Goal: Information Seeking & Learning: Check status

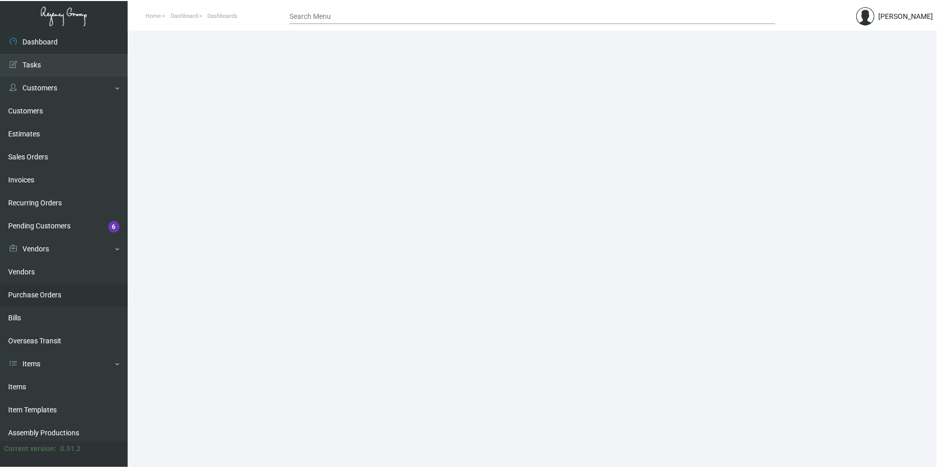
click at [47, 299] on link "Purchase Orders" at bounding box center [64, 294] width 128 height 23
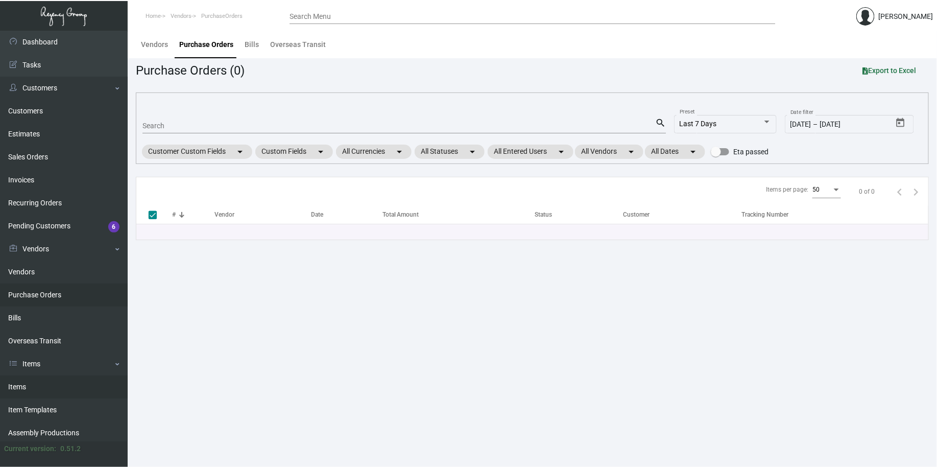
click at [34, 388] on link "Items" at bounding box center [64, 386] width 128 height 23
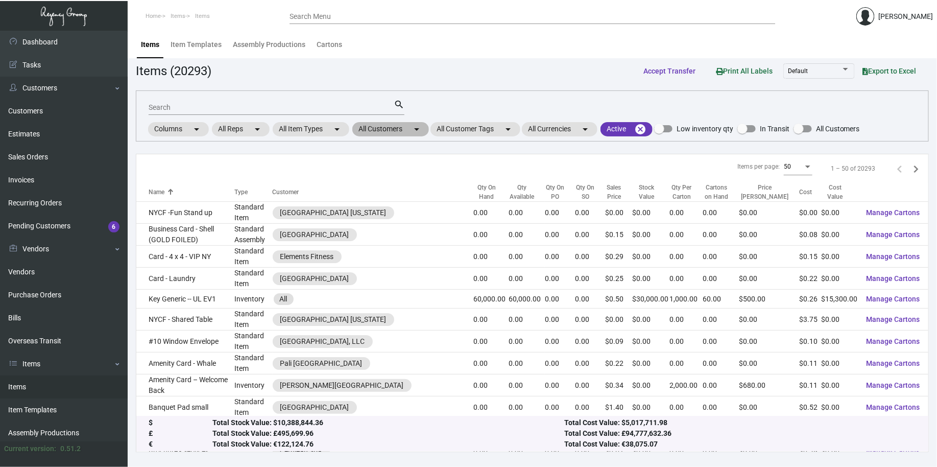
click at [423, 133] on mat-icon "arrow_drop_down" at bounding box center [416, 129] width 12 height 12
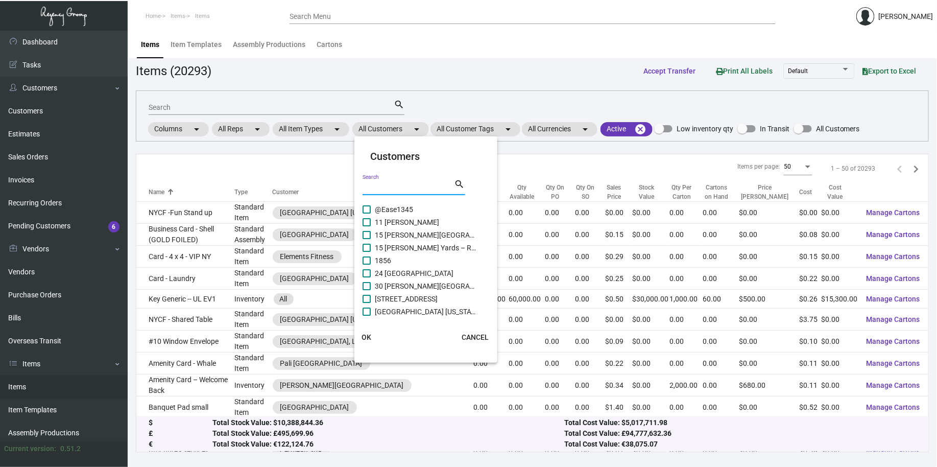
click at [420, 185] on input "Search" at bounding box center [408, 187] width 92 height 8
type input "line"
click at [401, 228] on span "Line [GEOGRAPHIC_DATA]" at bounding box center [426, 222] width 102 height 12
click at [367, 227] on input "Line [GEOGRAPHIC_DATA]" at bounding box center [366, 226] width 1 height 1
checkbox input "true"
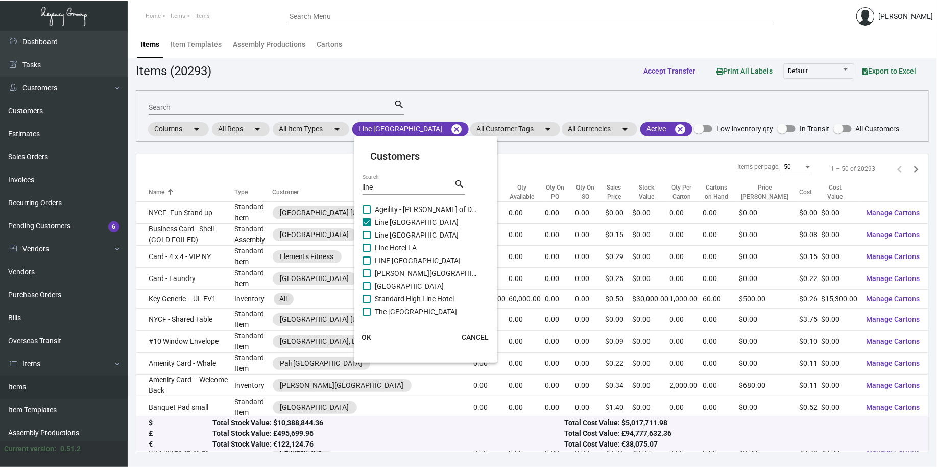
click at [363, 339] on span "OK" at bounding box center [366, 337] width 10 height 8
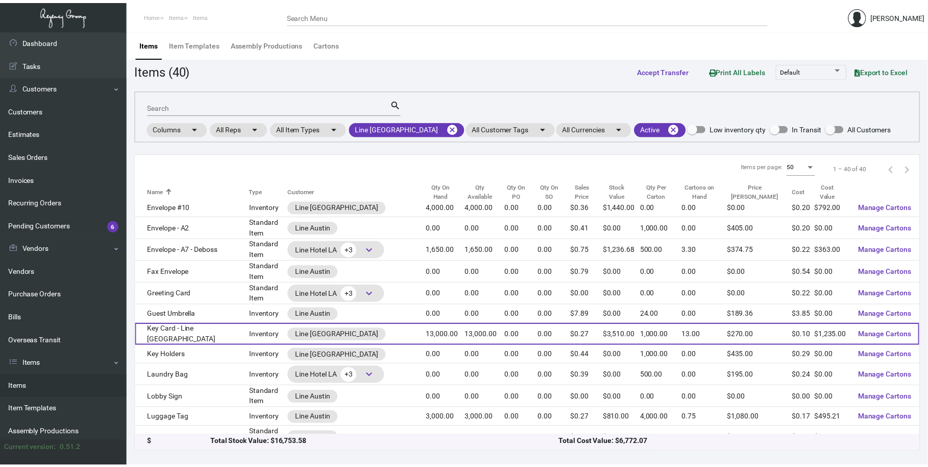
scroll to position [378, 0]
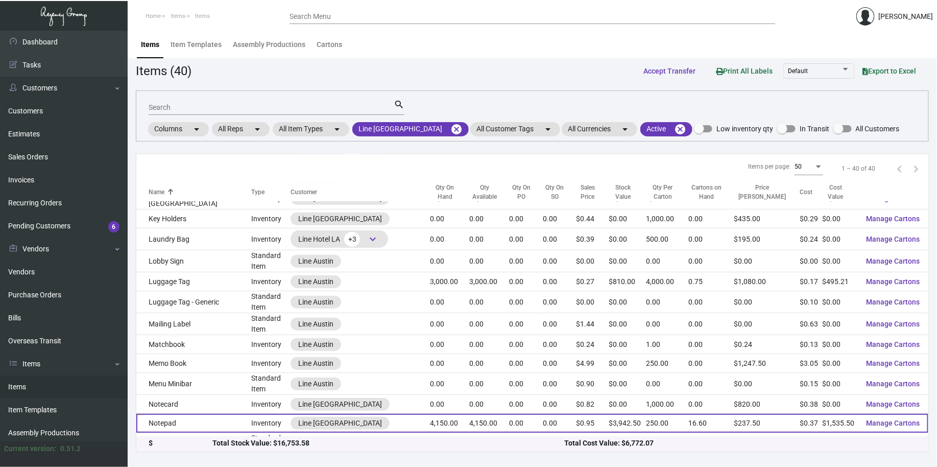
click at [208, 413] on td "Notepad" at bounding box center [193, 422] width 115 height 19
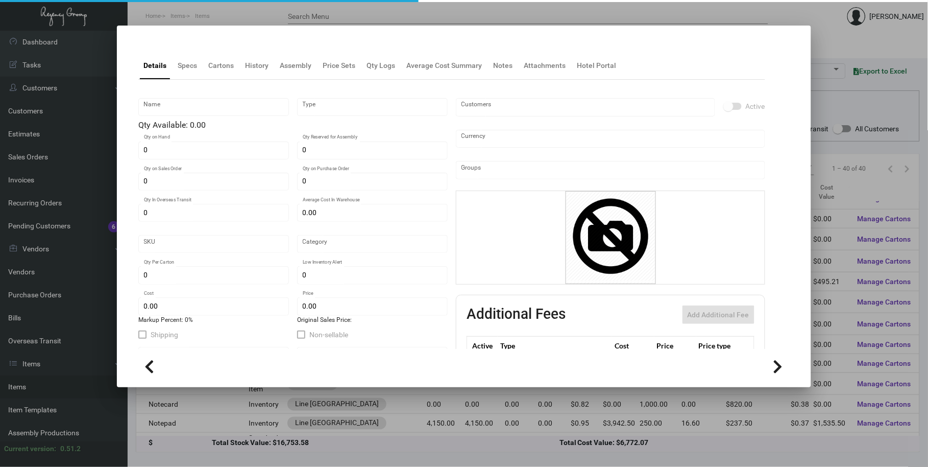
type input "Notepad"
type input "Inventory"
type input "4,150"
type input "$ 0.4925"
type input "802-Notepad-20"
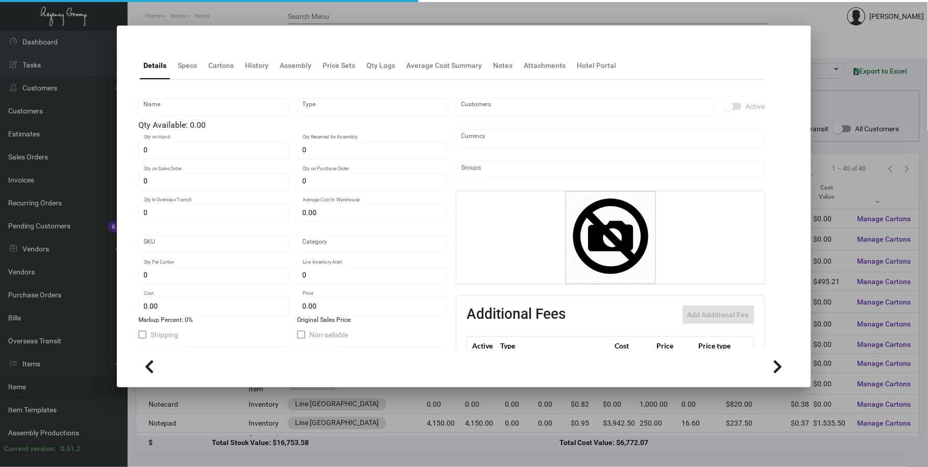
type input "Standard"
type input "250"
type input "$ 0.37"
type input "$ 0.95"
checkbox input "true"
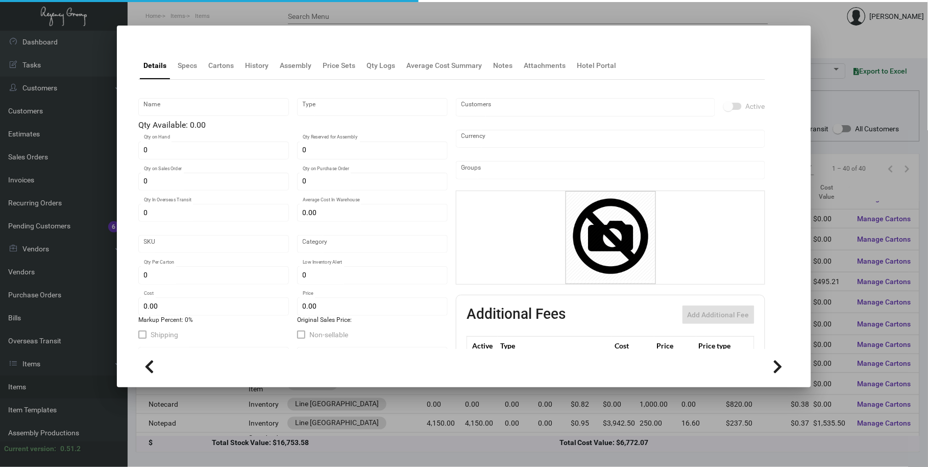
checkbox input "true"
type input "United States Dollar $"
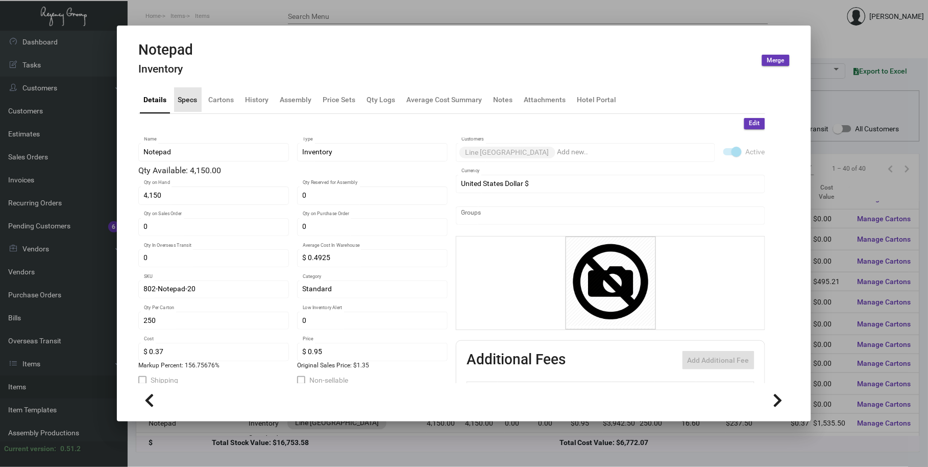
click at [190, 90] on div "Specs" at bounding box center [188, 99] width 28 height 25
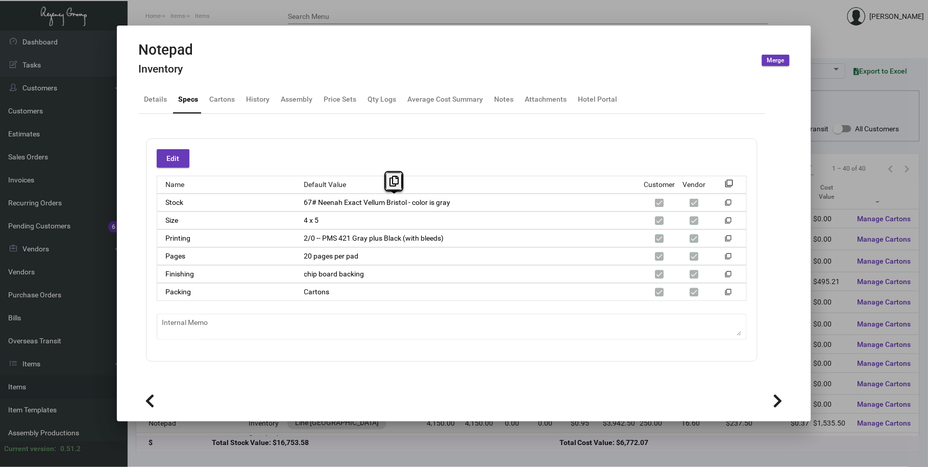
click at [456, 230] on div "Printing 2/0 -- PMS 421 Gray plus Black (with bleeds) filter_none" at bounding box center [452, 238] width 590 height 18
click at [261, 100] on div "History" at bounding box center [257, 99] width 23 height 11
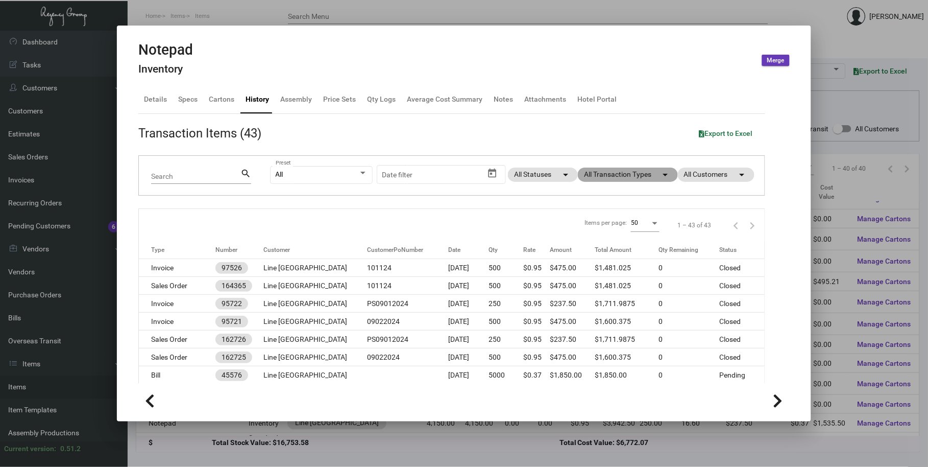
click at [626, 174] on mat-chip "All Transaction Types arrow_drop_down" at bounding box center [628, 174] width 100 height 14
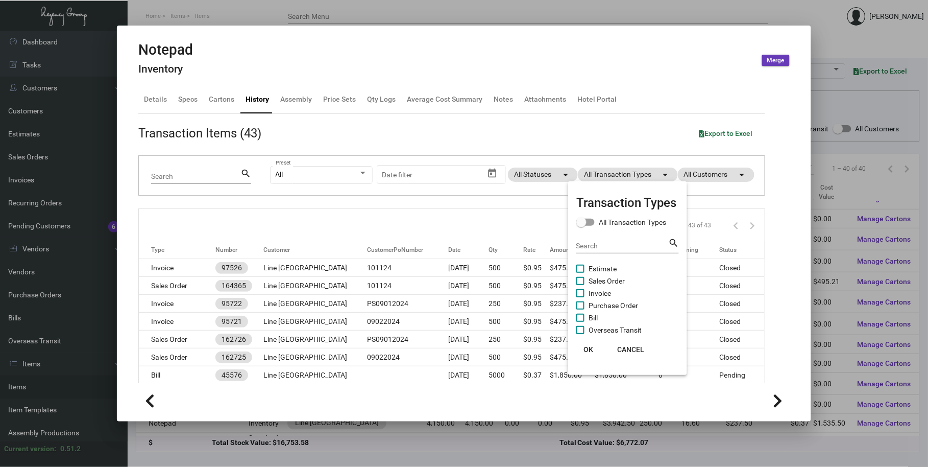
click at [601, 308] on span "Purchase Order" at bounding box center [614, 305] width 50 height 12
click at [580, 309] on input "Purchase Order" at bounding box center [580, 309] width 1 height 1
checkbox input "true"
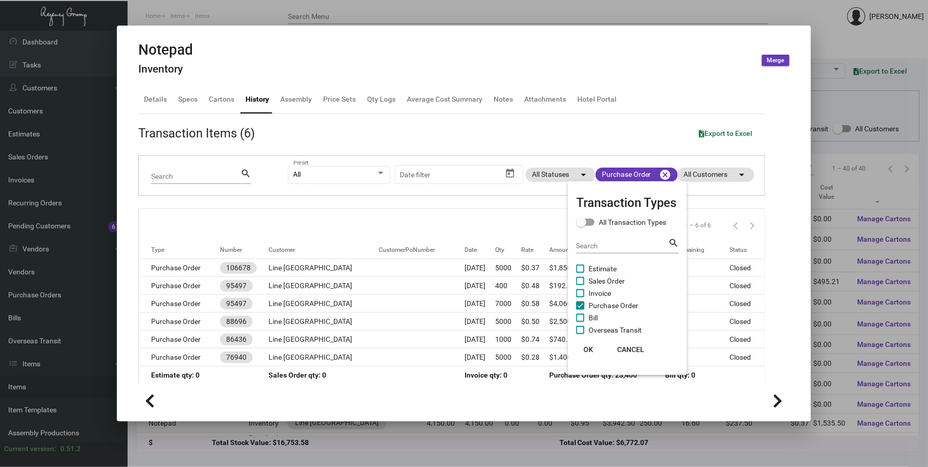
click at [590, 347] on span "OK" at bounding box center [589, 349] width 10 height 8
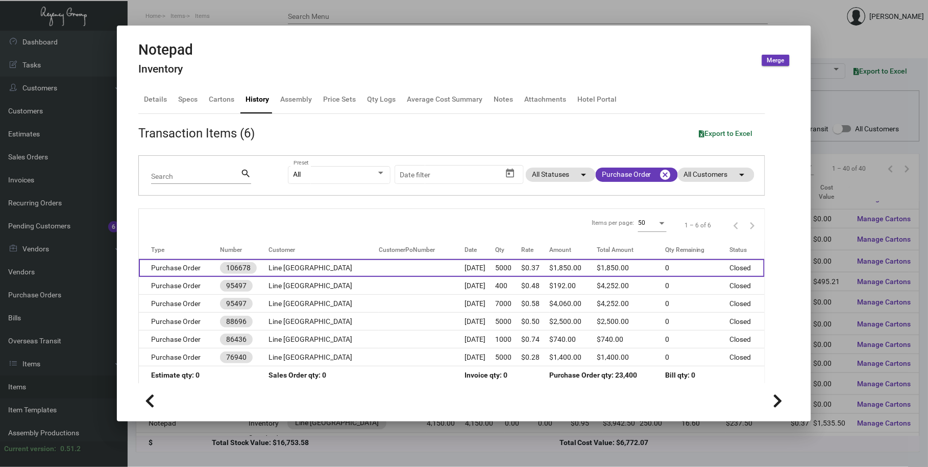
click at [275, 268] on td "Line [GEOGRAPHIC_DATA]" at bounding box center [324, 268] width 110 height 18
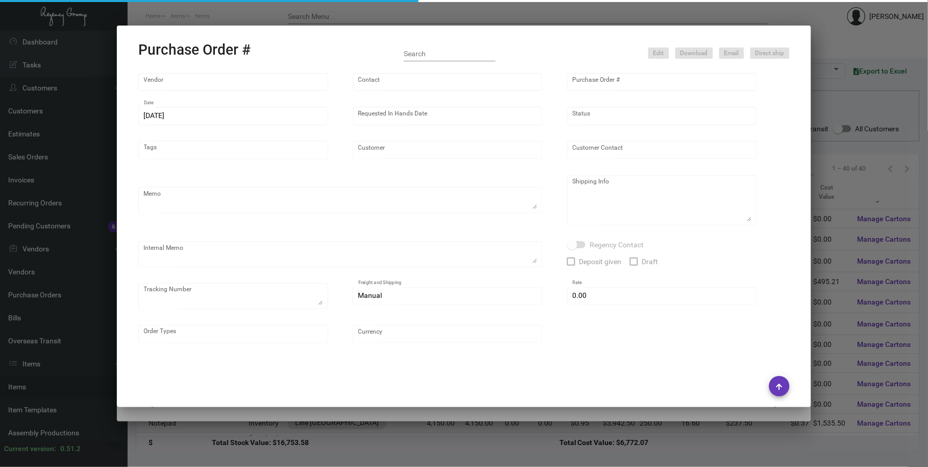
type input "Offset Press Inc"
type input "[PERSON_NAME] -"
type input "106678"
type input "[DATE]"
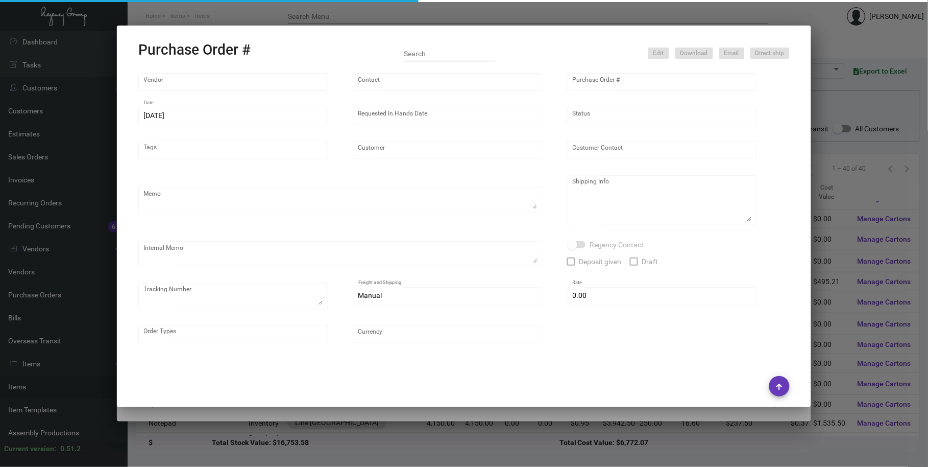
type input "Line [GEOGRAPHIC_DATA]"
type textarea "Please reach out to SH for UPS labels."
type textarea "Regency Group LA [STREET_ADDRESS]"
type textarea "8/8 - Requested ESD. 8/15 - Requested Tracking. 8.16 - LABELS PROVIDED"
checkbox input "true"
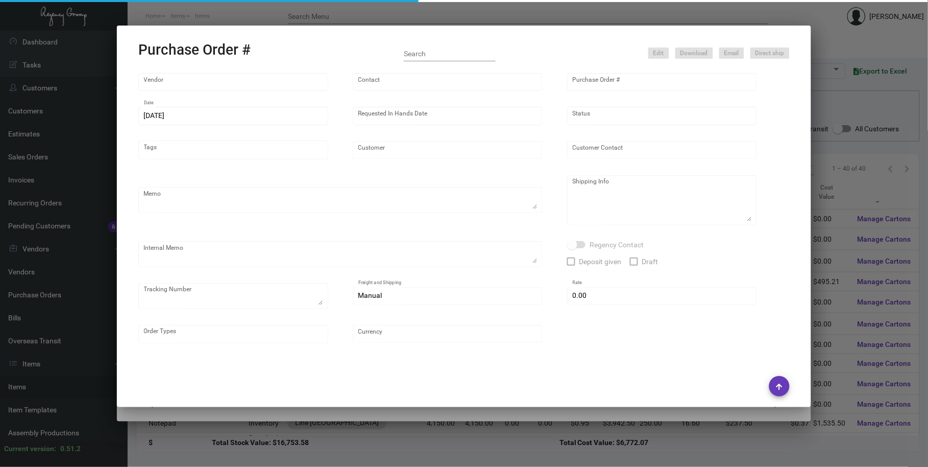
type input "$ 0.00"
type input "United States Dollar $"
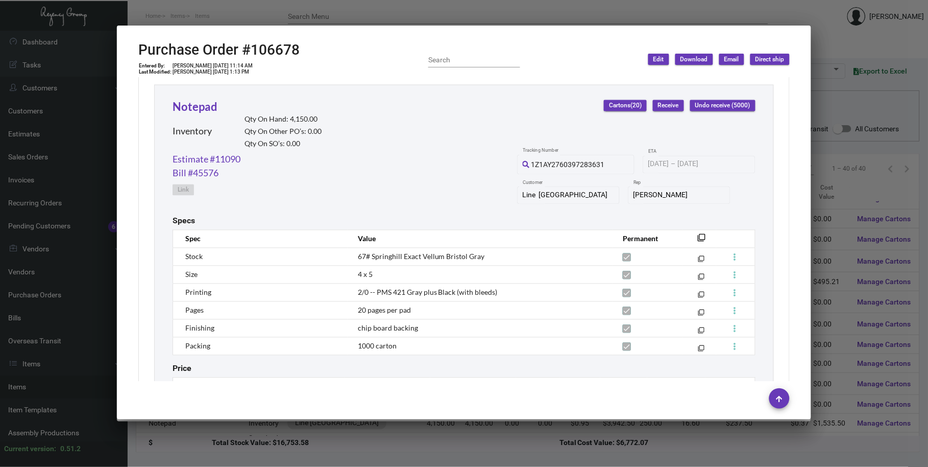
scroll to position [472, 0]
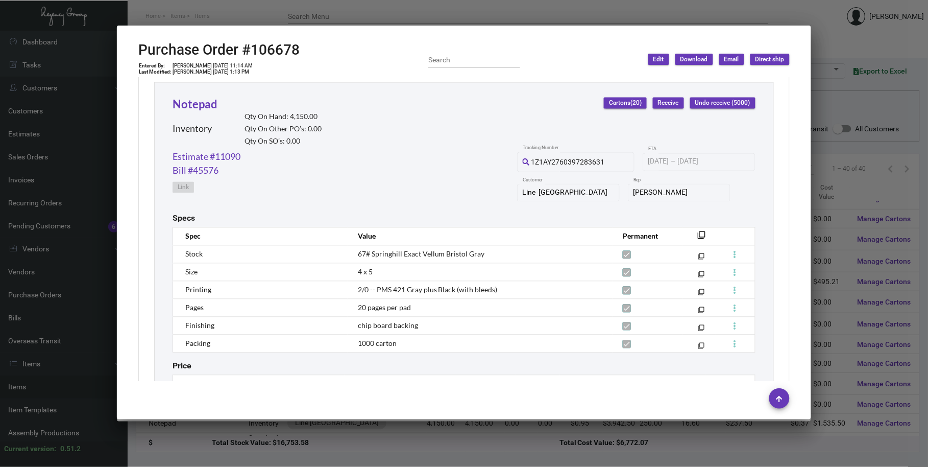
click at [452, 251] on span "67# Springhill Exact Vellum Bristol Gray" at bounding box center [421, 254] width 127 height 9
drag, startPoint x: 180, startPoint y: 64, endPoint x: 205, endPoint y: 68, distance: 24.8
click at [205, 68] on td "[PERSON_NAME] [DATE] 11:14 AM" at bounding box center [212, 66] width 81 height 6
drag, startPoint x: 384, startPoint y: 253, endPoint x: 521, endPoint y: 256, distance: 136.8
click at [521, 256] on td "67# Springhill Exact Vellum Bristol Gray" at bounding box center [480, 254] width 265 height 18
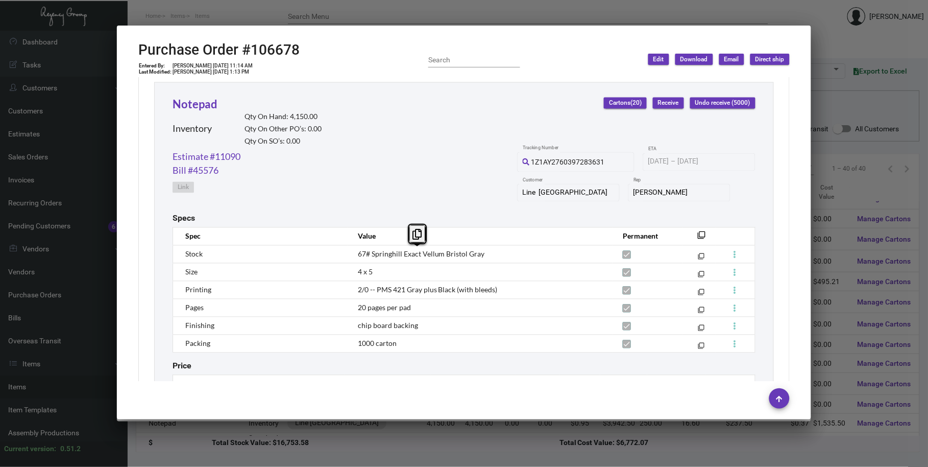
click at [465, 380] on th "Amount" at bounding box center [473, 384] width 86 height 18
click at [264, 18] on div at bounding box center [464, 233] width 928 height 467
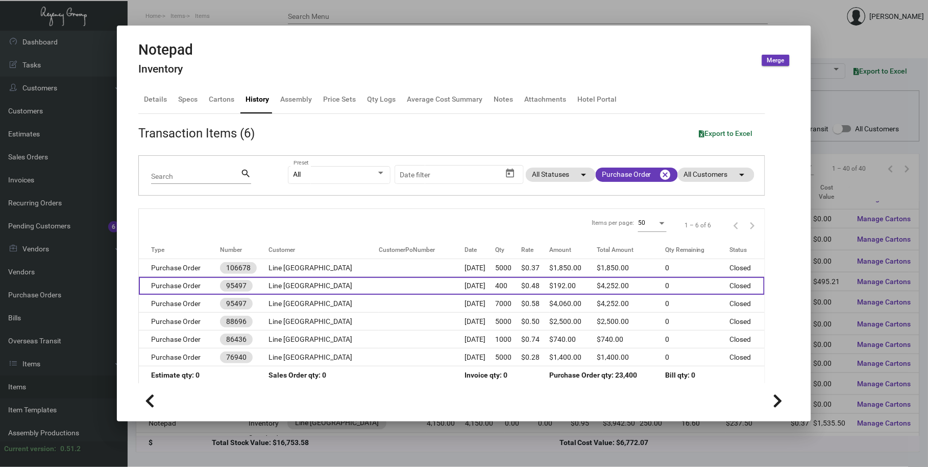
click at [288, 281] on td "Line [GEOGRAPHIC_DATA]" at bounding box center [324, 286] width 110 height 18
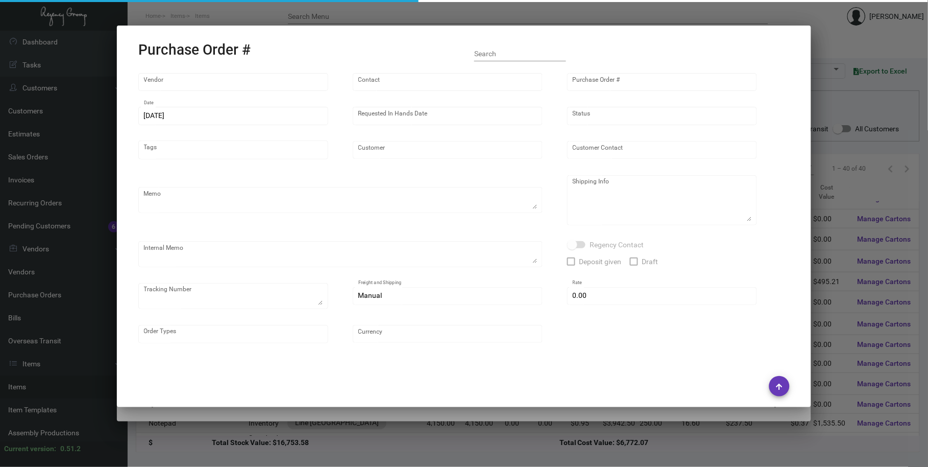
type input "Colonial Redi Record Corp."
type input "[PERSON_NAME]"
type input "95497"
type input "[DATE]"
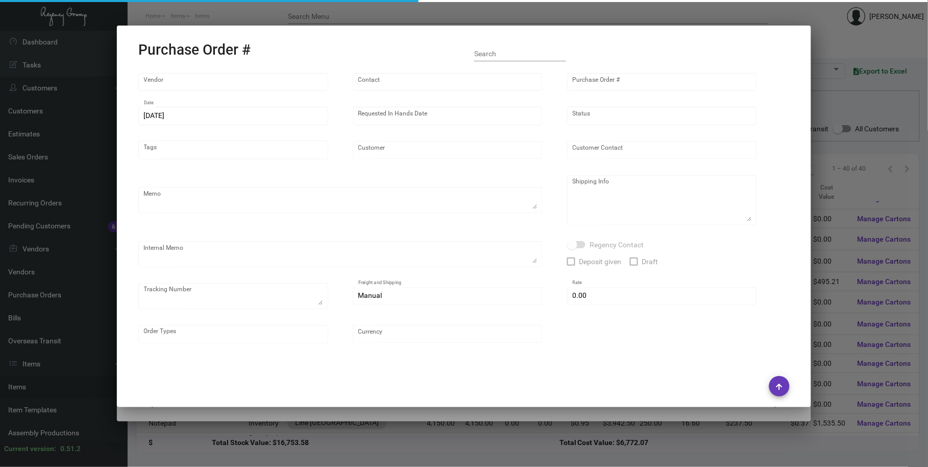
type input "Line [GEOGRAPHIC_DATA]"
type textarea "Reference quote dated [DATE]. Printing gray on paper; same as reorder of PO# 88…"
type textarea "Regency Group NJ - [PERSON_NAME] [STREET_ADDRESS]"
type textarea "1/5 - Proof approved. [DATE] - [PERSON_NAME] & [PERSON_NAME] Delivery Cost $53.…"
checkbox input "true"
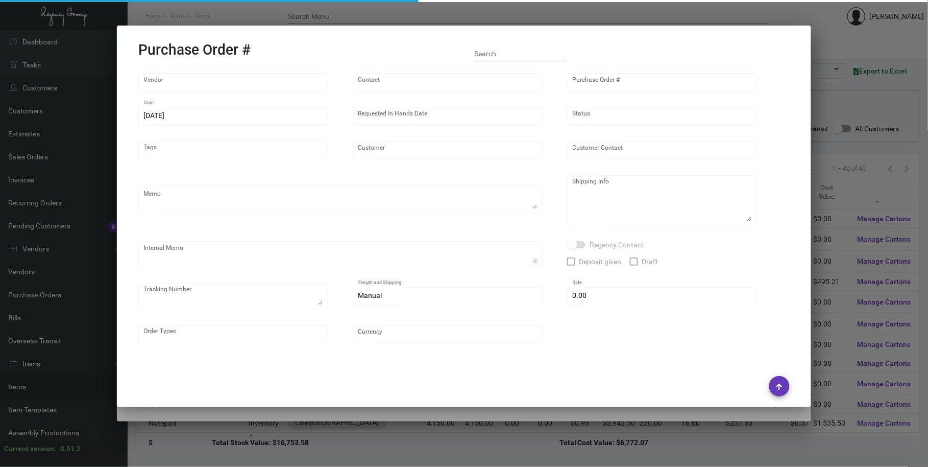
type input "$ 0.00"
type input "United States Dollar $"
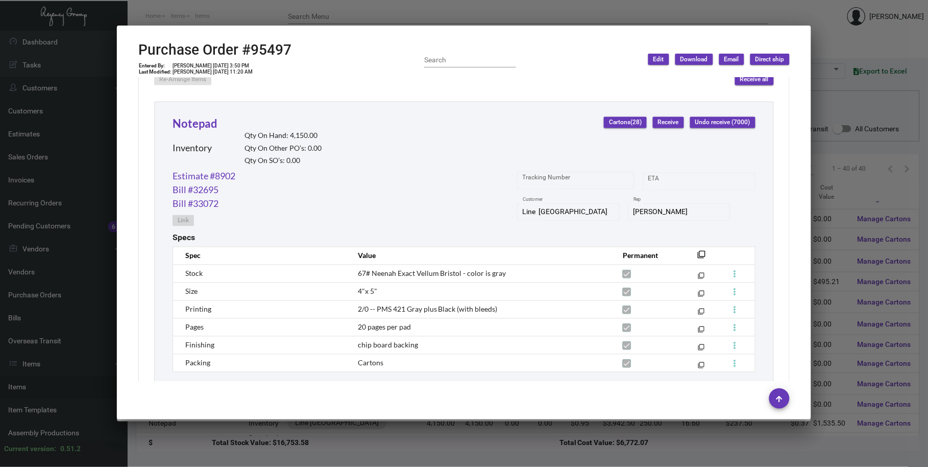
click at [310, 21] on div at bounding box center [464, 233] width 928 height 467
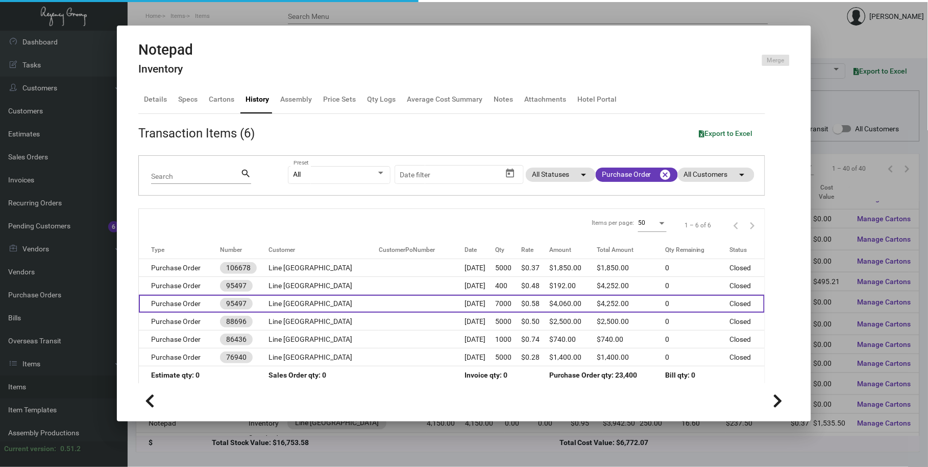
click at [305, 295] on td "Line [GEOGRAPHIC_DATA]" at bounding box center [324, 304] width 110 height 18
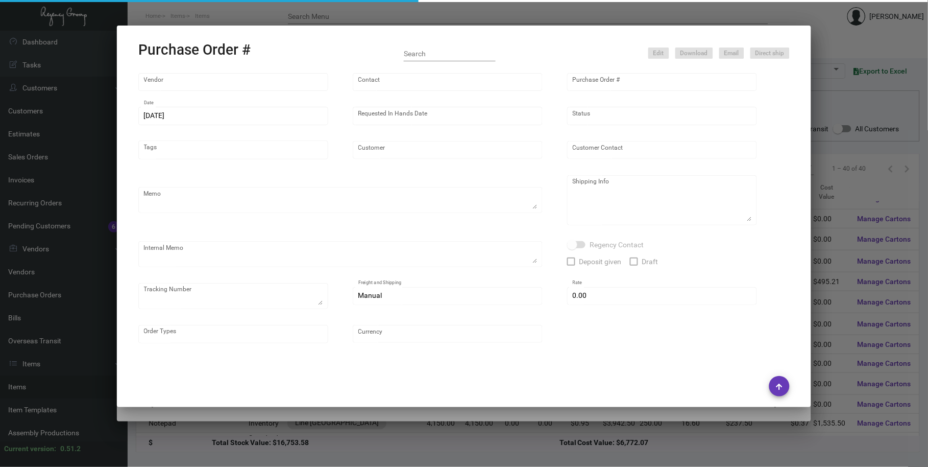
type input "Colonial Redi Record Corp."
type input "[PERSON_NAME]"
type input "95497"
type input "[DATE]"
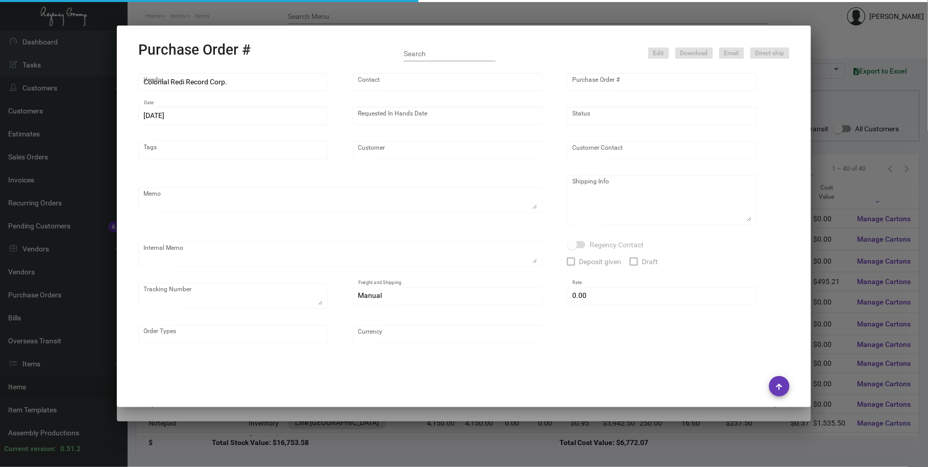
type input "Line [GEOGRAPHIC_DATA]"
type textarea "Reference quote dated [DATE]. Printing gray on paper; same as reorder of PO# 88…"
type textarea "Regency Group NJ - [PERSON_NAME] [STREET_ADDRESS]"
type textarea "1/5 - Proof approved. [DATE] - [PERSON_NAME] & [PERSON_NAME] Delivery Cost $53.…"
checkbox input "true"
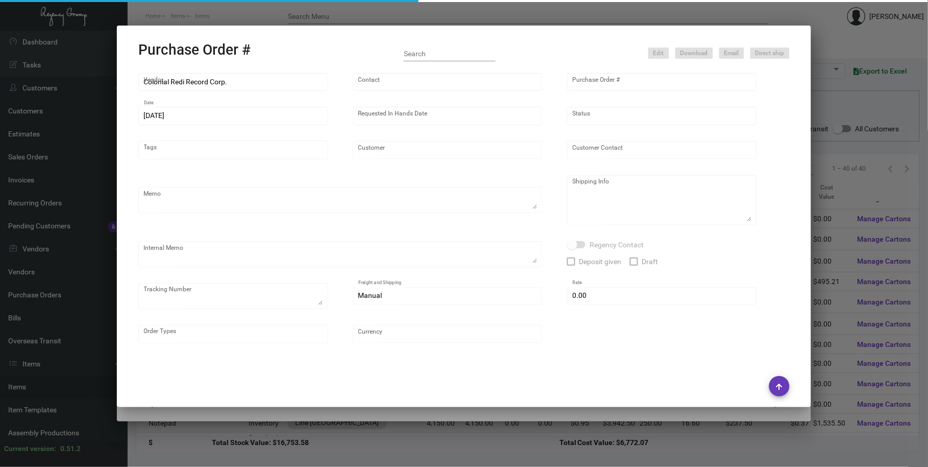
type input "$ 0.00"
type input "United States Dollar $"
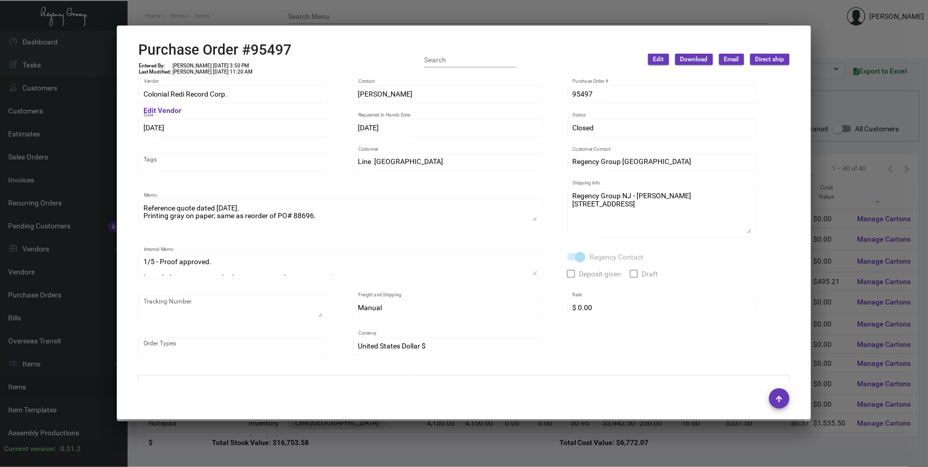
click at [333, 16] on div at bounding box center [464, 233] width 928 height 467
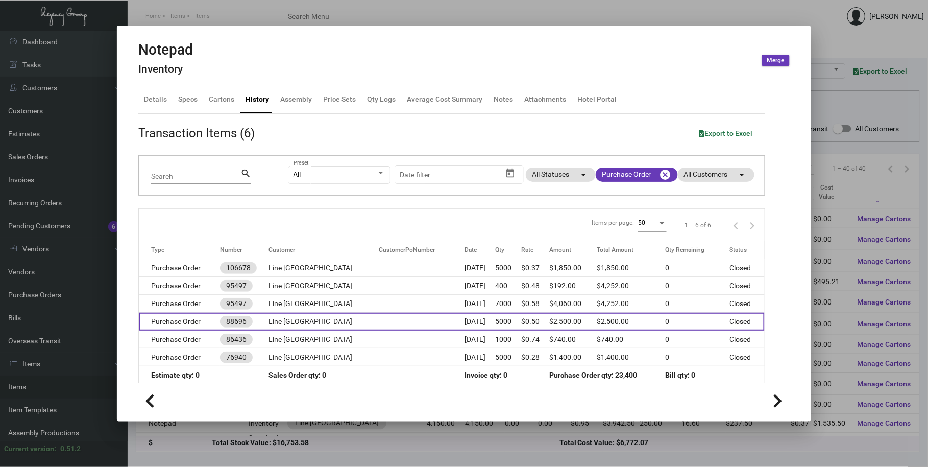
click at [302, 319] on td "Line [GEOGRAPHIC_DATA]" at bounding box center [324, 321] width 110 height 18
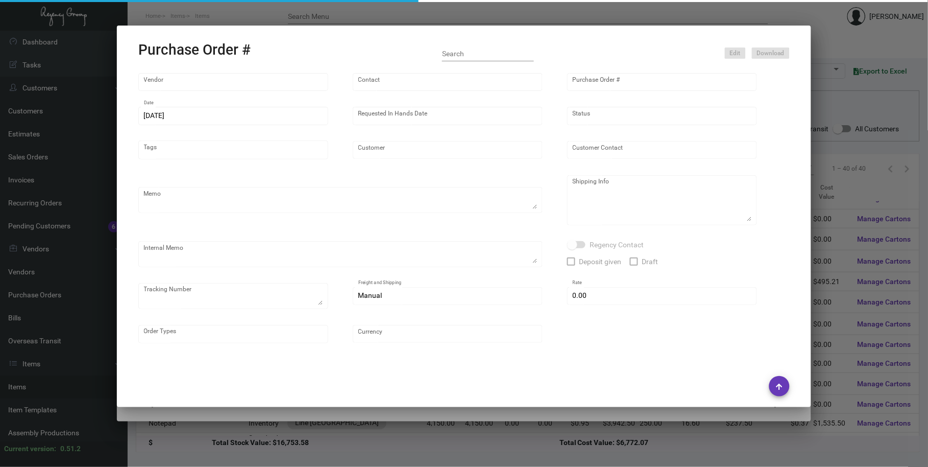
type input "Colonial Redi Record Corp."
type input "[PERSON_NAME]"
type input "88696"
type input "[DATE]"
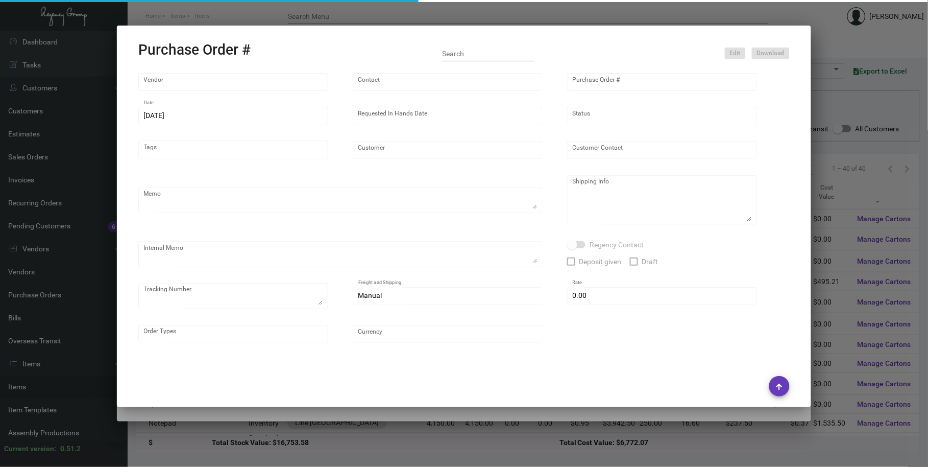
type input "Line [GEOGRAPHIC_DATA]"
type input "[PERSON_NAME]"
type textarea "Per your quote -- Confirming for this order that you will substitute Springhill…"
type textarea "Line [PERSON_NAME] Goneva [STREET_ADDRESS][PERSON_NAME]"
type textarea "Original Stock not available - Replacement stock approved [DATE] - Estimated sh…"
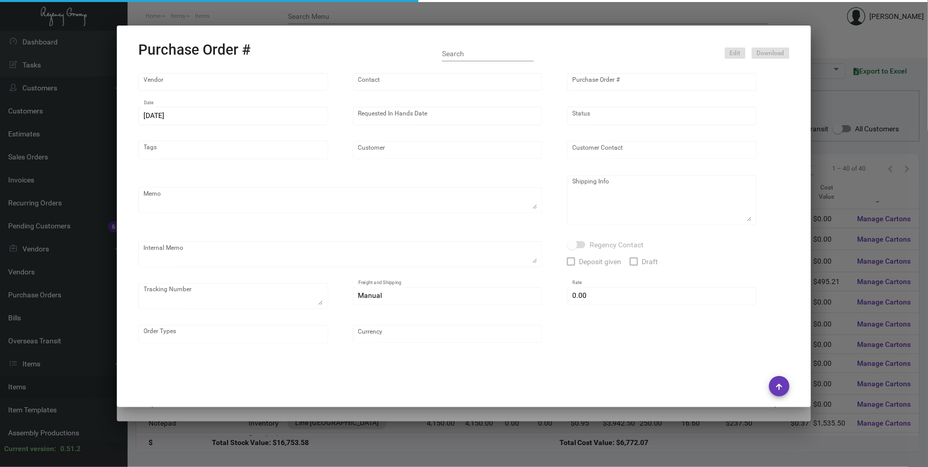
type input "$ 0.00"
type input "United States Dollar $"
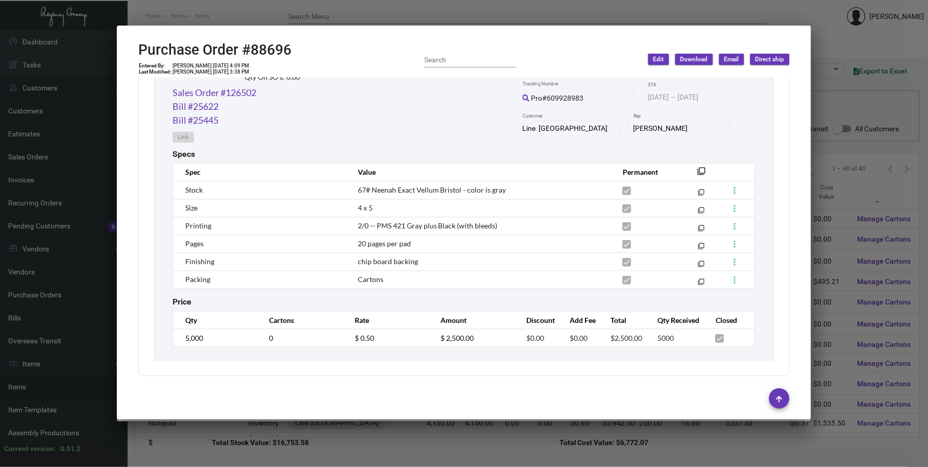
scroll to position [539, 0]
click at [335, 19] on div at bounding box center [464, 233] width 928 height 467
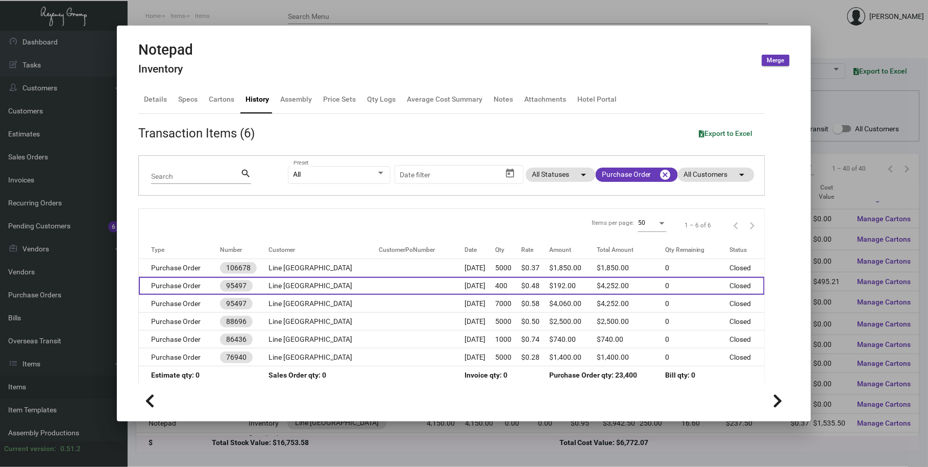
click at [386, 283] on td at bounding box center [422, 286] width 86 height 18
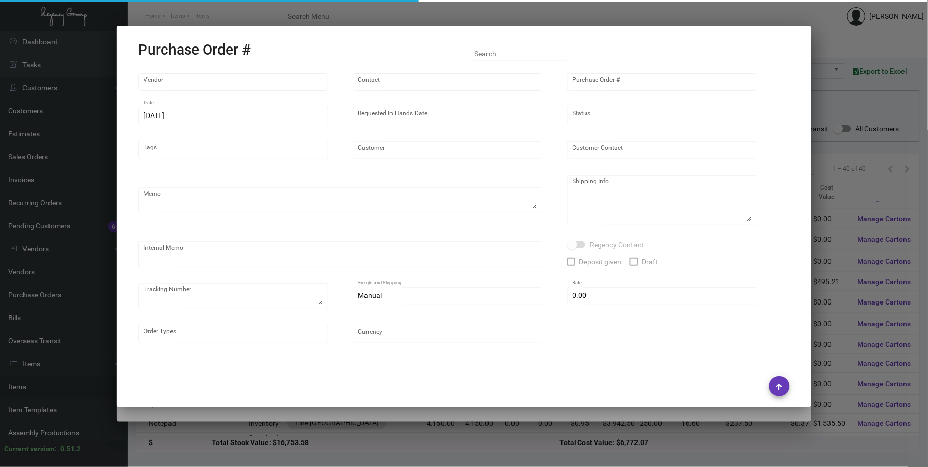
type input "Colonial Redi Record Corp."
type input "[PERSON_NAME]"
type input "95497"
type input "[DATE]"
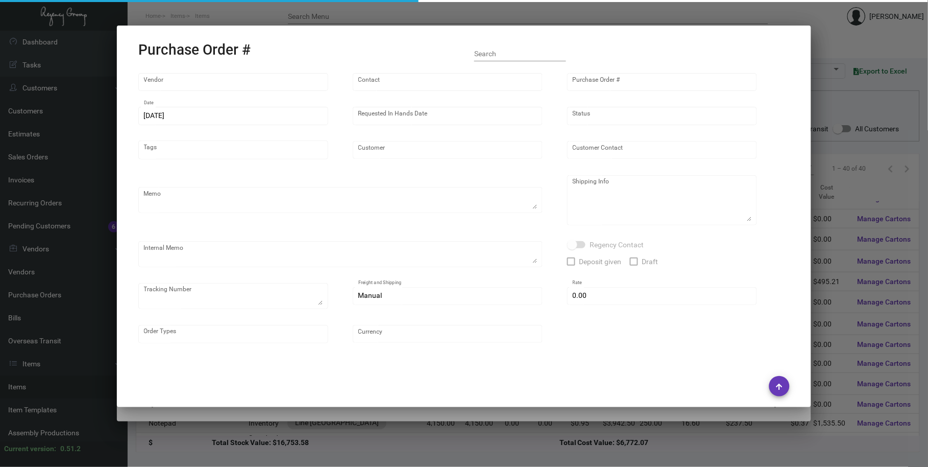
type input "Line [GEOGRAPHIC_DATA]"
type textarea "Reference quote dated [DATE]. Printing gray on paper; same as reorder of PO# 88…"
type textarea "Regency Group NJ - [PERSON_NAME] [STREET_ADDRESS]"
type textarea "1/5 - Proof approved. [DATE] - [PERSON_NAME] & [PERSON_NAME] Delivery Cost $53.…"
checkbox input "true"
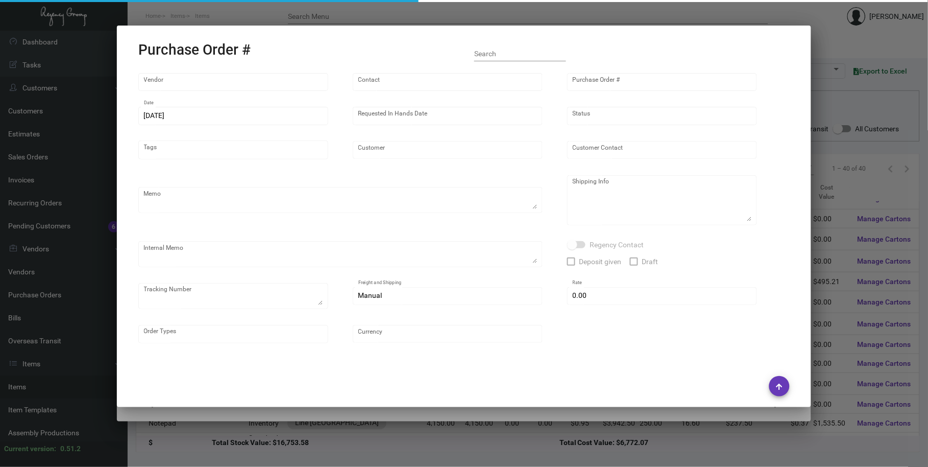
type input "$ 0.00"
type input "United States Dollar $"
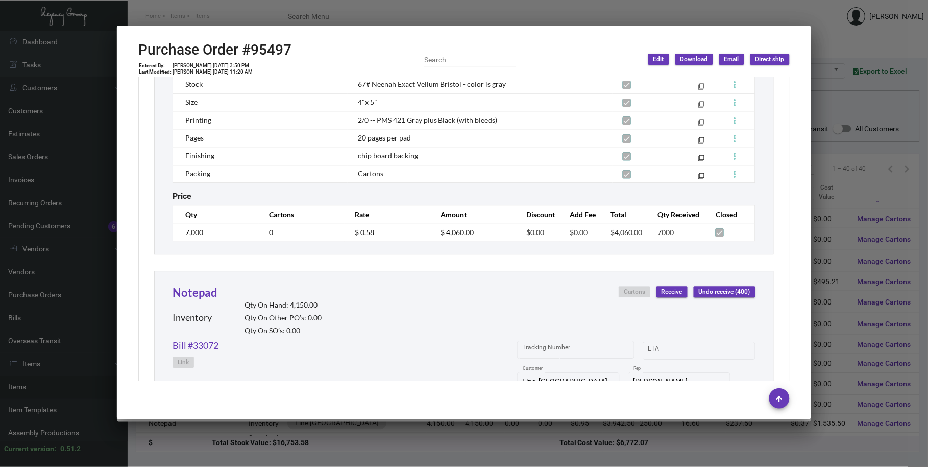
scroll to position [917, 0]
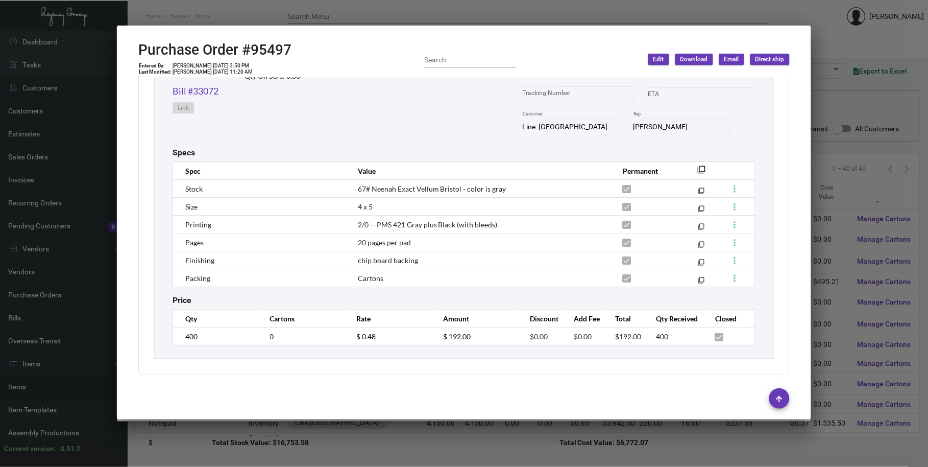
click at [373, 12] on div at bounding box center [464, 233] width 928 height 467
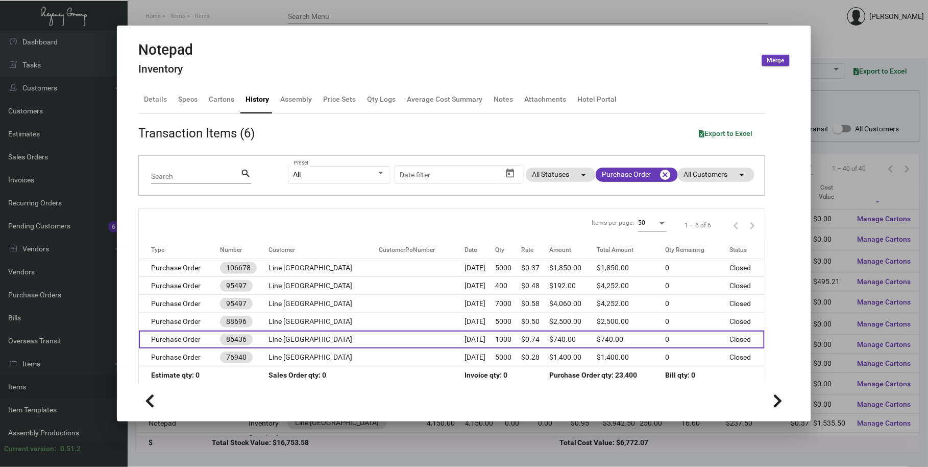
click at [379, 337] on td at bounding box center [422, 339] width 86 height 18
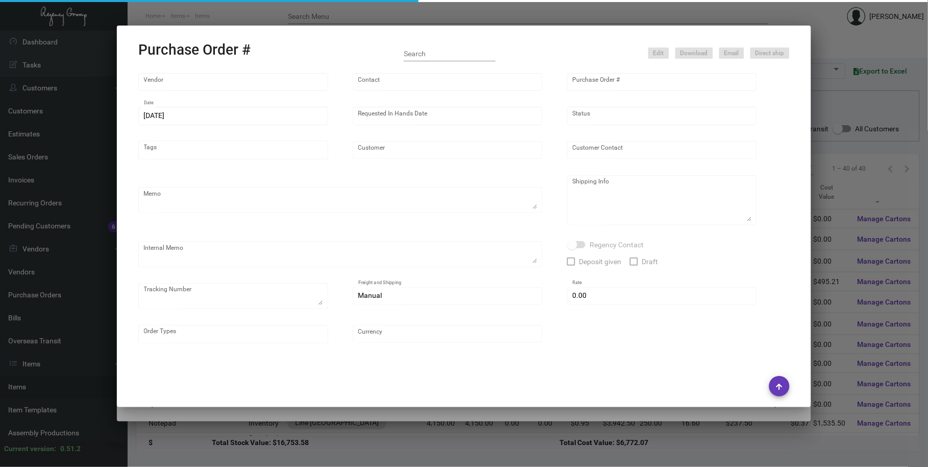
type input "Captain Notepad"
type input "[PERSON_NAME]"
type input "86436"
type input "[DATE]"
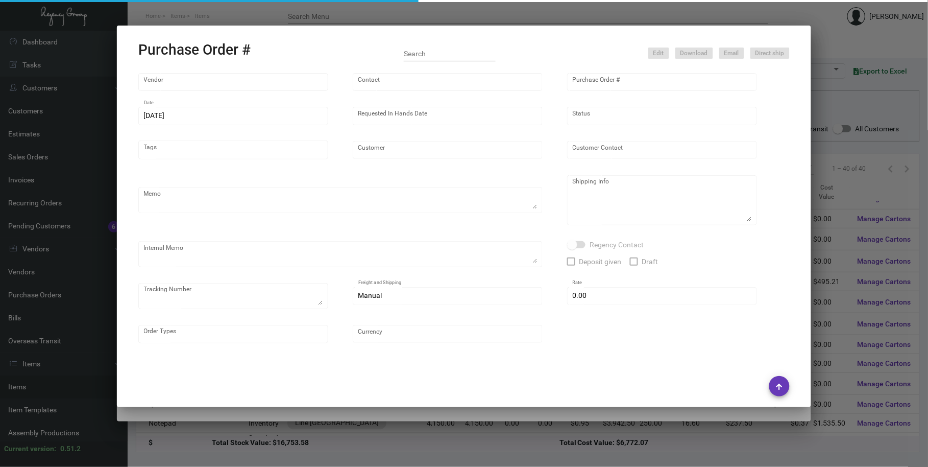
type input "Line [GEOGRAPHIC_DATA]"
type input "[PERSON_NAME]"
type textarea "Reorder PO# 76940 NEW QTY"
type textarea "Line [PERSON_NAME] Goneva [STREET_ADDRESS][PERSON_NAME]"
type input "$ 0.00"
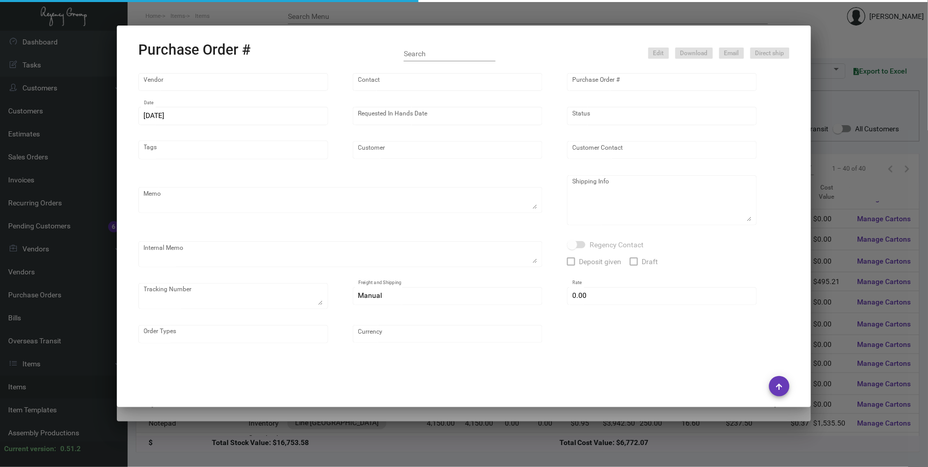
type input "United States Dollar $"
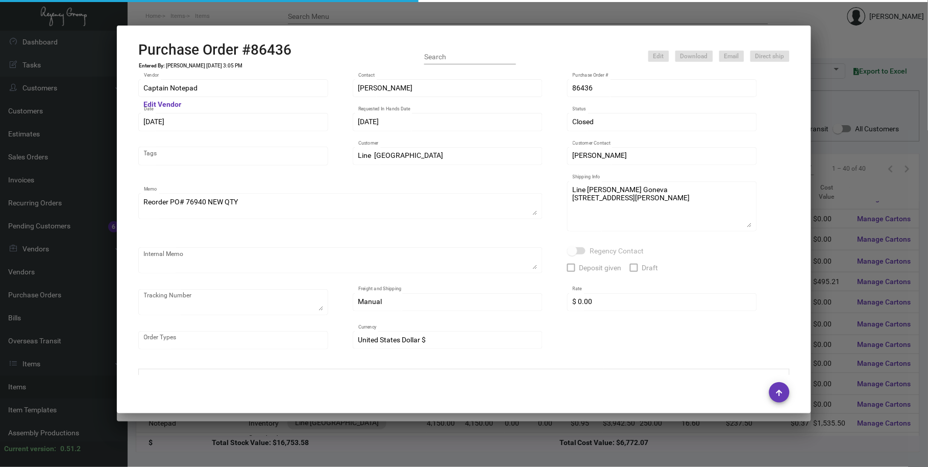
click at [325, 12] on div at bounding box center [464, 233] width 928 height 467
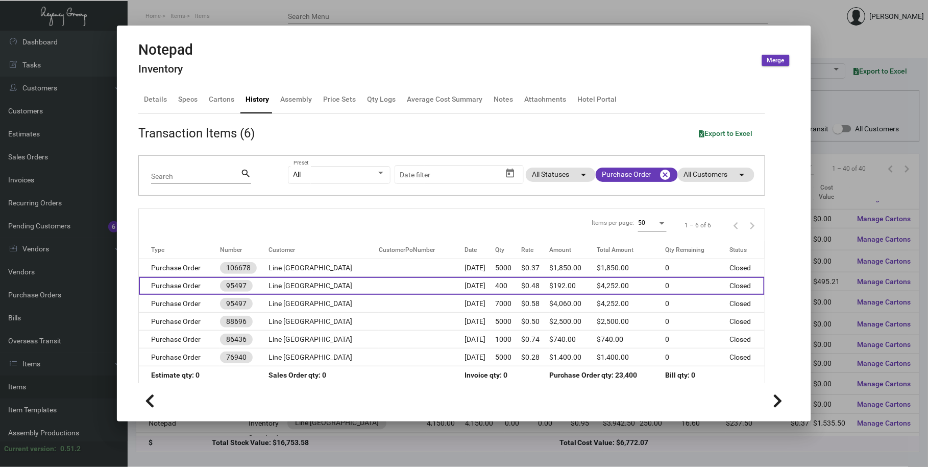
scroll to position [8, 0]
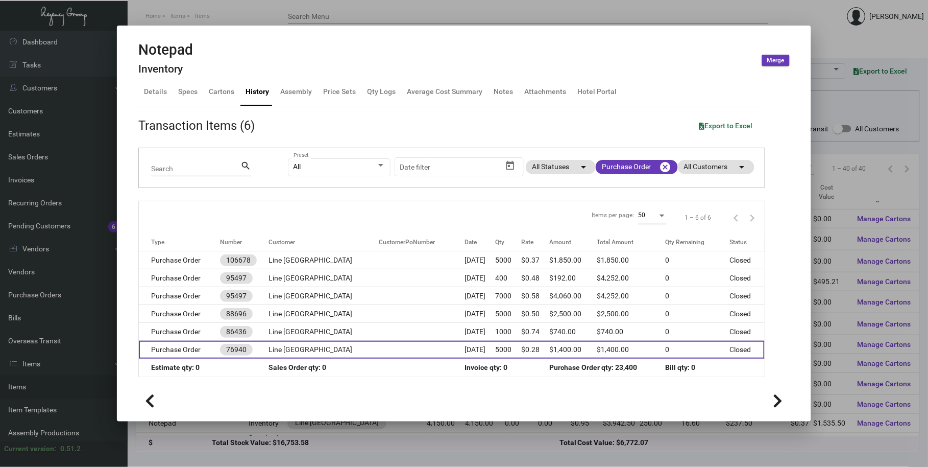
click at [385, 348] on td at bounding box center [422, 349] width 86 height 18
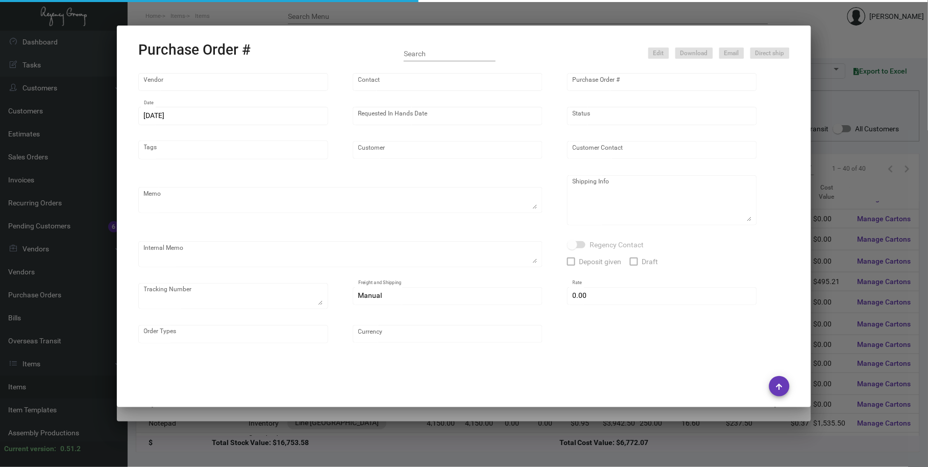
type input "Captain Notepad"
type input "[PERSON_NAME]"
type input "76940"
type input "[DATE]"
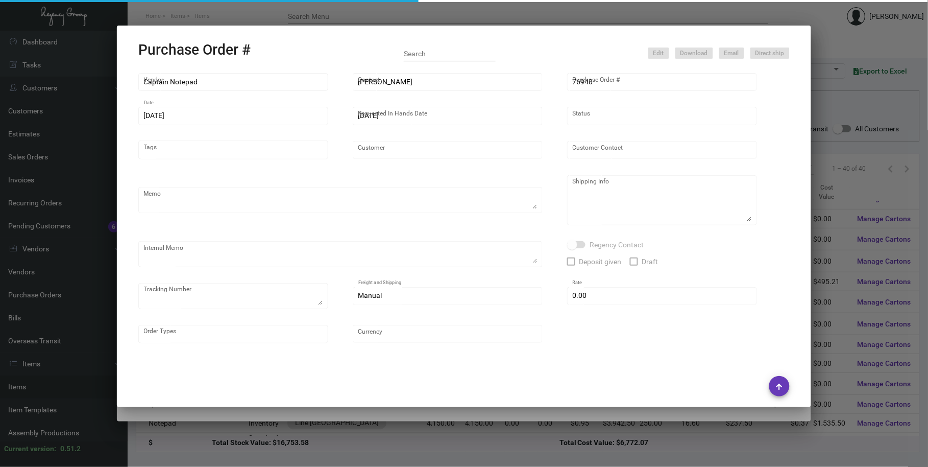
type input "Line [GEOGRAPHIC_DATA]"
type input "[PERSON_NAME]"
type textarea "PO# last 72834"
type textarea "Line [PERSON_NAME] [PERSON_NAME] [STREET_ADDRESS][PERSON_NAME]"
type input "$ 0.00"
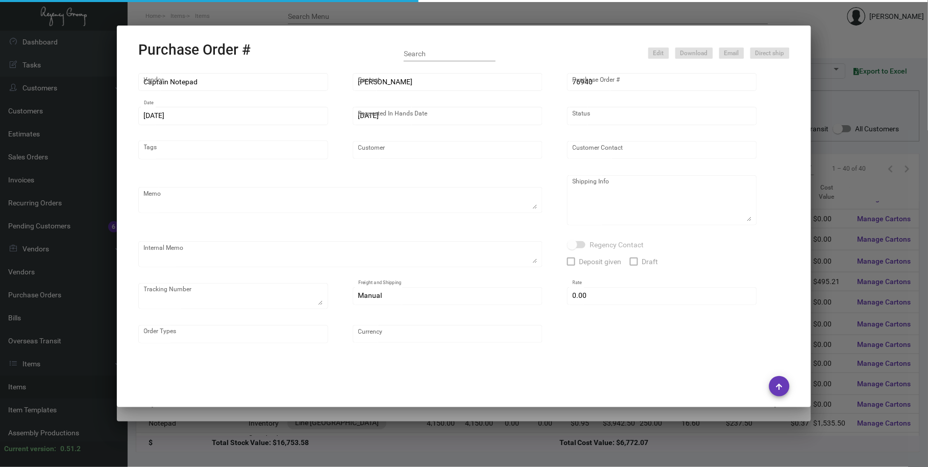
type input "United States Dollar $"
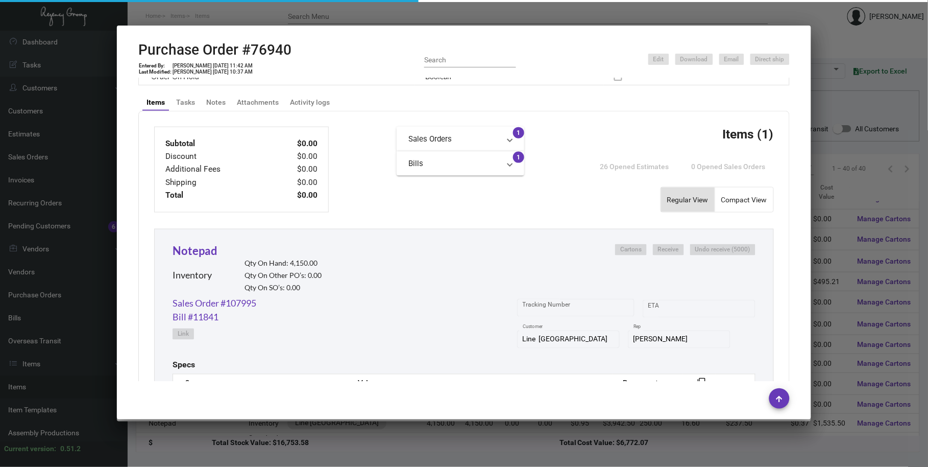
scroll to position [521, 0]
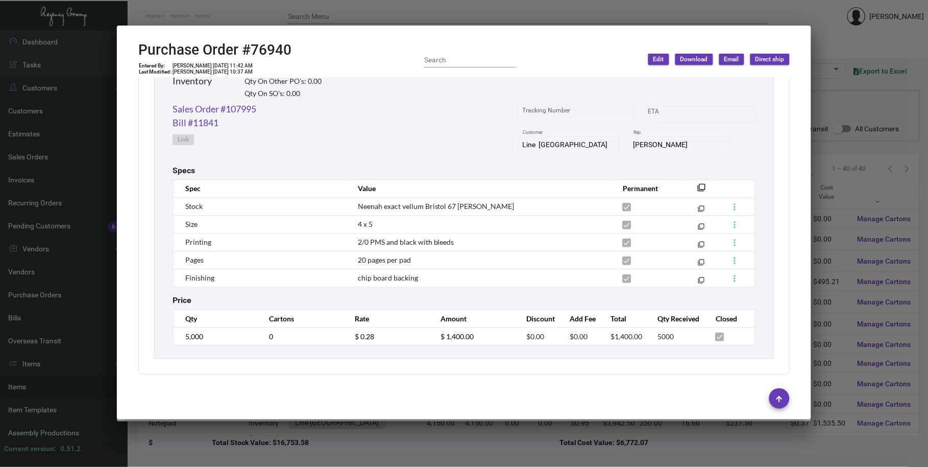
click at [445, 207] on span "Neenah exact vellum Bristol 67 [PERSON_NAME]" at bounding box center [436, 206] width 157 height 9
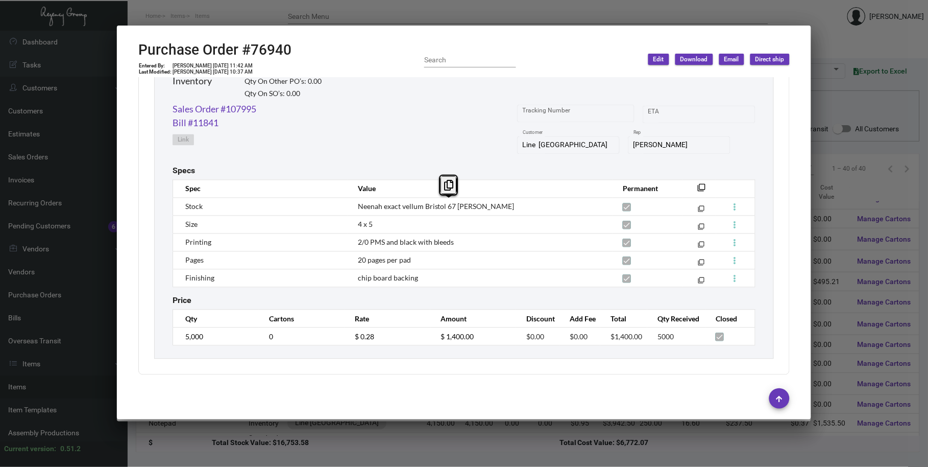
copy tr "Neenah exact vellum Bristol 67 [PERSON_NAME] filter_none"
click at [439, 18] on div at bounding box center [464, 233] width 928 height 467
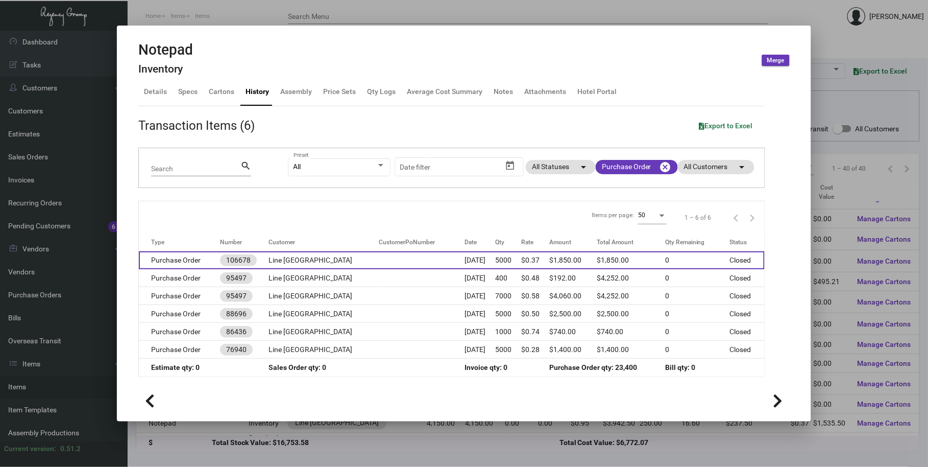
click at [337, 263] on td "Line [GEOGRAPHIC_DATA]" at bounding box center [324, 260] width 110 height 18
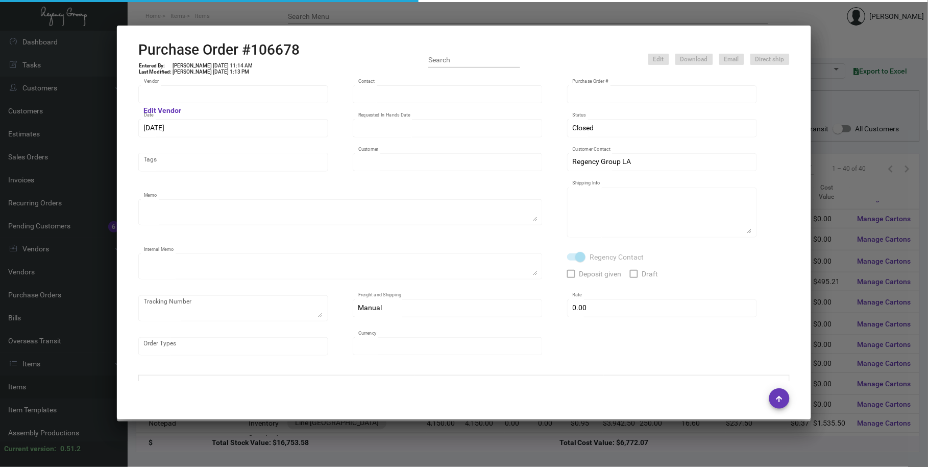
type input "Offset Press Inc"
type input "[PERSON_NAME] -"
type input "106678"
type input "[DATE]"
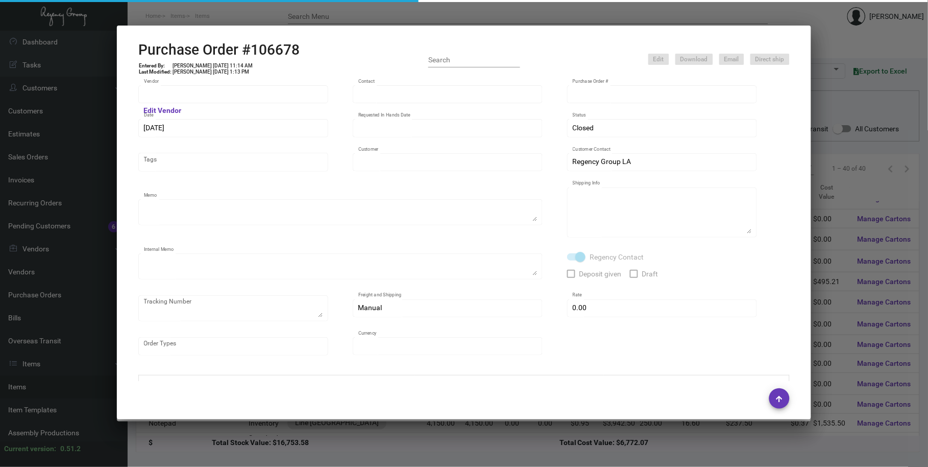
type input "Line [GEOGRAPHIC_DATA]"
type textarea "Please reach out to SH for UPS labels."
type textarea "Regency Group LA [STREET_ADDRESS]"
type textarea "8/8 - Requested ESD. 8/15 - Requested Tracking. 8.16 - LABELS PROVIDED"
checkbox input "true"
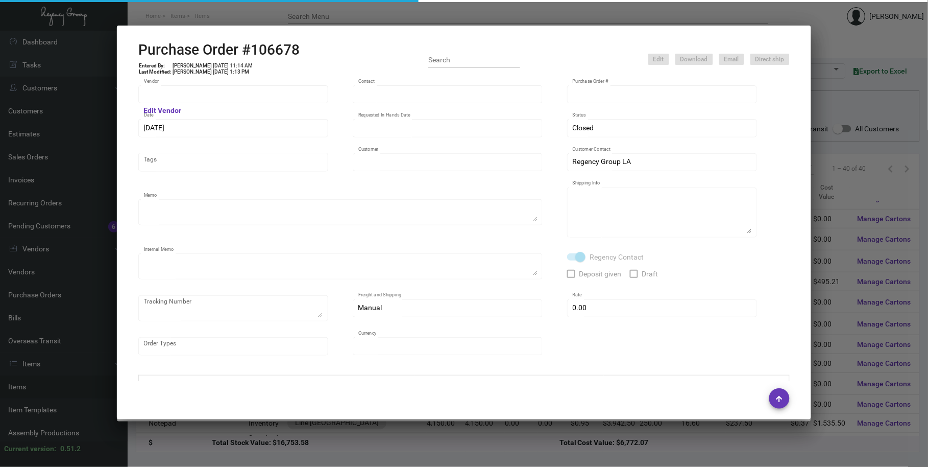
type input "$ 0.00"
type input "United States Dollar $"
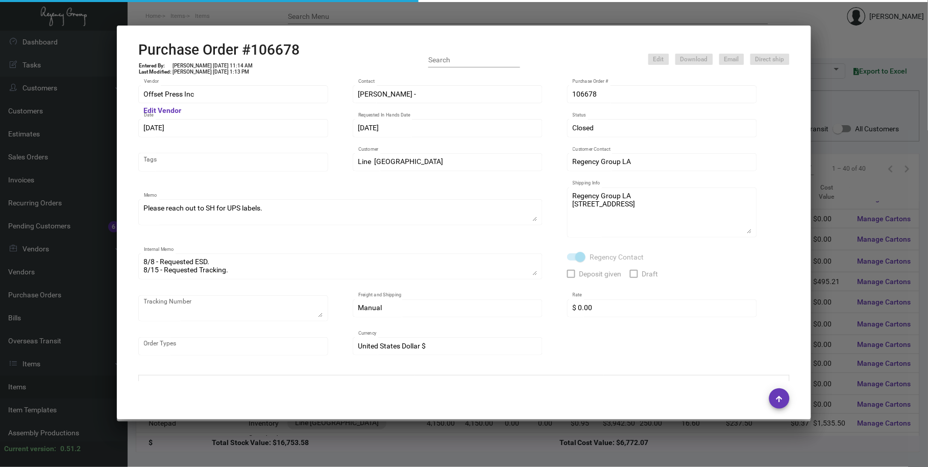
scroll to position [369, 0]
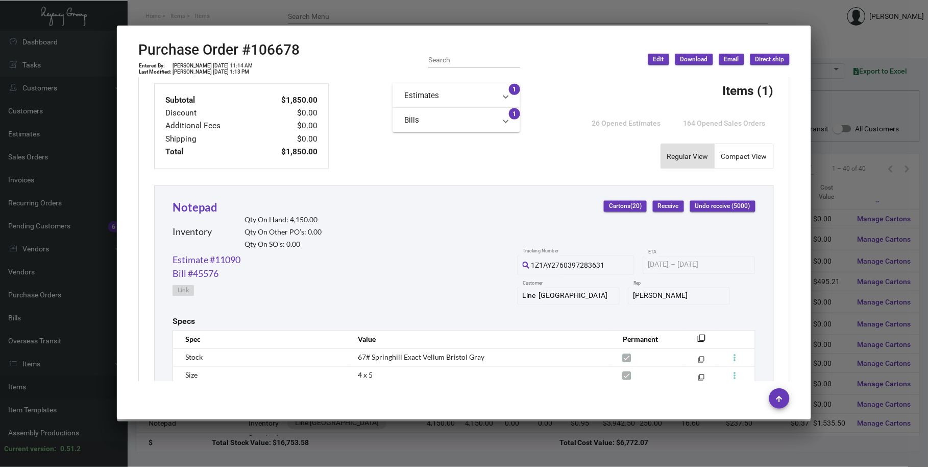
click at [444, 8] on div at bounding box center [464, 233] width 928 height 467
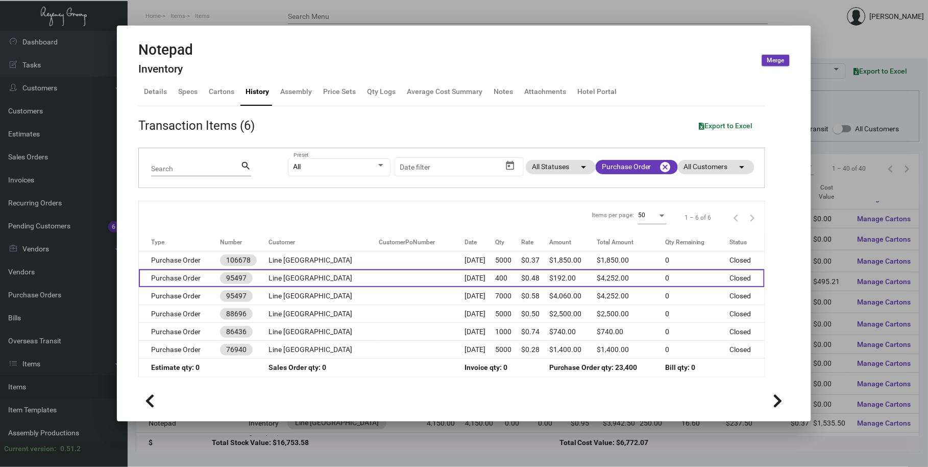
click at [379, 282] on td at bounding box center [422, 278] width 86 height 18
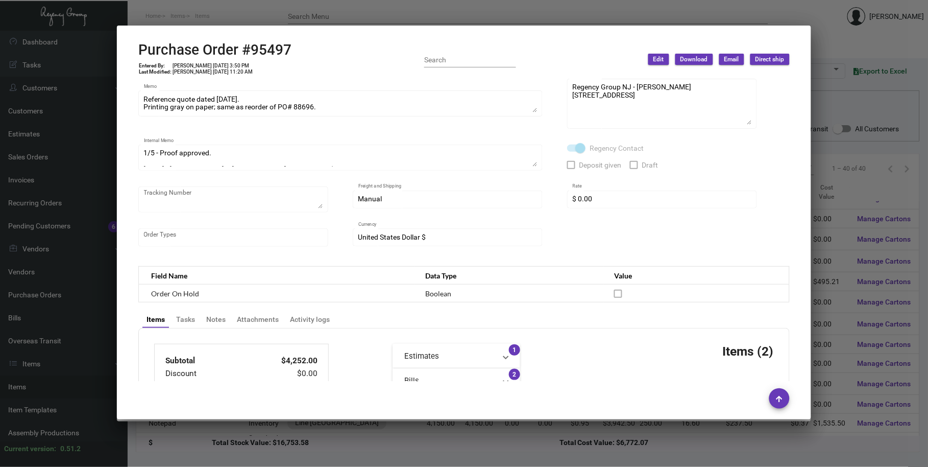
scroll to position [0, 0]
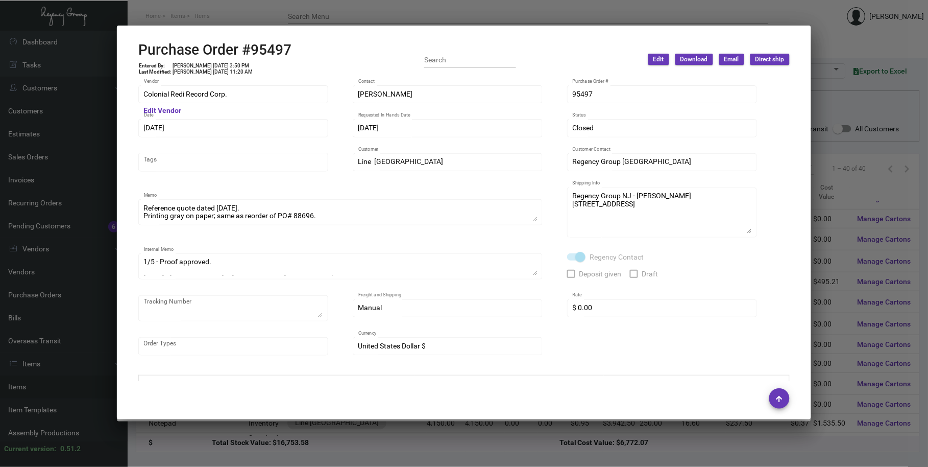
click at [210, 17] on div at bounding box center [464, 233] width 928 height 467
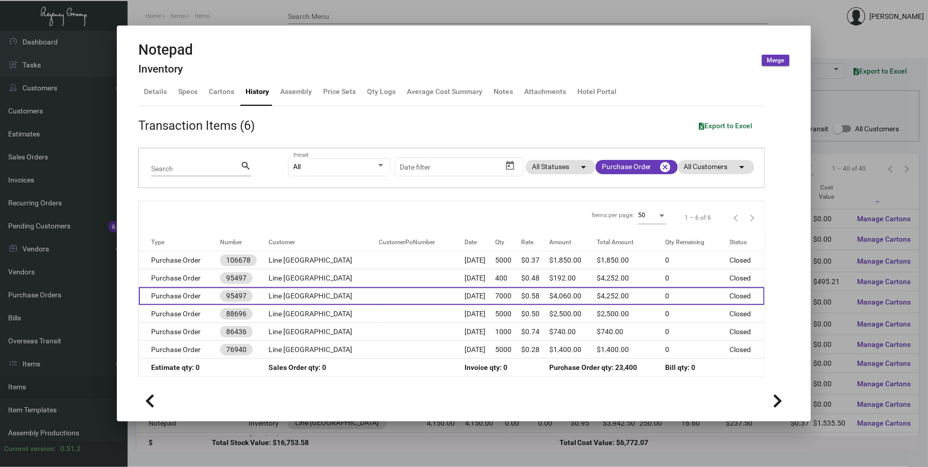
click at [202, 300] on td "Purchase Order" at bounding box center [179, 296] width 81 height 18
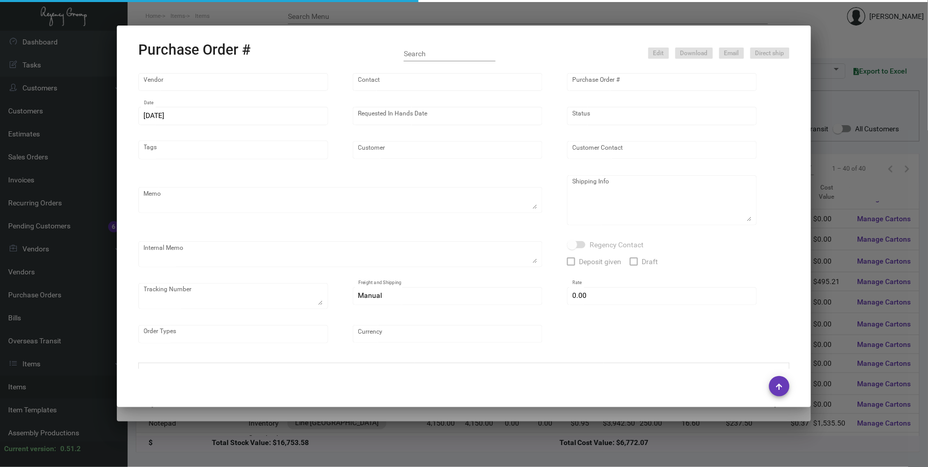
type input "Colonial Redi Record Corp."
type input "[PERSON_NAME]"
type input "95497"
type input "[DATE]"
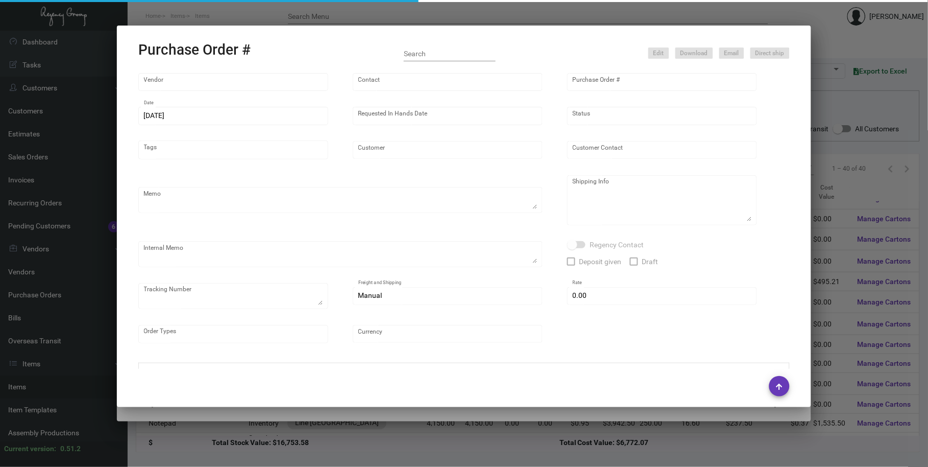
type input "Line [GEOGRAPHIC_DATA]"
type textarea "Reference quote dated [DATE]. Printing gray on paper; same as reorder of PO# 88…"
type textarea "Regency Group NJ - [PERSON_NAME] [STREET_ADDRESS]"
type textarea "1/5 - Proof approved. [DATE] - [PERSON_NAME] & [PERSON_NAME] Delivery Cost $53.…"
checkbox input "true"
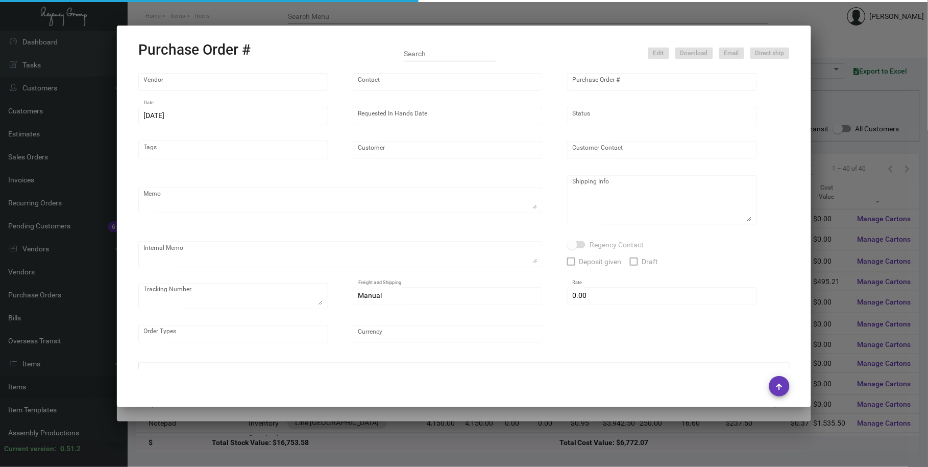
type input "$ 0.00"
type input "United States Dollar $"
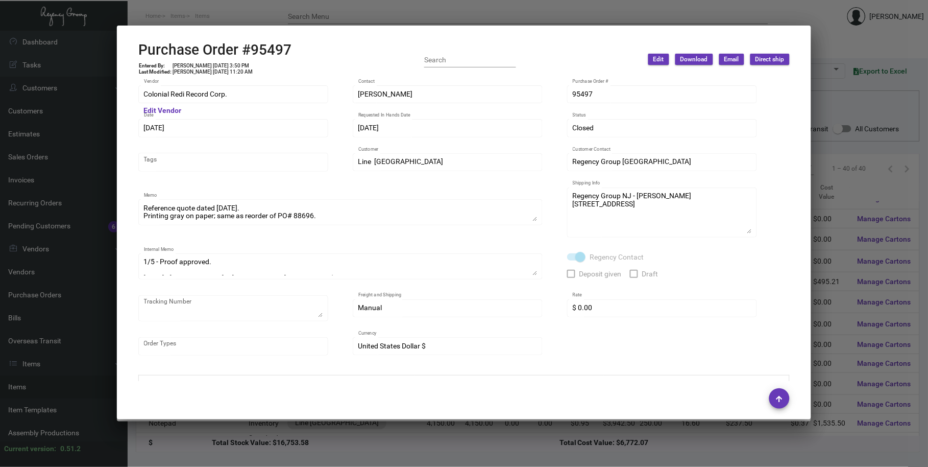
click at [206, 14] on div at bounding box center [464, 233] width 928 height 467
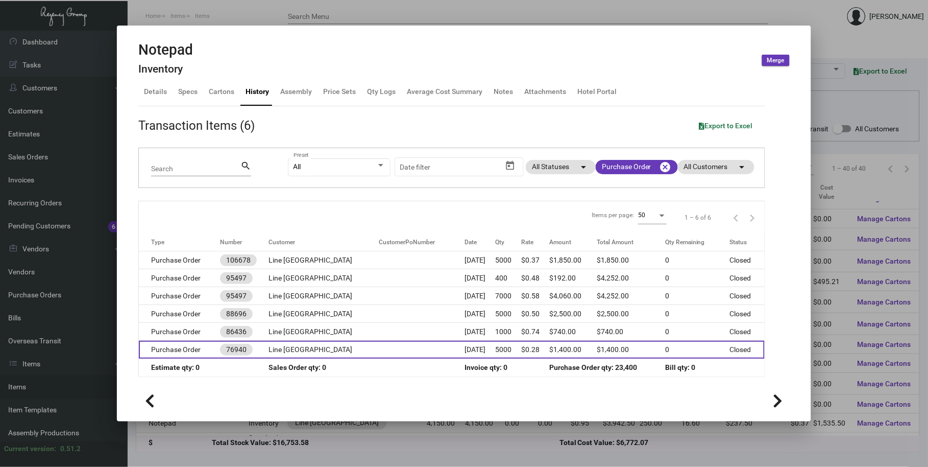
click at [203, 349] on td "Purchase Order" at bounding box center [179, 349] width 81 height 18
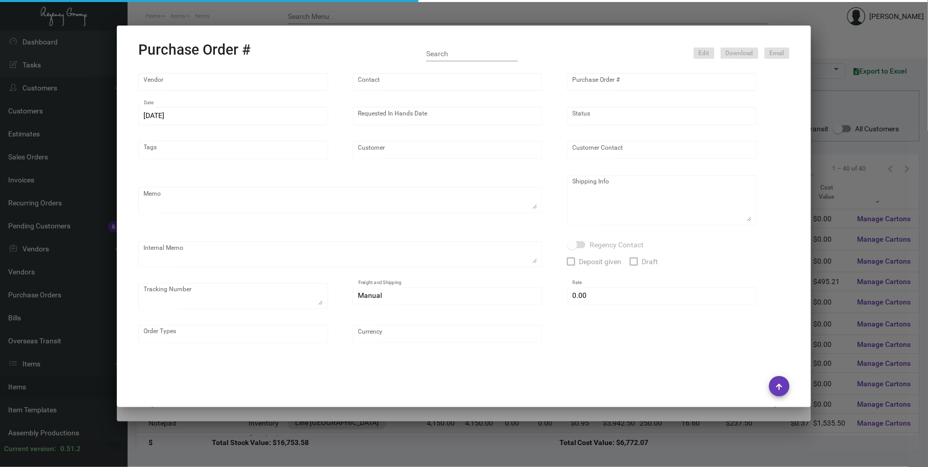
type input "Captain Notepad"
type input "[PERSON_NAME]"
type input "76940"
type input "[DATE]"
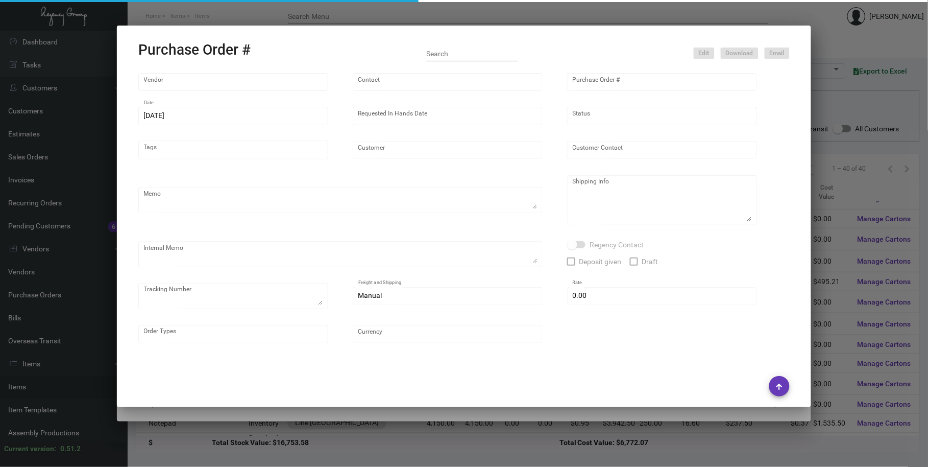
type input "Line [GEOGRAPHIC_DATA]"
type input "[PERSON_NAME]"
type textarea "PO# last 72834"
type textarea "Line [PERSON_NAME] [PERSON_NAME] [STREET_ADDRESS][PERSON_NAME]"
type input "$ 0.00"
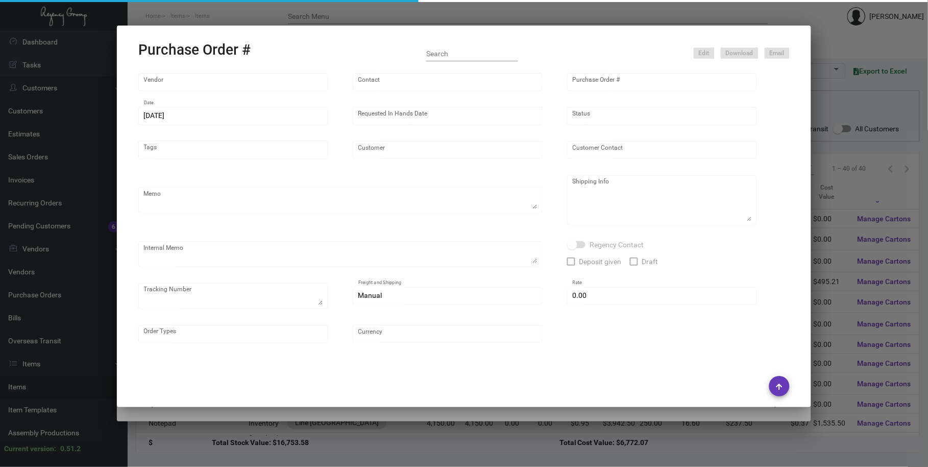
type input "United States Dollar $"
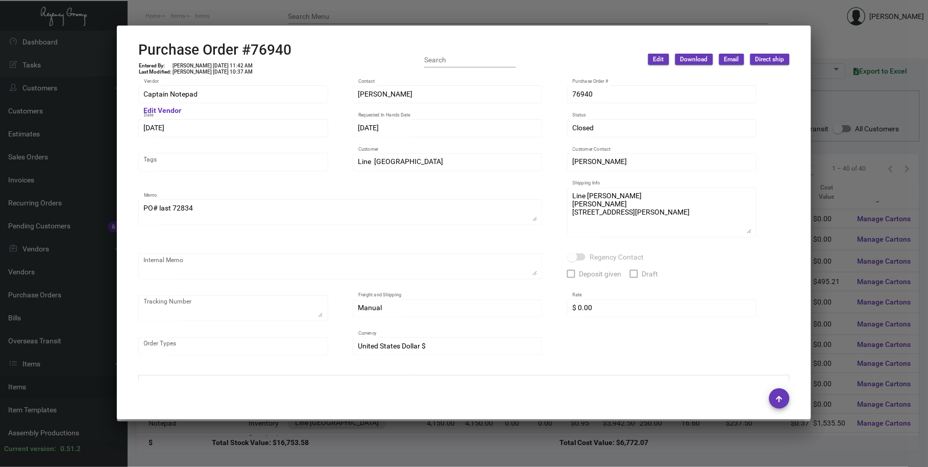
click at [223, 19] on div at bounding box center [464, 233] width 928 height 467
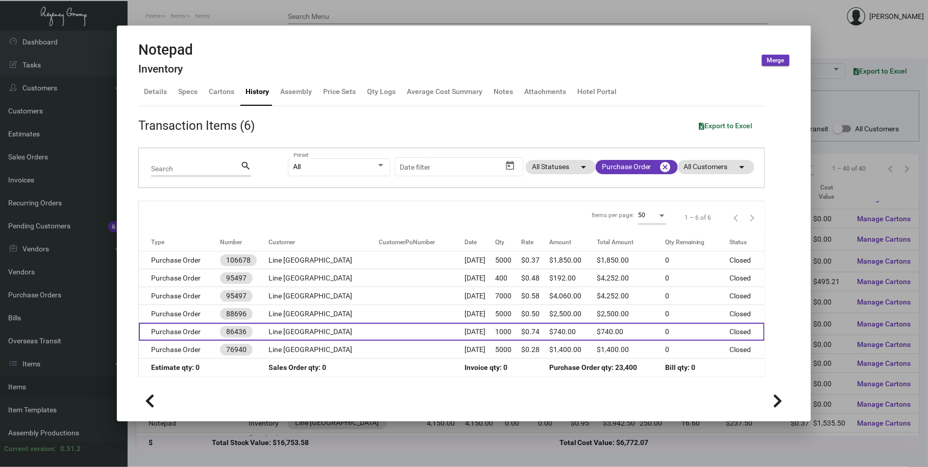
click at [185, 333] on td "Purchase Order" at bounding box center [179, 332] width 81 height 18
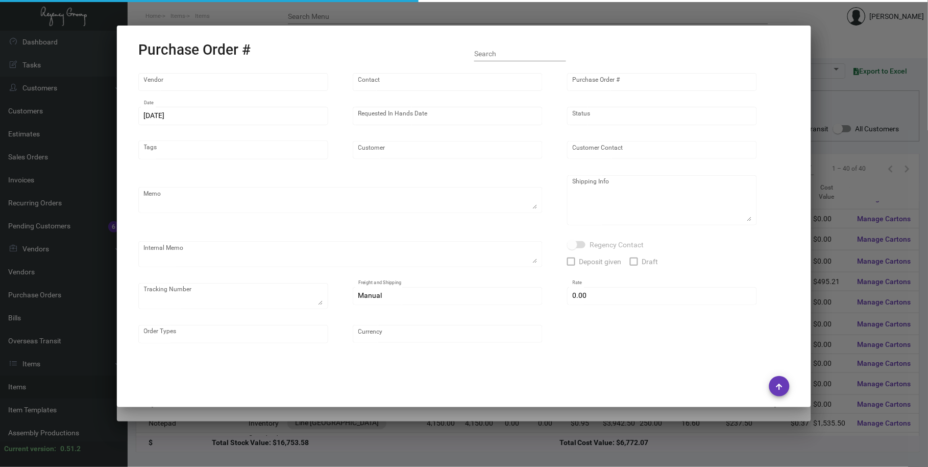
type input "Captain Notepad"
type input "[PERSON_NAME]"
type input "86436"
type input "[DATE]"
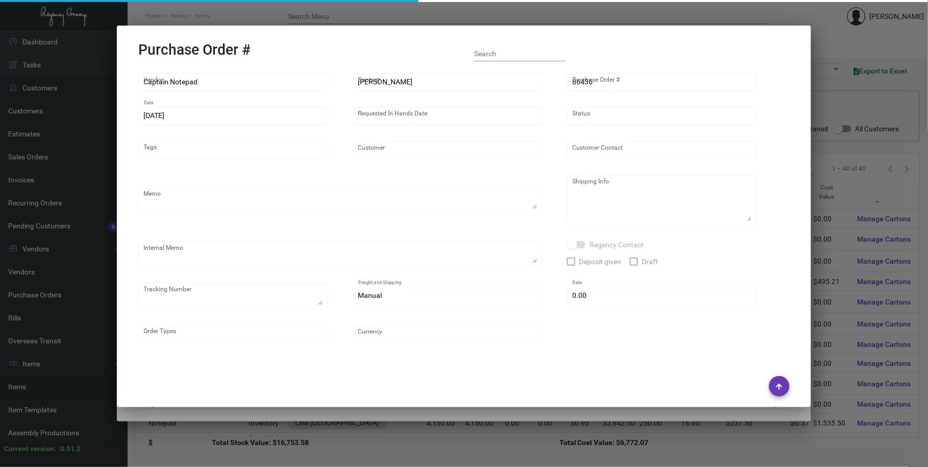
type input "Line [GEOGRAPHIC_DATA]"
type input "[PERSON_NAME]"
type textarea "Reorder PO# 76940 NEW QTY"
type textarea "Line [PERSON_NAME] Goneva [STREET_ADDRESS][PERSON_NAME]"
type input "$ 0.00"
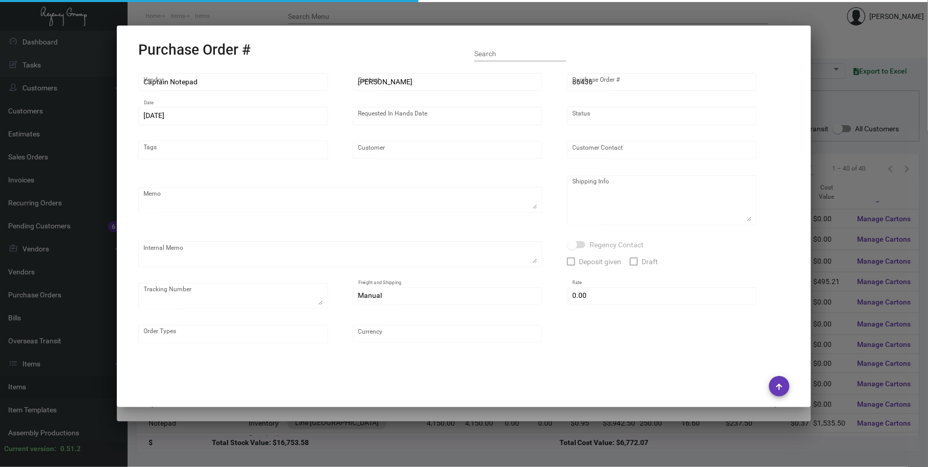
type input "United States Dollar $"
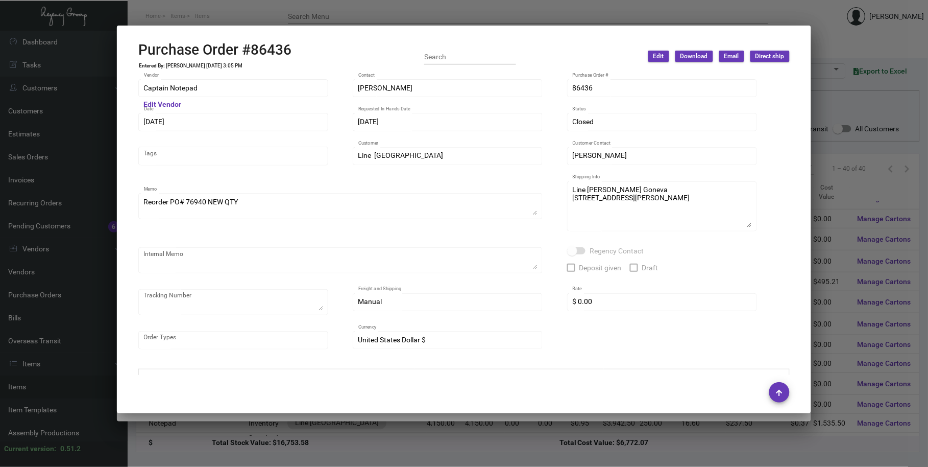
click at [196, 27] on mat-dialog-container "Purchase Order #86436 Entered By: [PERSON_NAME] [DATE] 3:05 PM Search Edit Down…" at bounding box center [464, 219] width 694 height 387
click at [202, 20] on div at bounding box center [464, 233] width 928 height 467
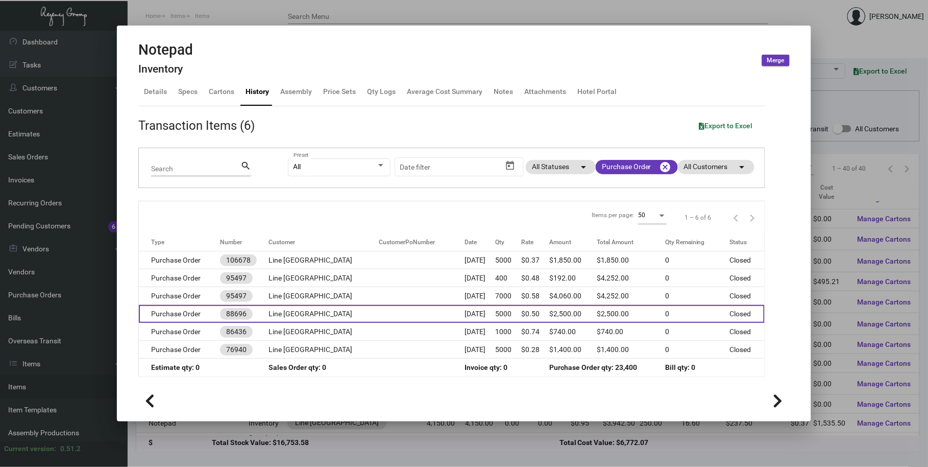
click at [189, 320] on td "Purchase Order" at bounding box center [179, 314] width 81 height 18
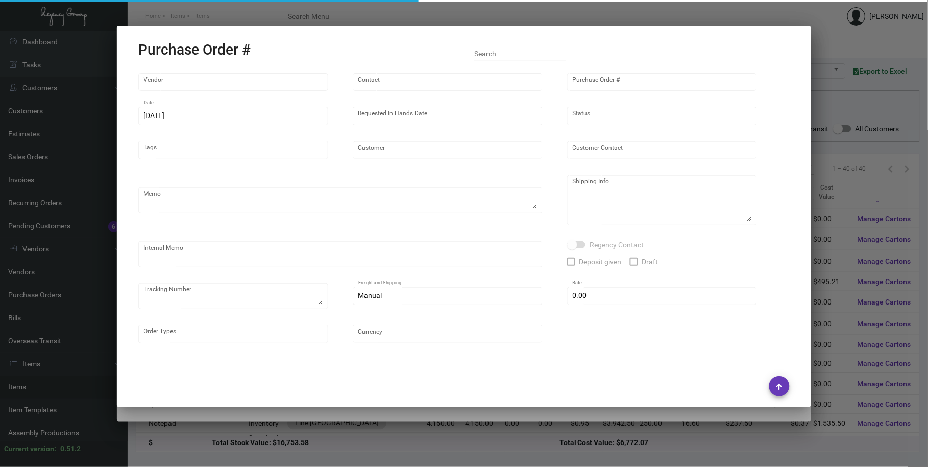
type input "Colonial Redi Record Corp."
type input "[PERSON_NAME]"
type input "88696"
type input "[DATE]"
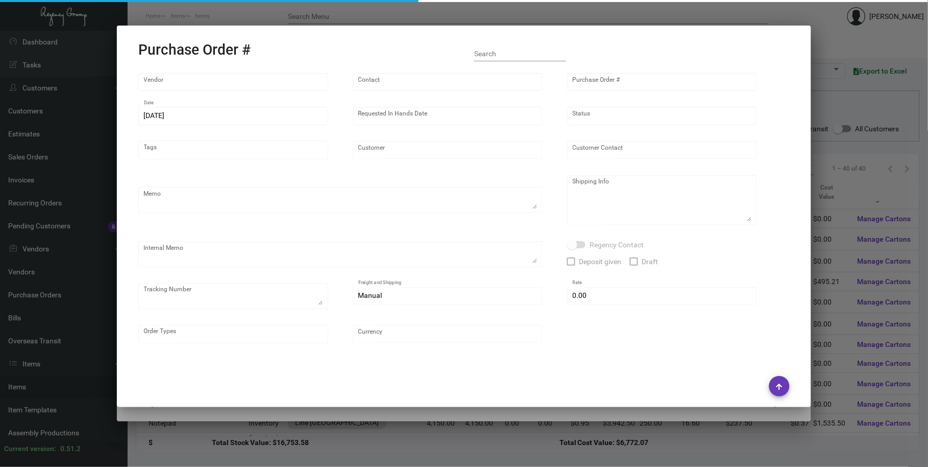
type input "Line [GEOGRAPHIC_DATA]"
type input "[PERSON_NAME]"
type textarea "Per your quote -- Confirming for this order that you will substitute Springhill…"
type textarea "Line [PERSON_NAME] Goneva [STREET_ADDRESS][PERSON_NAME]"
type textarea "Original Stock not available - Replacement stock approved [DATE] - Estimated sh…"
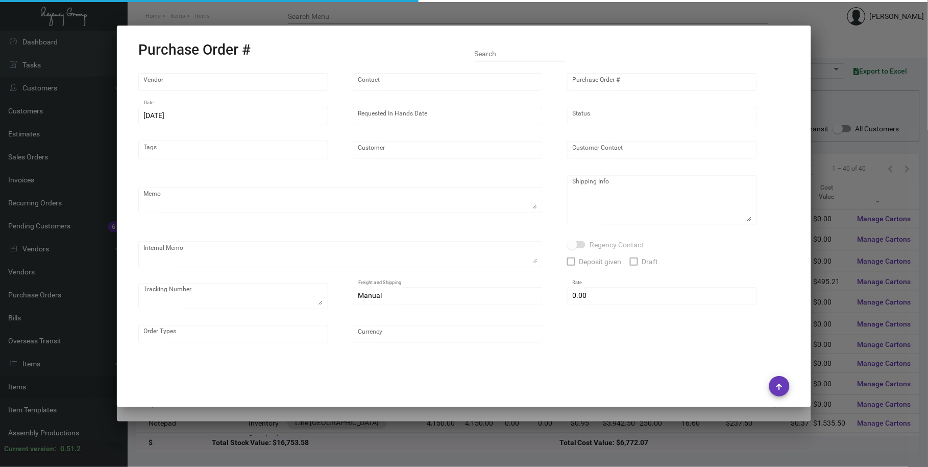
type input "$ 0.00"
type input "United States Dollar $"
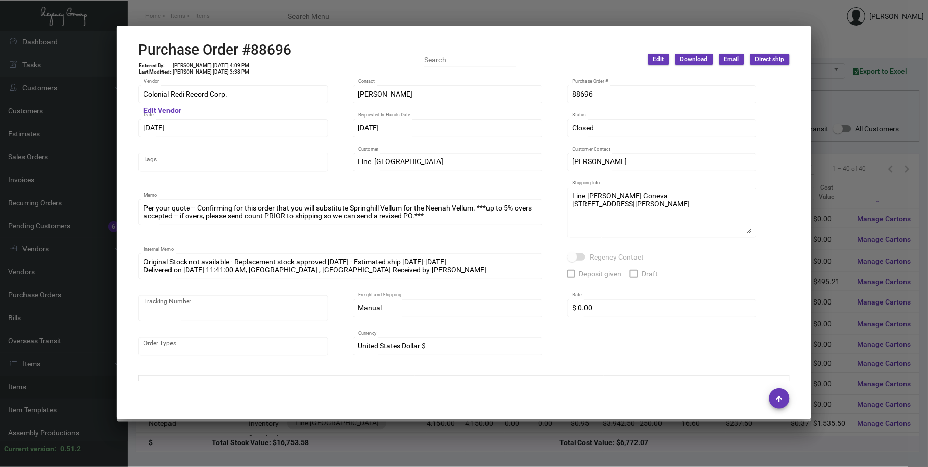
drag, startPoint x: 263, startPoint y: 13, endPoint x: 300, endPoint y: 191, distance: 181.9
click at [263, 12] on div at bounding box center [464, 233] width 928 height 467
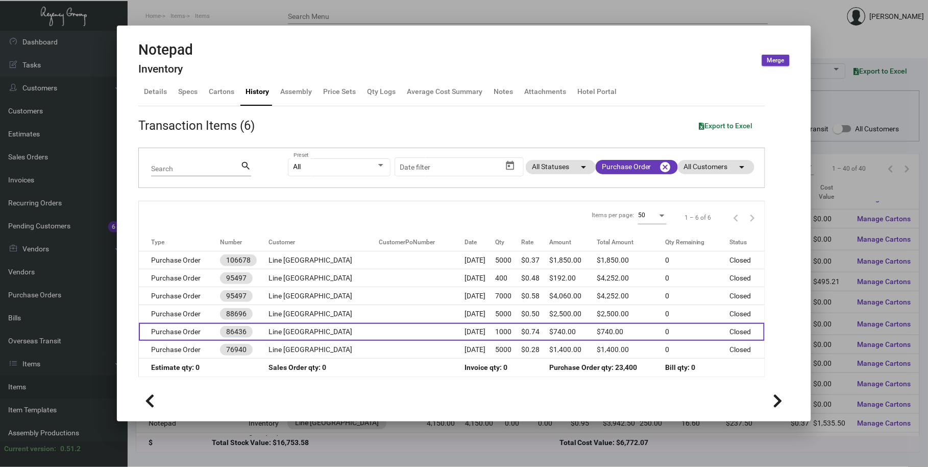
click at [316, 323] on td "Line [GEOGRAPHIC_DATA]" at bounding box center [324, 332] width 110 height 18
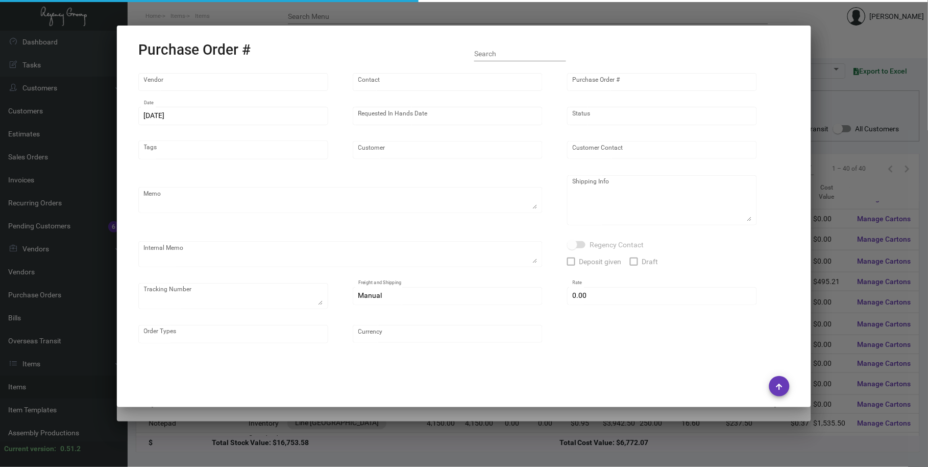
type input "Captain Notepad"
type input "[PERSON_NAME]"
type input "86436"
type input "[DATE]"
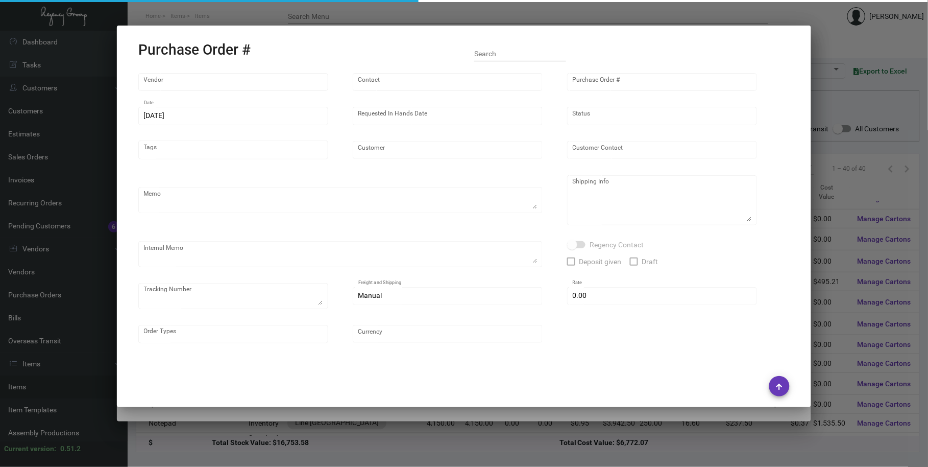
type input "Line [GEOGRAPHIC_DATA]"
type input "[PERSON_NAME]"
type textarea "Reorder PO# 76940 NEW QTY"
type textarea "Line [PERSON_NAME] Goneva [STREET_ADDRESS][PERSON_NAME]"
type input "$ 0.00"
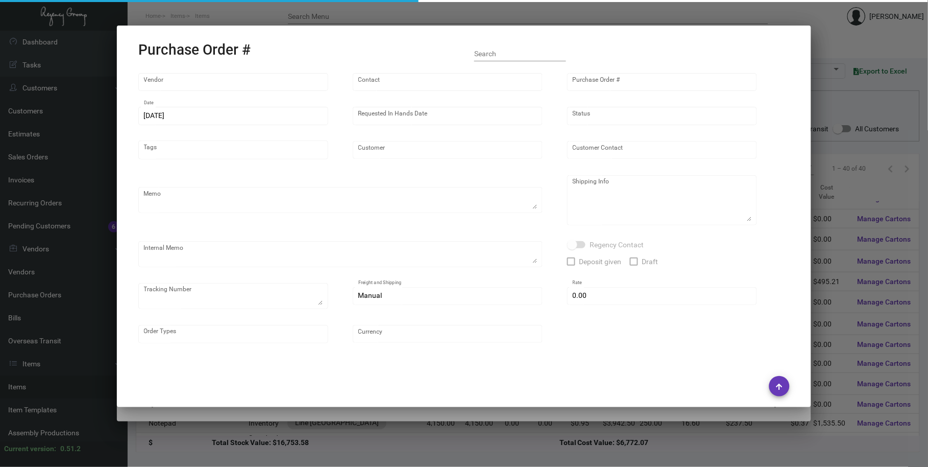
type input "United States Dollar $"
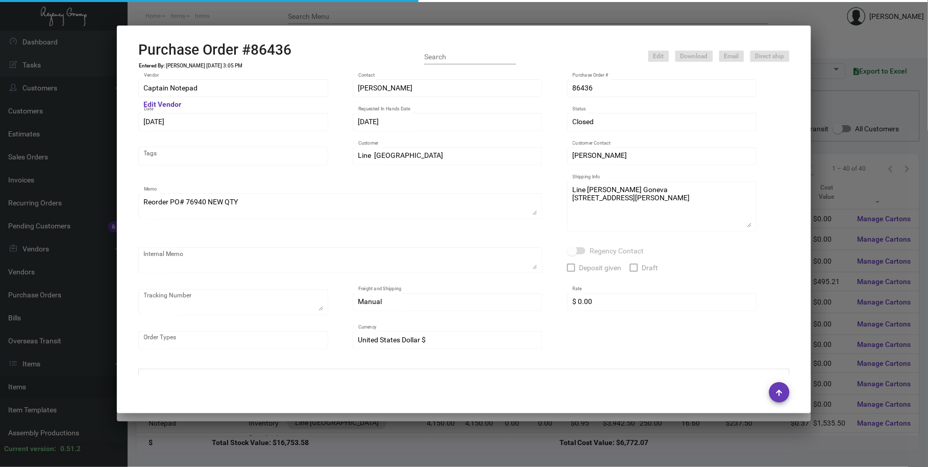
scroll to position [521, 0]
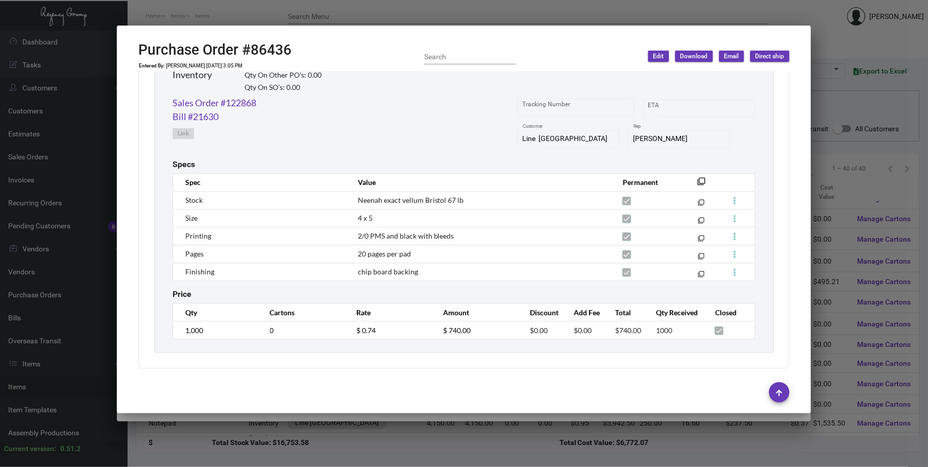
click at [391, 16] on div at bounding box center [464, 233] width 928 height 467
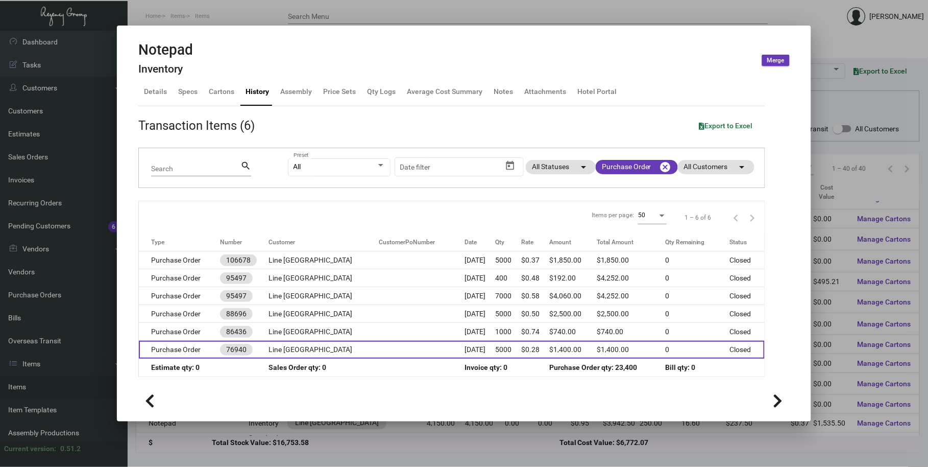
click at [424, 350] on td at bounding box center [422, 349] width 86 height 18
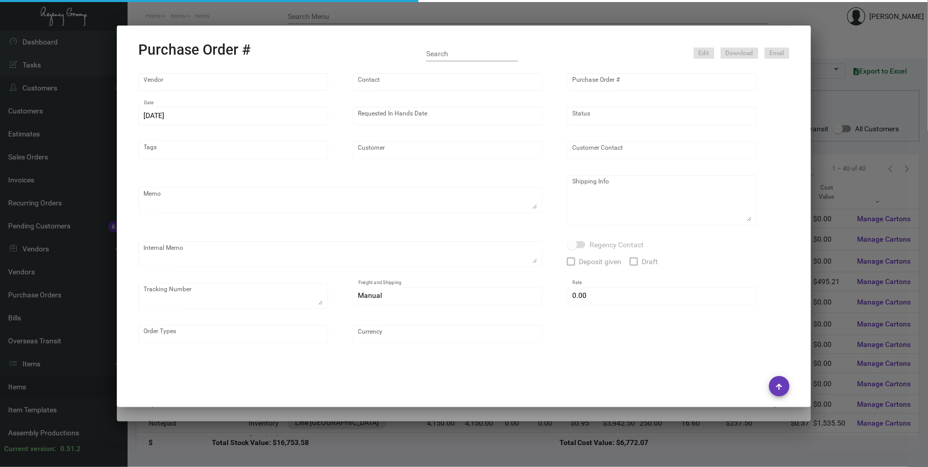
type input "Captain Notepad"
type input "[PERSON_NAME]"
type input "76940"
type input "[DATE]"
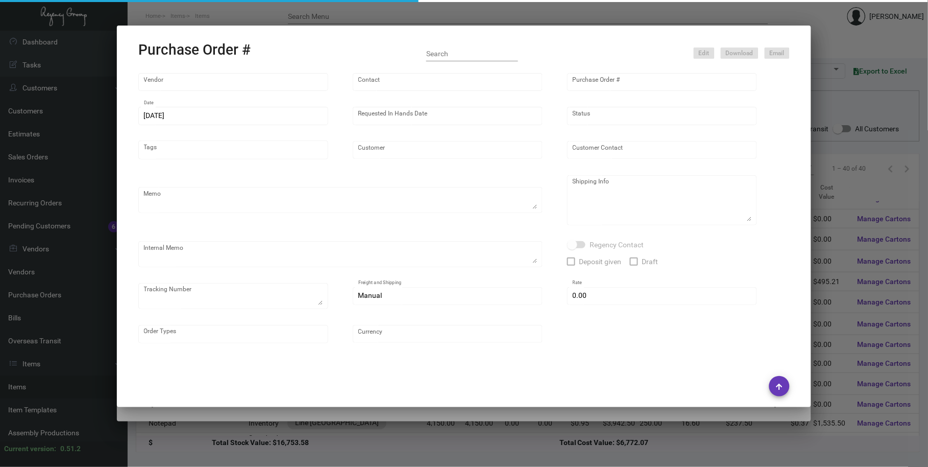
type input "Line [GEOGRAPHIC_DATA]"
type input "[PERSON_NAME]"
type textarea "PO# last 72834"
type textarea "Line [PERSON_NAME] [PERSON_NAME] [STREET_ADDRESS][PERSON_NAME]"
type input "$ 0.00"
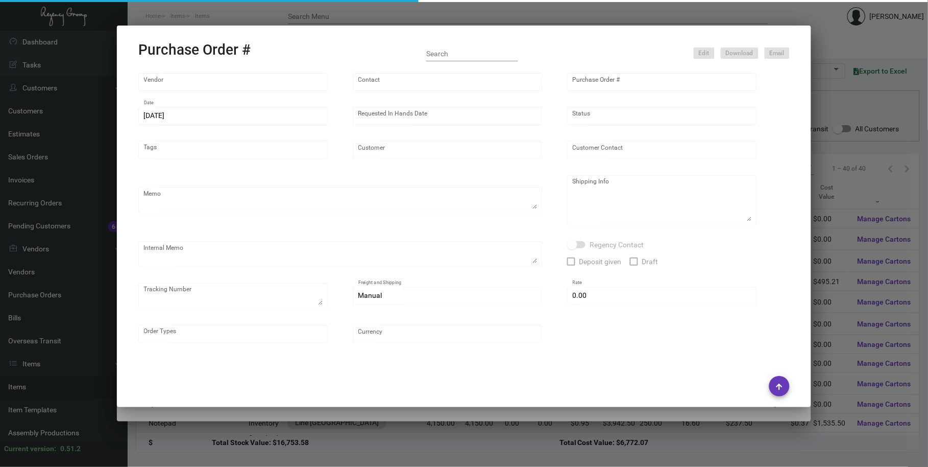
type input "United States Dollar $"
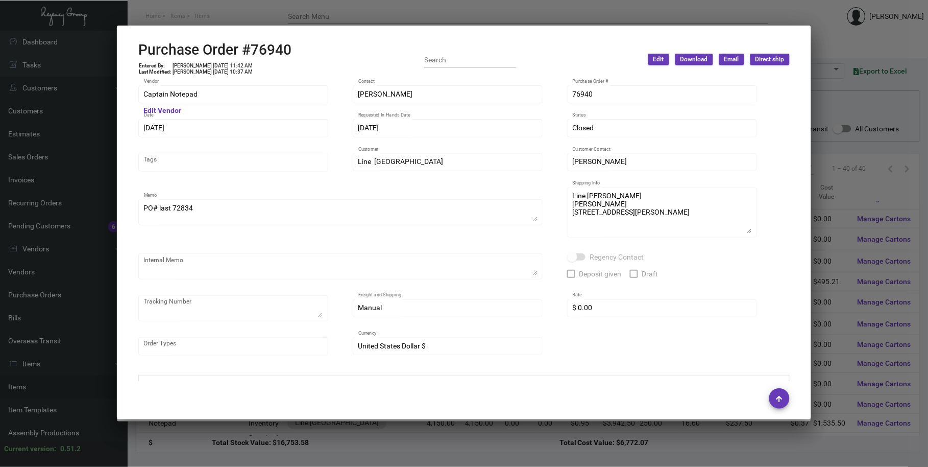
scroll to position [521, 0]
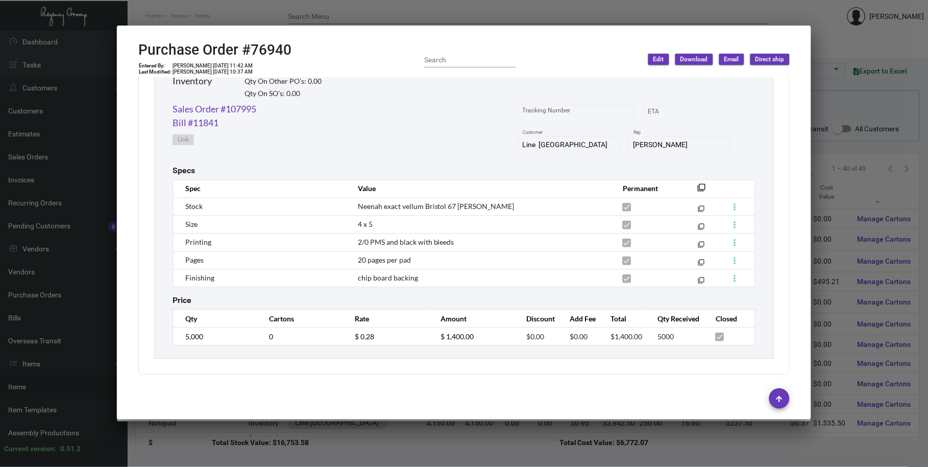
click at [36, 224] on div at bounding box center [464, 233] width 928 height 467
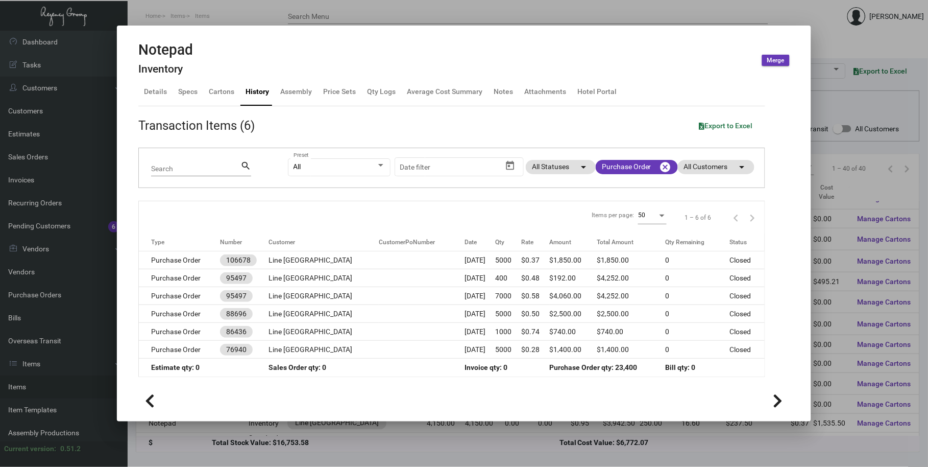
click at [46, 274] on div at bounding box center [464, 233] width 928 height 467
click at [42, 274] on link "Vendors" at bounding box center [64, 271] width 128 height 23
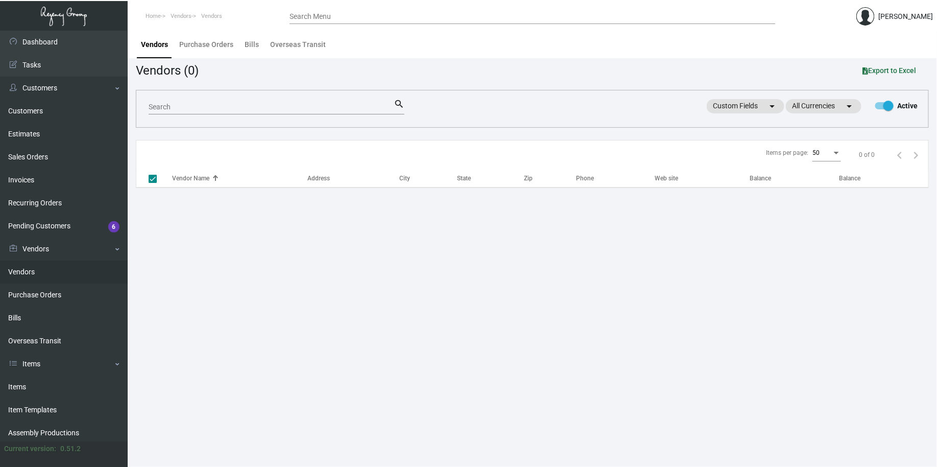
checkbox input "false"
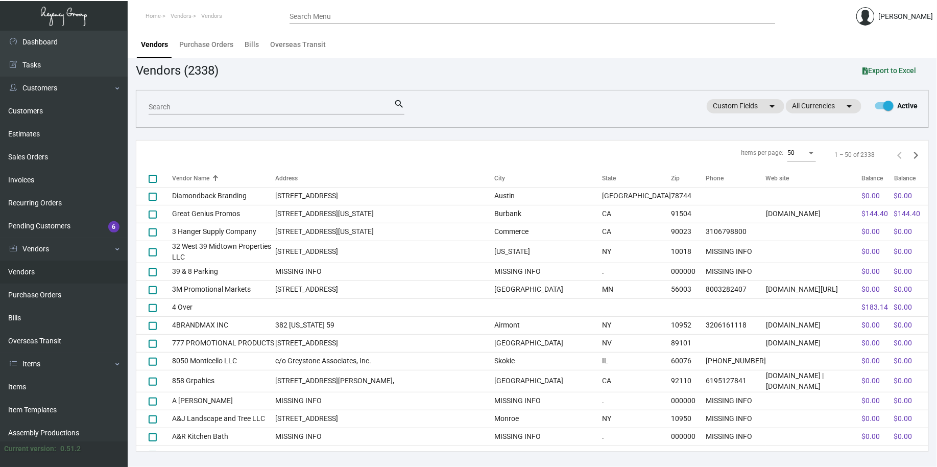
click at [199, 105] on input "Search" at bounding box center [271, 107] width 245 height 8
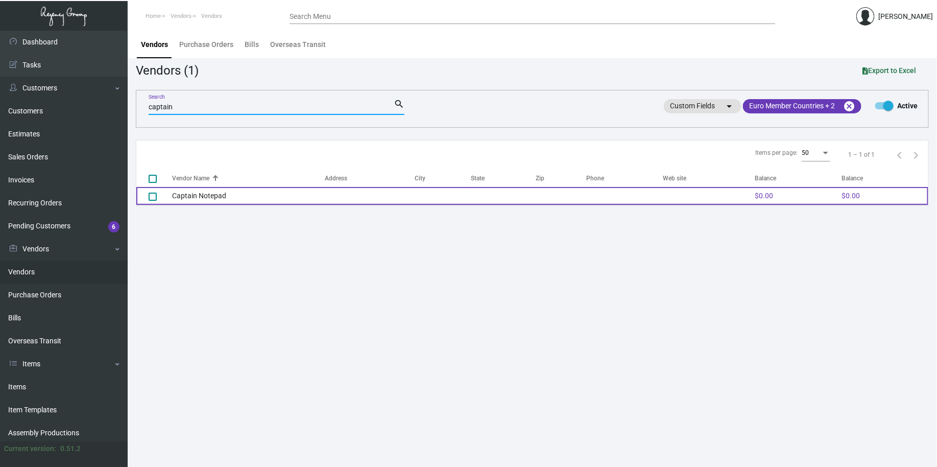
type input "captain"
click at [236, 194] on td "Captain Notepad" at bounding box center [248, 196] width 153 height 18
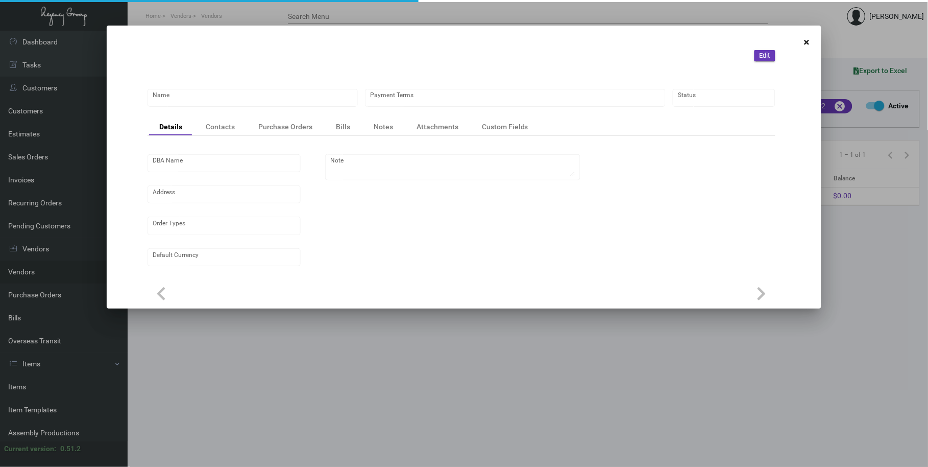
type input "Captain Notepad"
type input "Credit Card with order"
type input "United States Dollar $"
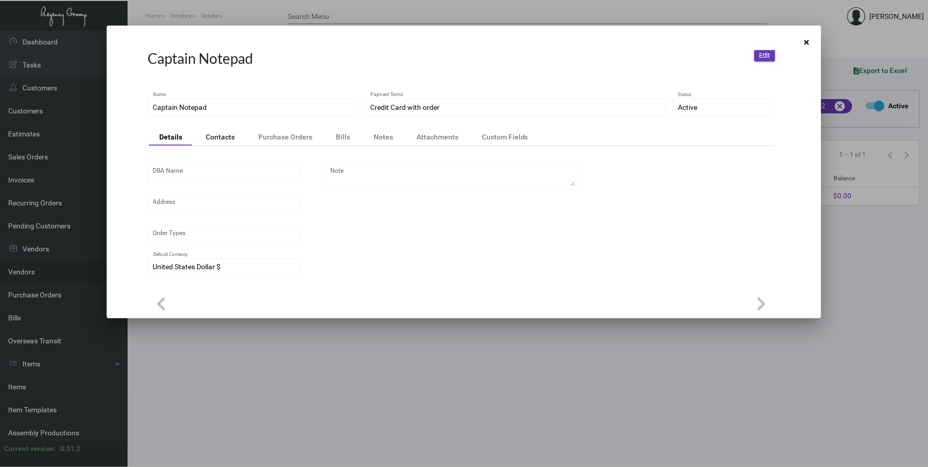
click at [210, 141] on div "Contacts" at bounding box center [220, 137] width 29 height 10
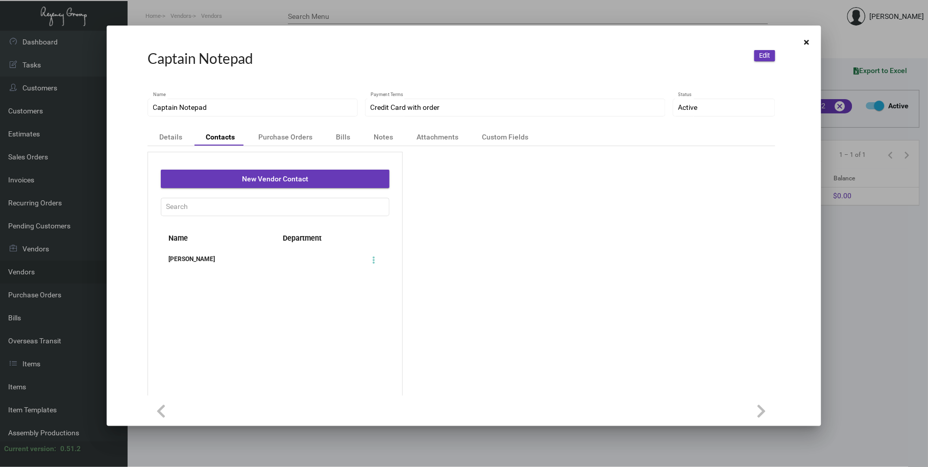
click at [207, 262] on div "[PERSON_NAME]" at bounding box center [218, 259] width 114 height 10
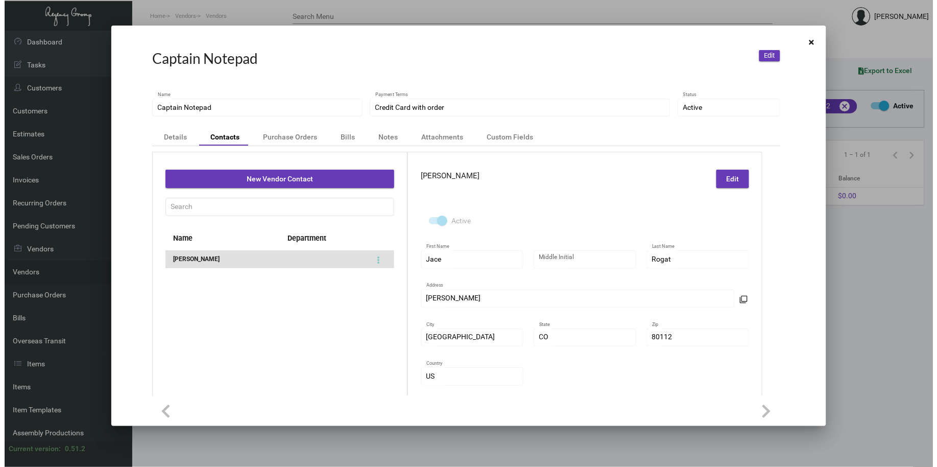
scroll to position [94, 0]
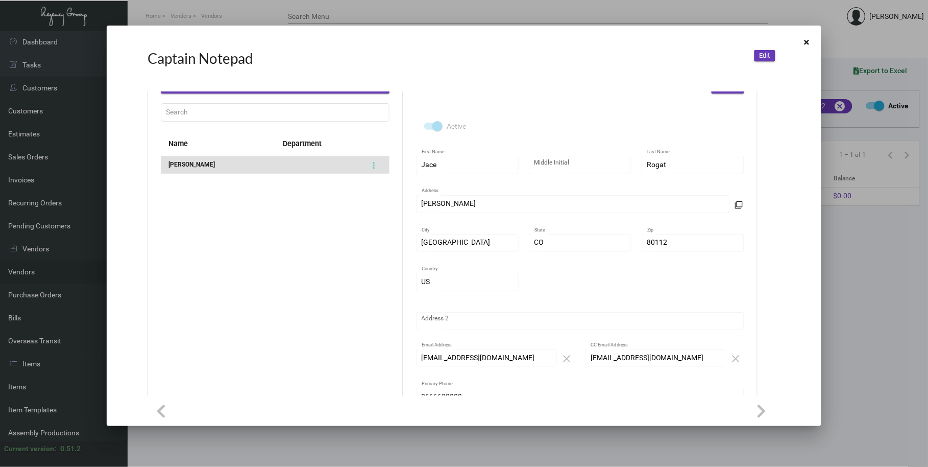
click at [388, 15] on div at bounding box center [464, 233] width 928 height 467
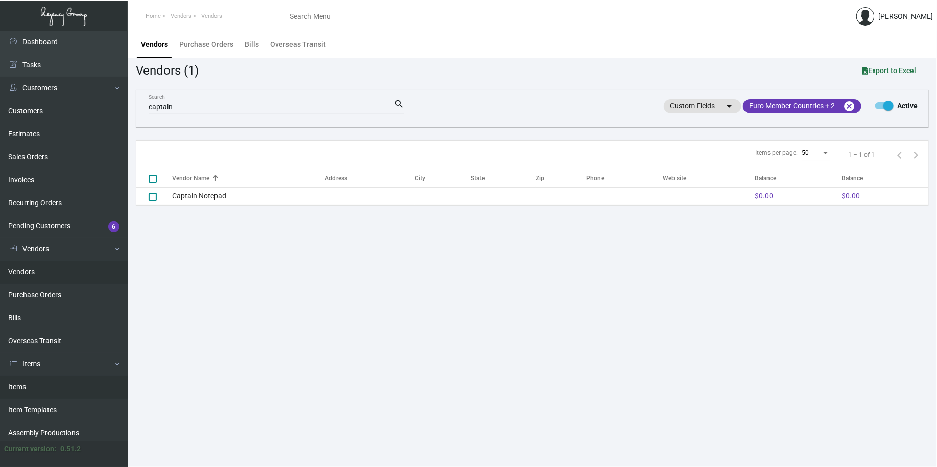
click at [35, 385] on link "Items" at bounding box center [64, 386] width 128 height 23
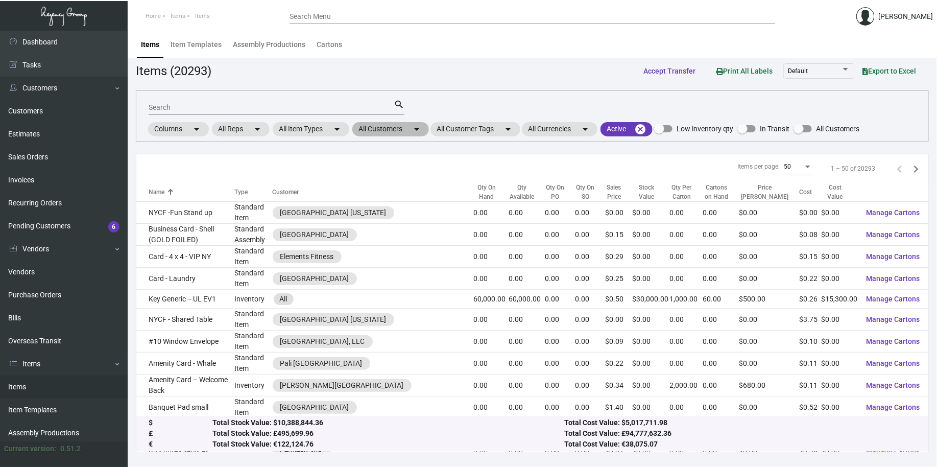
click at [414, 126] on mat-icon "arrow_drop_down" at bounding box center [416, 129] width 12 height 12
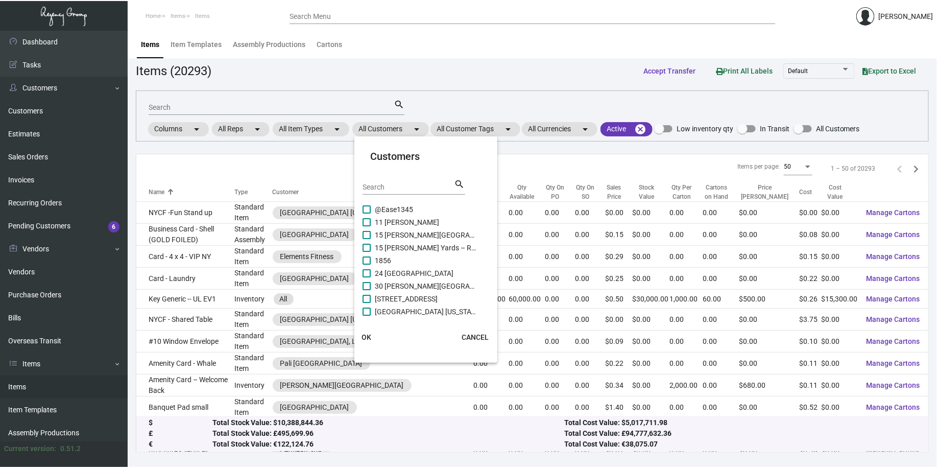
drag, startPoint x: 404, startPoint y: 192, endPoint x: 402, endPoint y: 186, distance: 6.8
click at [404, 191] on div "Search" at bounding box center [408, 187] width 92 height 16
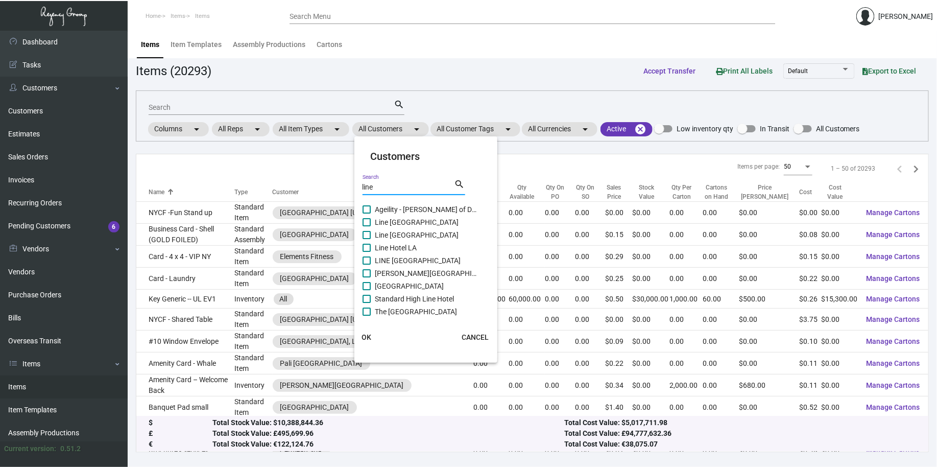
type input "line"
click at [410, 226] on span "Line [GEOGRAPHIC_DATA]" at bounding box center [426, 222] width 102 height 12
click at [367, 226] on input "Line [GEOGRAPHIC_DATA]" at bounding box center [366, 226] width 1 height 1
checkbox input "true"
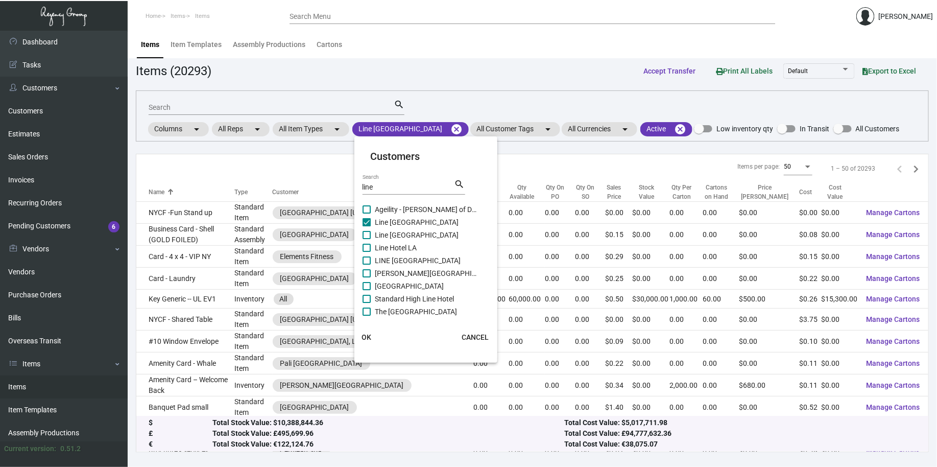
click at [409, 235] on span "Line [GEOGRAPHIC_DATA]" at bounding box center [426, 235] width 102 height 12
click at [367, 239] on input "Line [GEOGRAPHIC_DATA]" at bounding box center [366, 239] width 1 height 1
checkbox input "true"
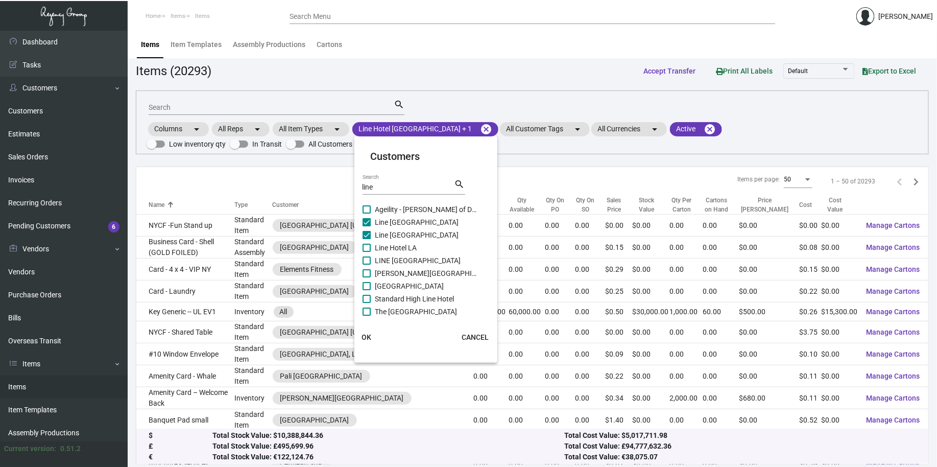
click at [409, 248] on span "Line Hotel LA" at bounding box center [426, 247] width 102 height 12
click at [367, 252] on input "Line Hotel LA" at bounding box center [366, 252] width 1 height 1
checkbox input "true"
click at [409, 262] on span "LINE [GEOGRAPHIC_DATA]" at bounding box center [426, 260] width 102 height 12
click at [367, 264] on input "LINE [GEOGRAPHIC_DATA]" at bounding box center [366, 264] width 1 height 1
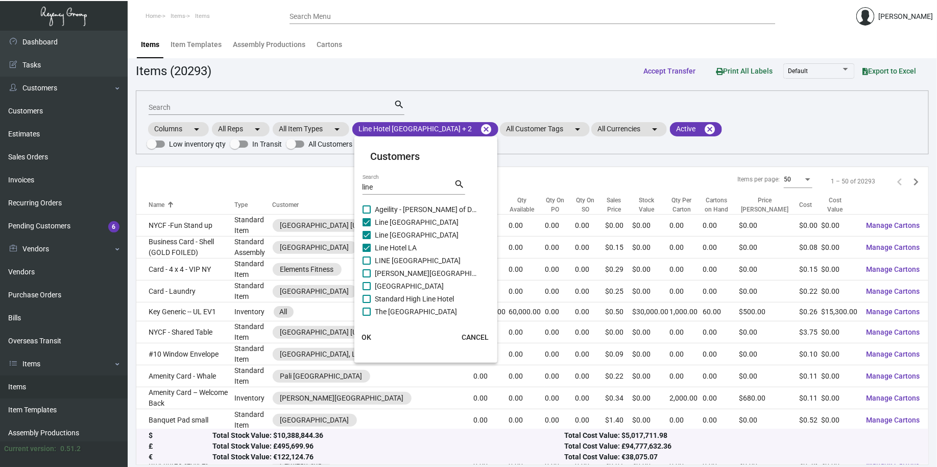
checkbox input "true"
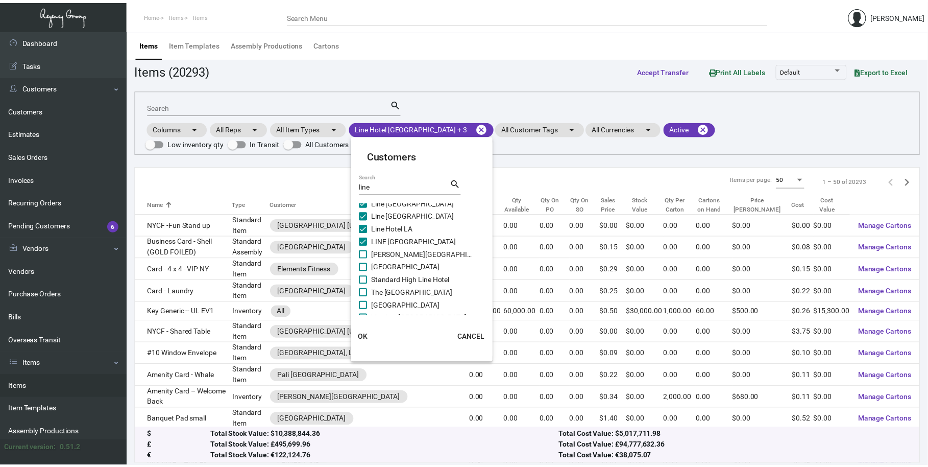
scroll to position [28, 0]
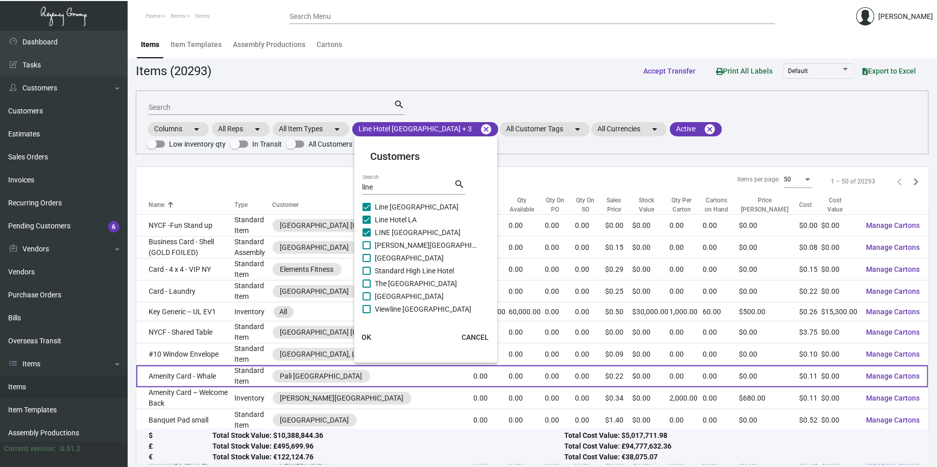
click at [371, 338] on button "OK" at bounding box center [366, 337] width 33 height 18
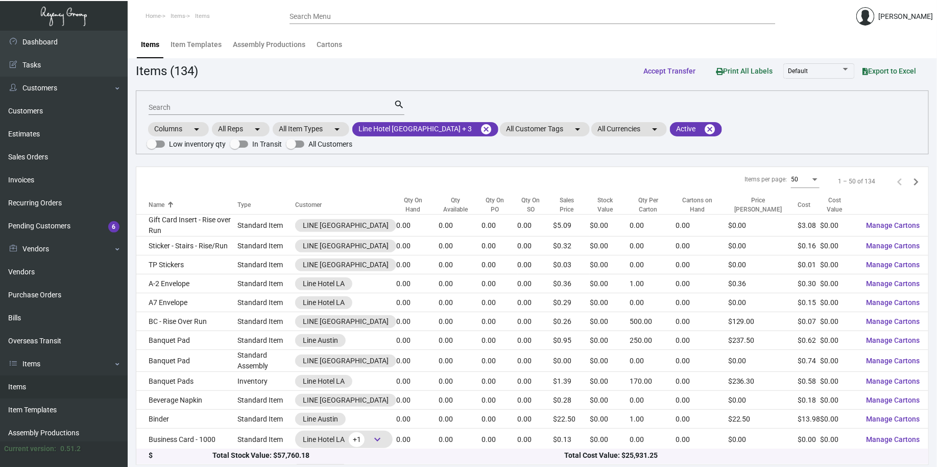
click at [227, 111] on input "Search" at bounding box center [271, 108] width 245 height 8
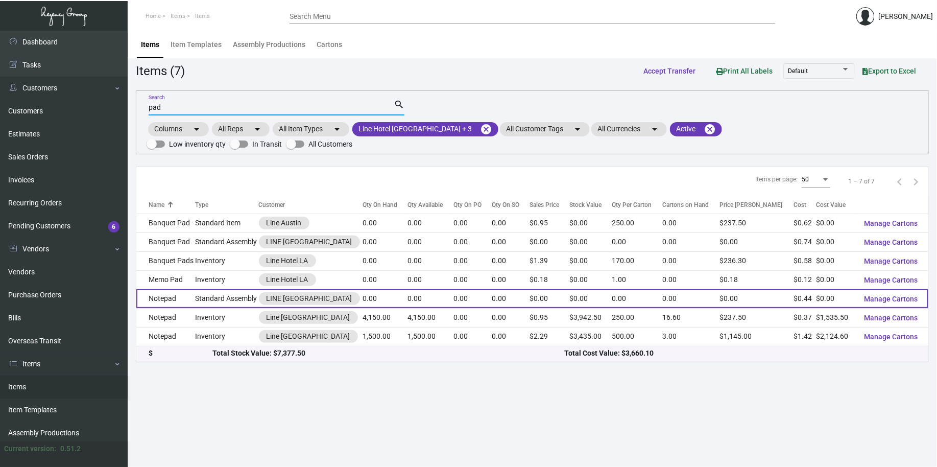
type input "pad"
click at [210, 289] on td "Standard Assembly" at bounding box center [226, 298] width 63 height 19
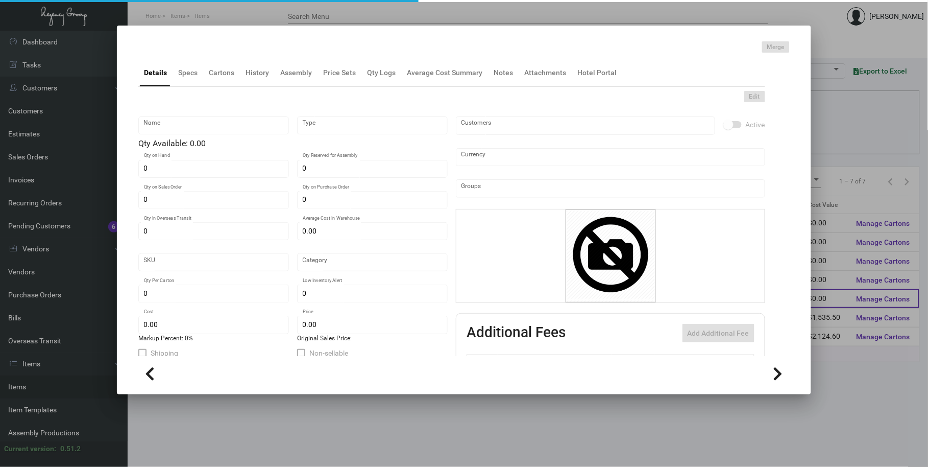
type input "Notepad"
type input "Standard Assembly"
type input "$ 0.00"
type input "LineSF33-Notepad-69"
type input "Standard"
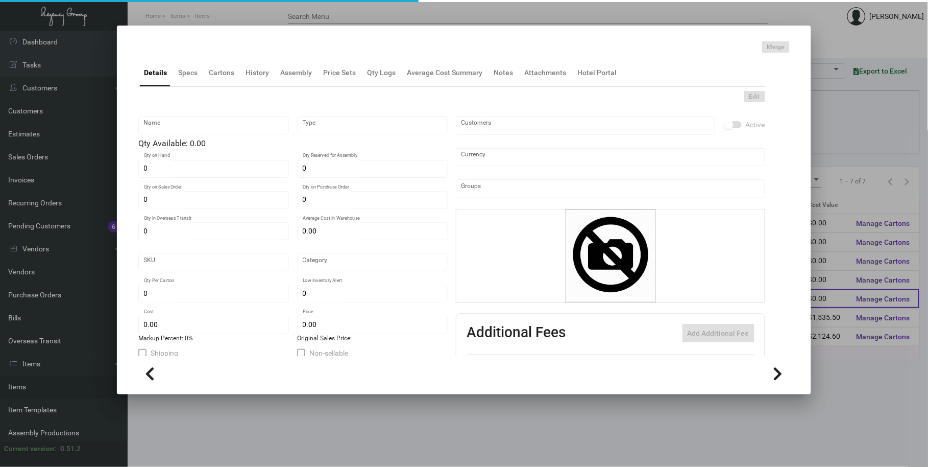
type input "$ 0.44"
type input "$ 0.00"
checkbox input "true"
type input "United States Dollar $"
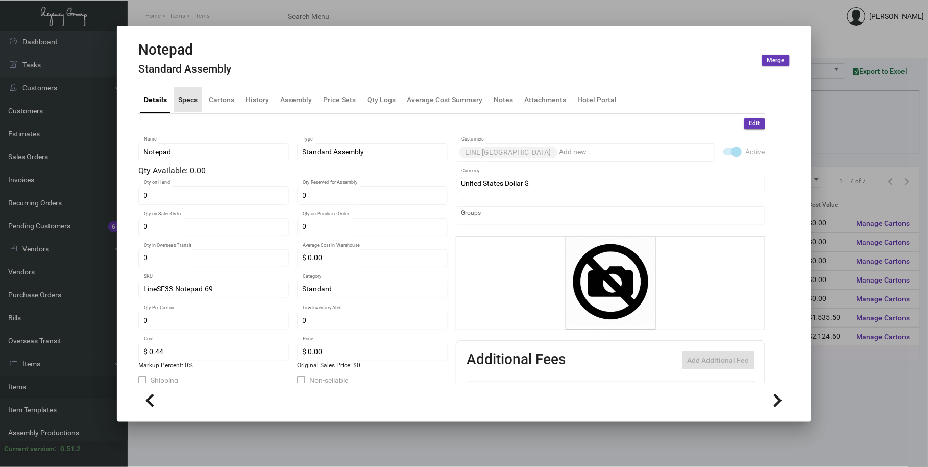
click at [190, 103] on div "Specs" at bounding box center [187, 99] width 19 height 11
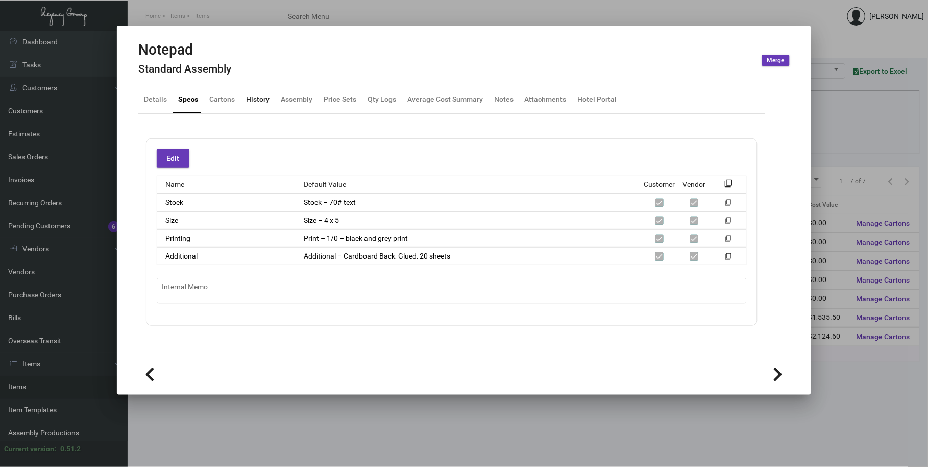
click at [260, 101] on div "History" at bounding box center [257, 99] width 23 height 11
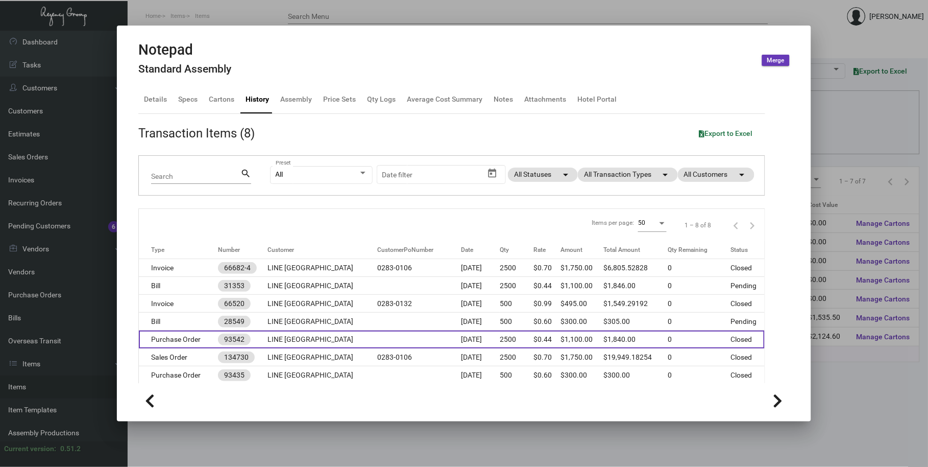
click at [387, 342] on td at bounding box center [419, 339] width 84 height 18
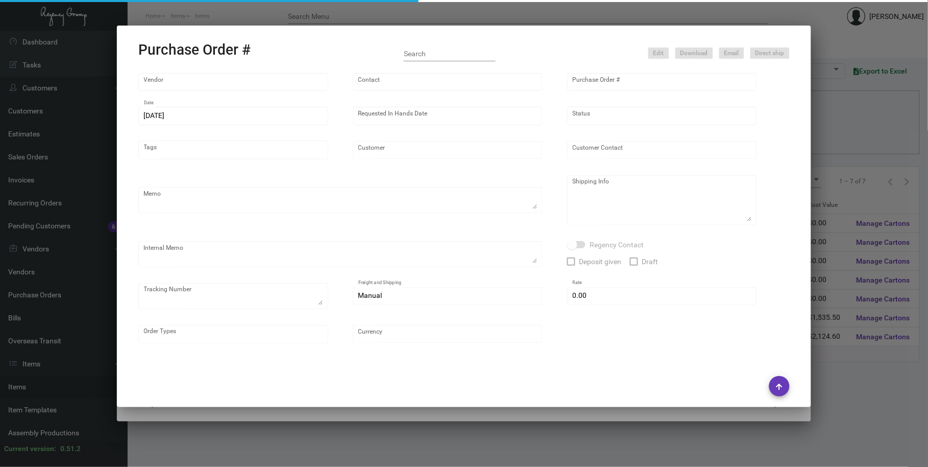
type input "Colonial Redi Record Corp."
type input "[PERSON_NAME]"
type input "93542"
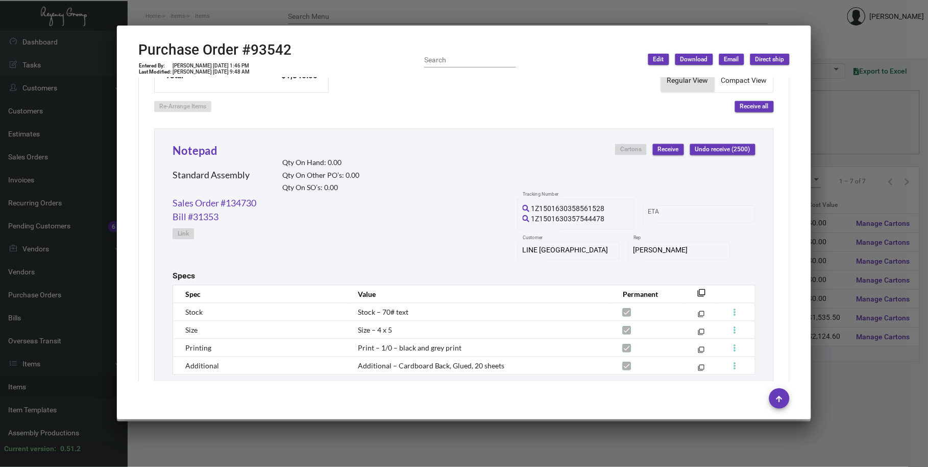
scroll to position [472, 0]
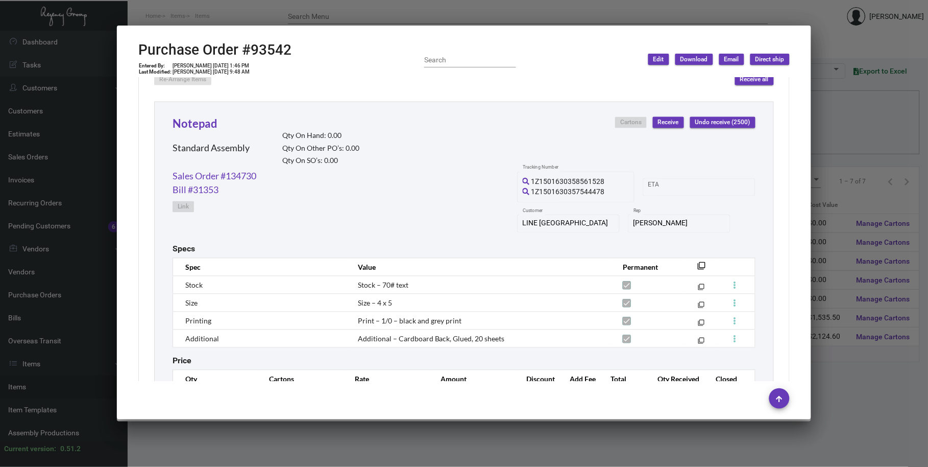
click at [304, 6] on div at bounding box center [464, 233] width 928 height 467
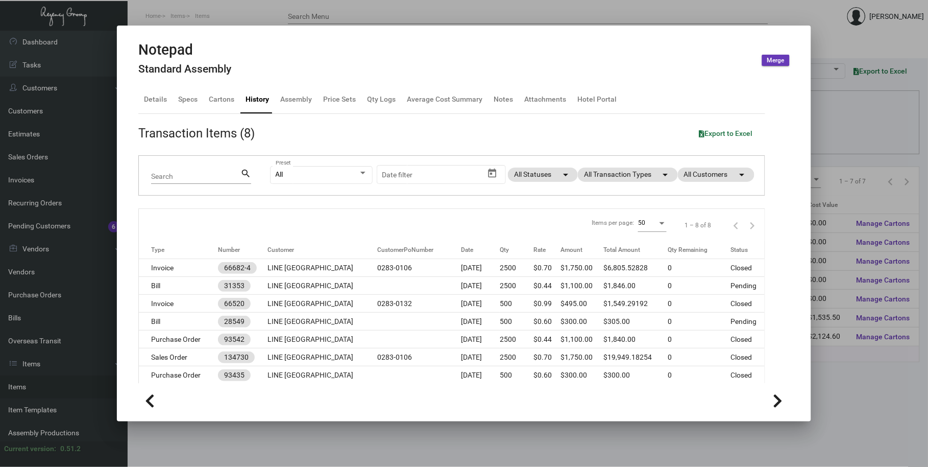
click at [308, 9] on div at bounding box center [464, 233] width 928 height 467
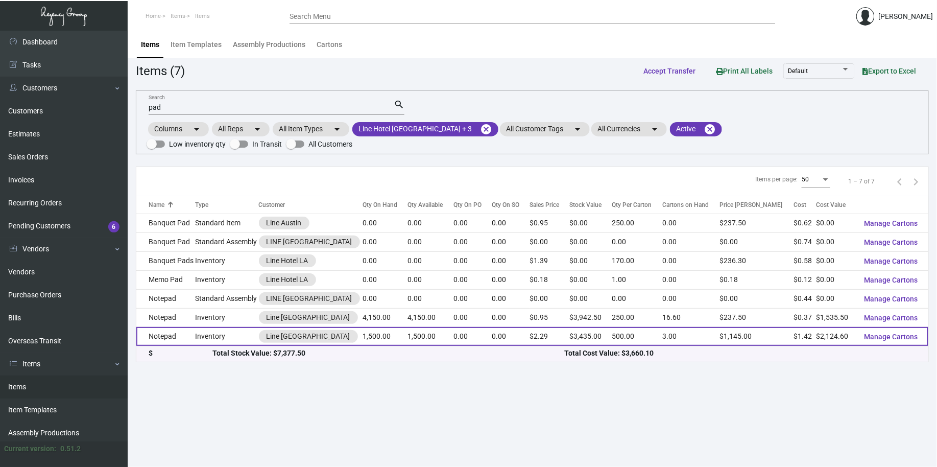
click at [339, 330] on div "Line [GEOGRAPHIC_DATA]" at bounding box center [311, 336] width 104 height 13
click at [215, 327] on td "Inventory" at bounding box center [226, 336] width 63 height 19
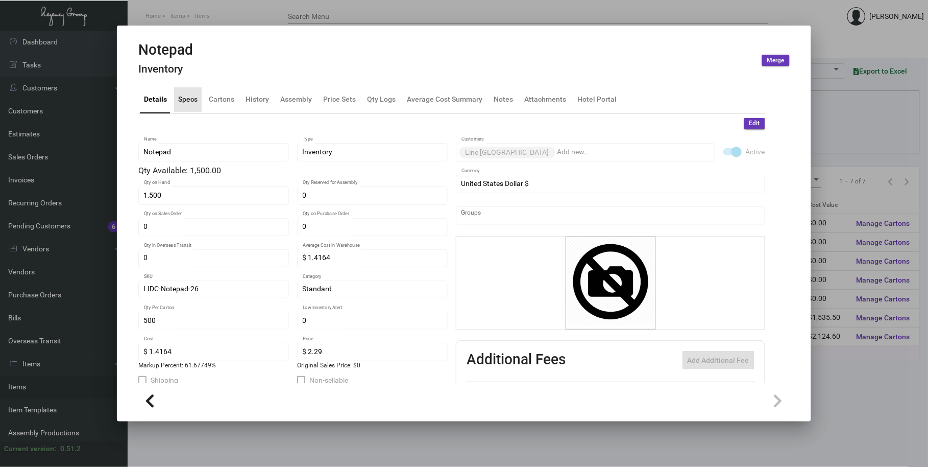
click at [192, 101] on div "Specs" at bounding box center [187, 99] width 19 height 11
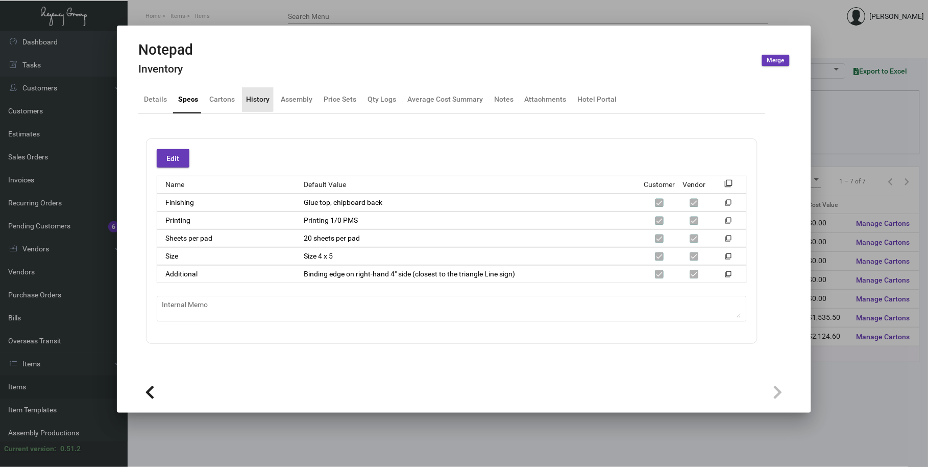
click at [253, 99] on div "History" at bounding box center [257, 99] width 23 height 11
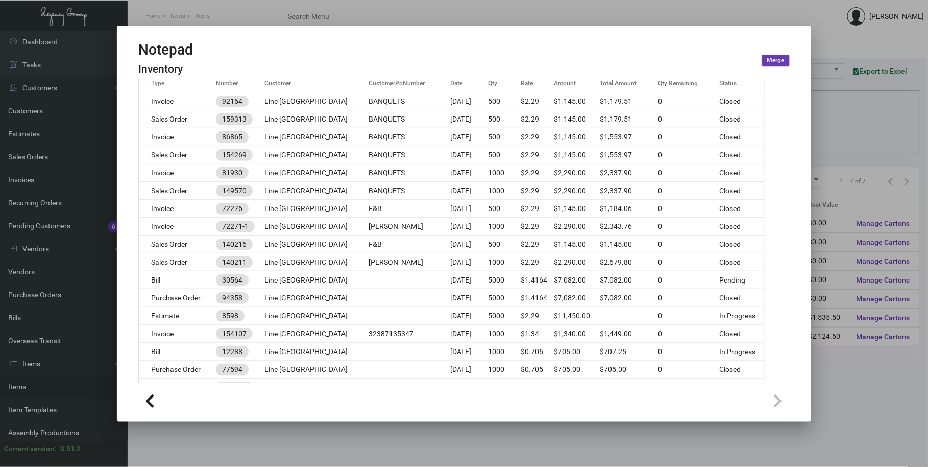
scroll to position [283, 0]
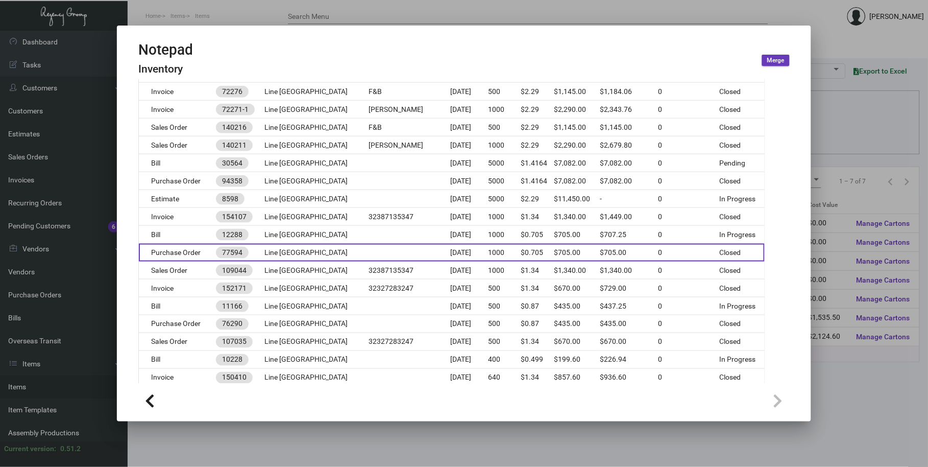
click at [376, 250] on td at bounding box center [410, 253] width 82 height 18
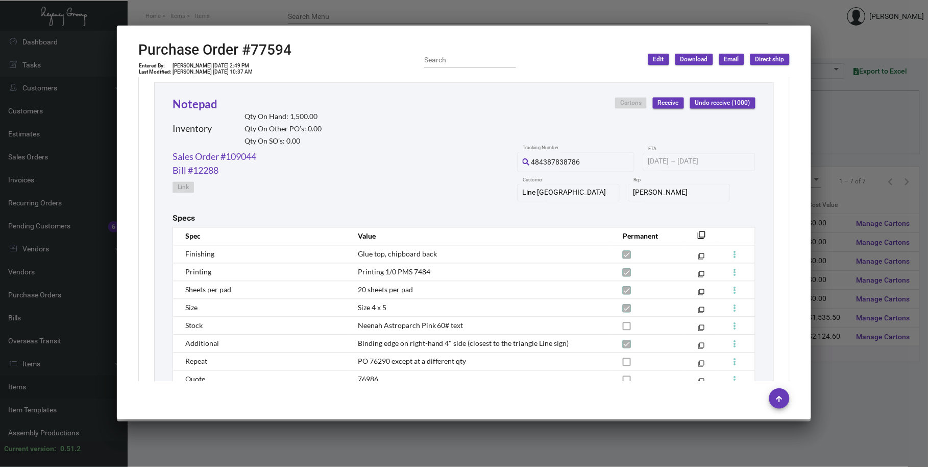
scroll to position [567, 0]
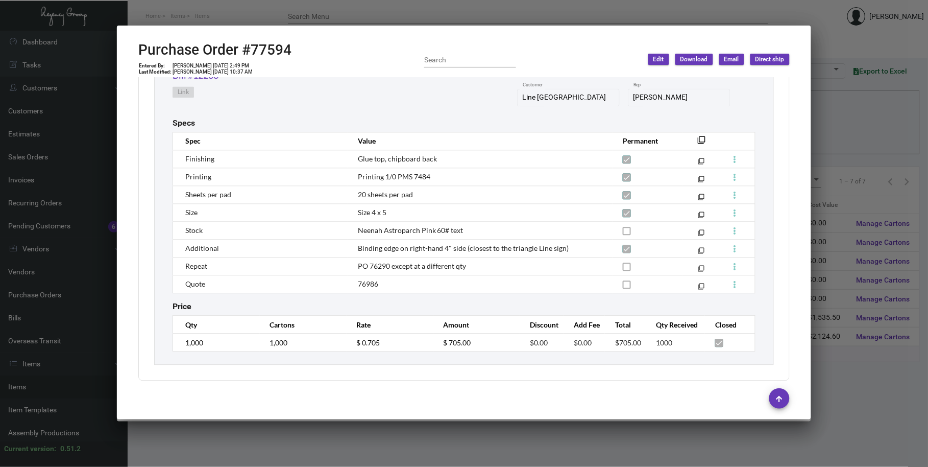
click at [463, 15] on div at bounding box center [464, 233] width 928 height 467
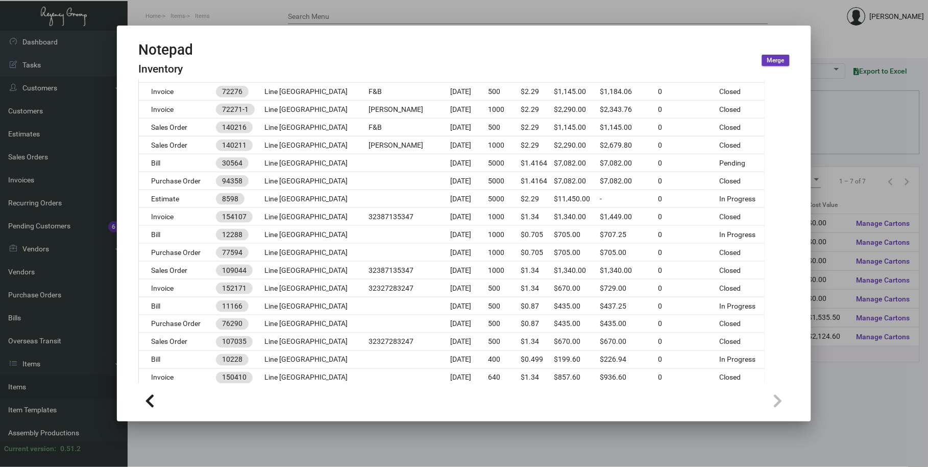
click at [421, 3] on div at bounding box center [464, 233] width 928 height 467
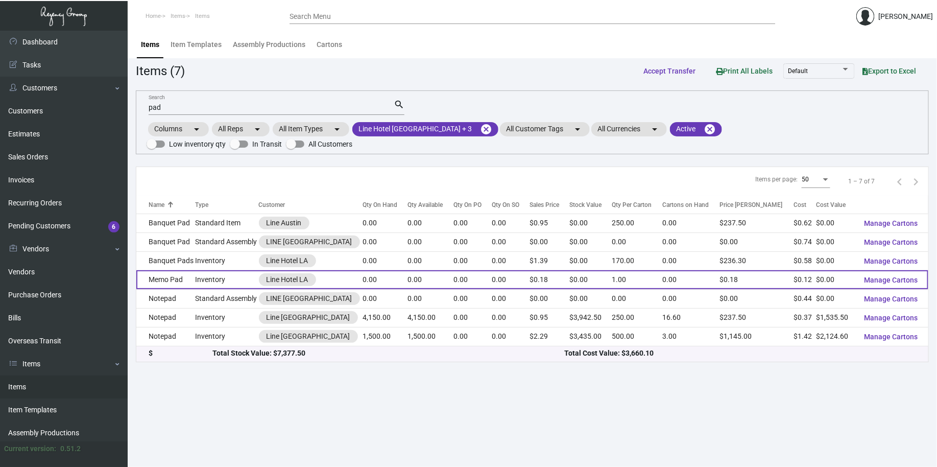
click at [488, 272] on td "0.00" at bounding box center [472, 279] width 38 height 19
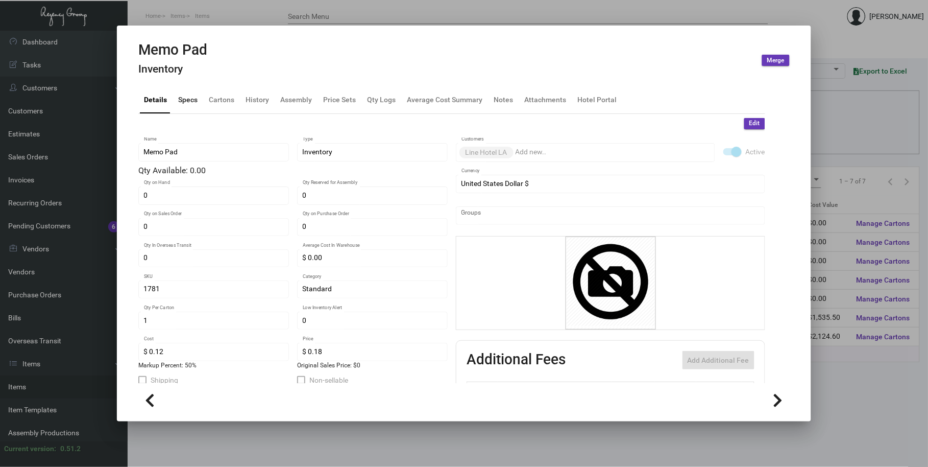
click at [184, 96] on div "Specs" at bounding box center [187, 99] width 19 height 11
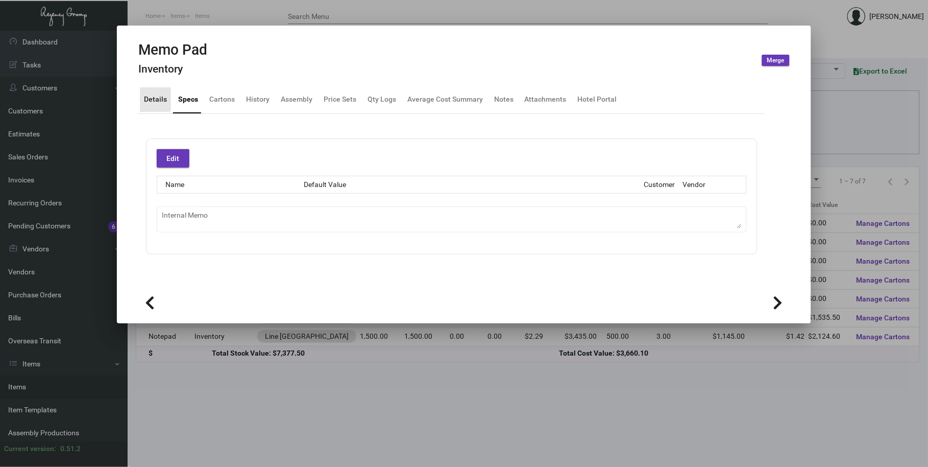
click at [155, 95] on div "Details" at bounding box center [155, 99] width 23 height 11
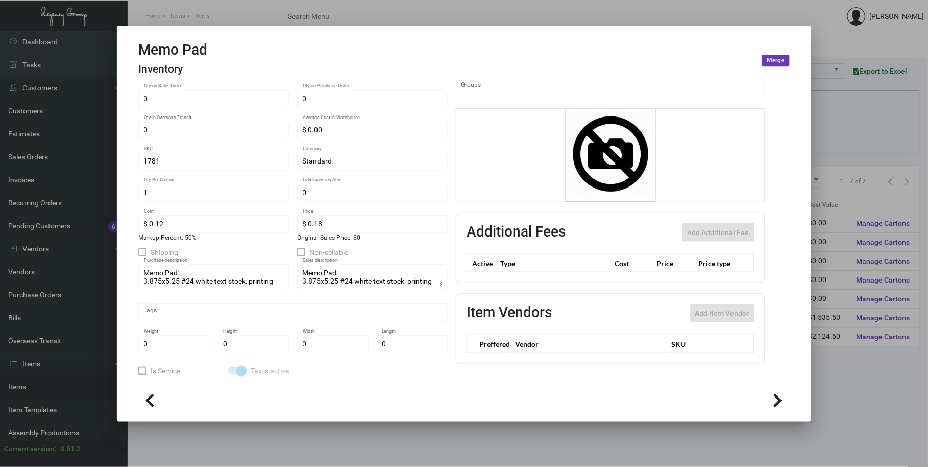
scroll to position [129, 0]
click at [290, 372] on div "Memo Pad Name Inventory Type Qty Available: 0.00 0 Qty on Hand 0 Qty Reserved f…" at bounding box center [292, 229] width 309 height 440
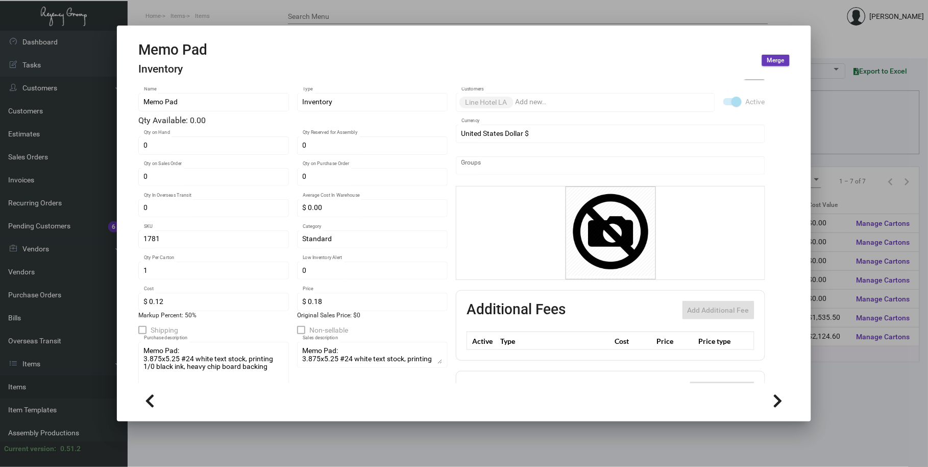
scroll to position [0, 0]
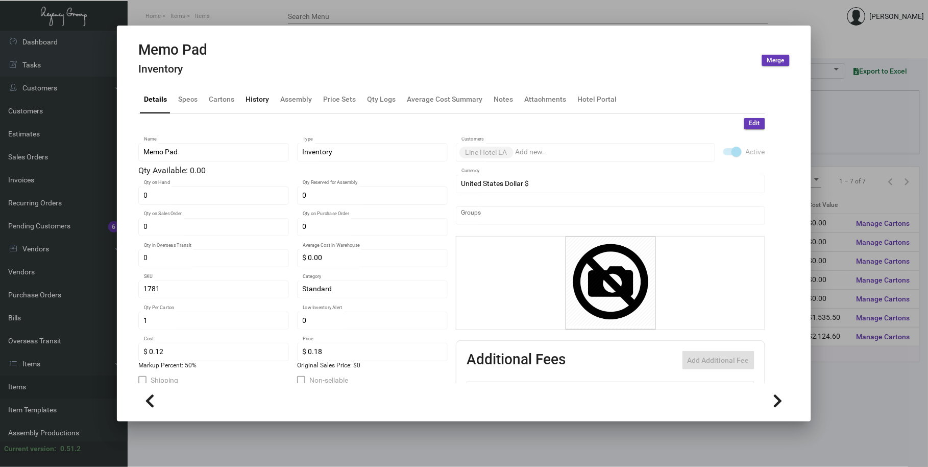
click at [259, 102] on div "History" at bounding box center [257, 99] width 23 height 11
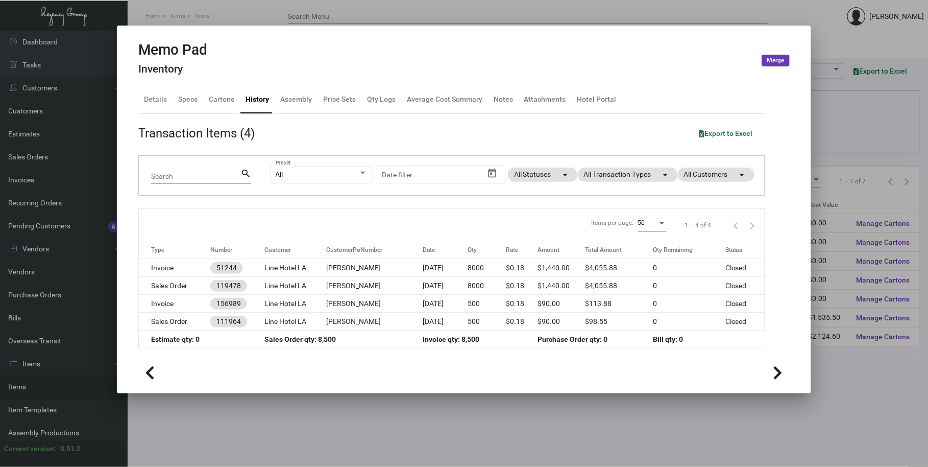
click at [637, 182] on div "All Preset Start date – Date filter All Statuses arrow_drop_down All Transactio…" at bounding box center [511, 176] width 482 height 40
click at [629, 176] on mat-chip "All Transaction Types arrow_drop_down" at bounding box center [628, 174] width 100 height 14
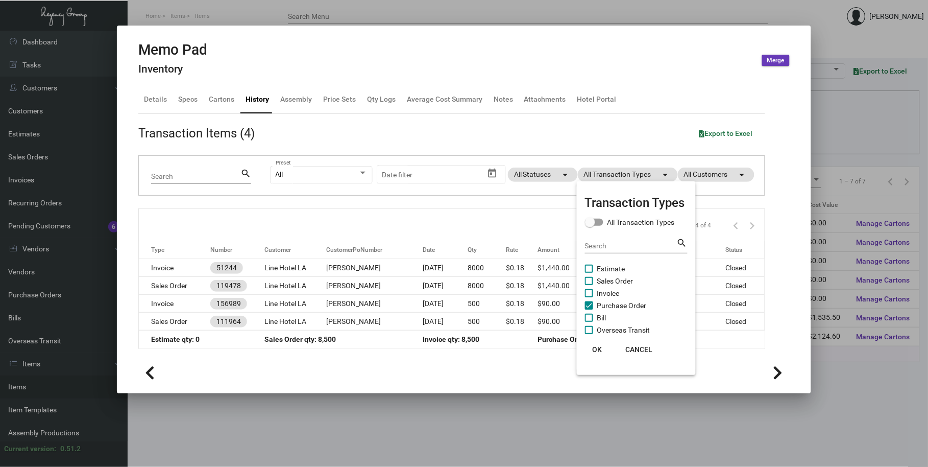
click at [600, 304] on span "Purchase Order" at bounding box center [622, 305] width 50 height 12
click at [589, 309] on input "Purchase Order" at bounding box center [589, 309] width 1 height 1
click at [600, 304] on span "Purchase Order" at bounding box center [622, 305] width 50 height 12
click at [589, 309] on input "Purchase Order" at bounding box center [589, 309] width 1 height 1
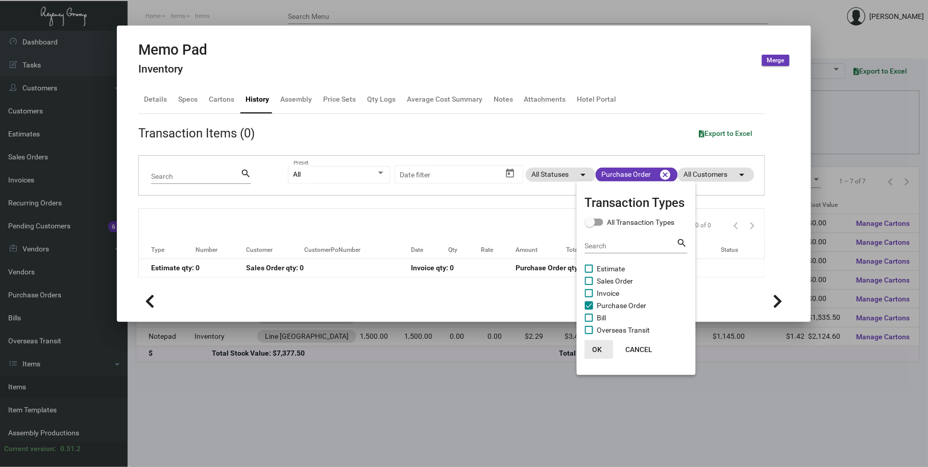
click at [602, 344] on button "OK" at bounding box center [597, 349] width 33 height 18
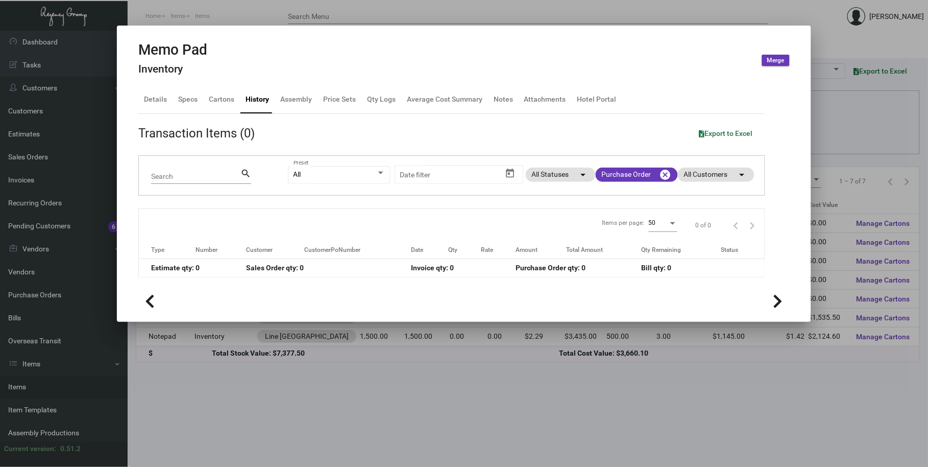
click at [395, 19] on div at bounding box center [464, 233] width 928 height 467
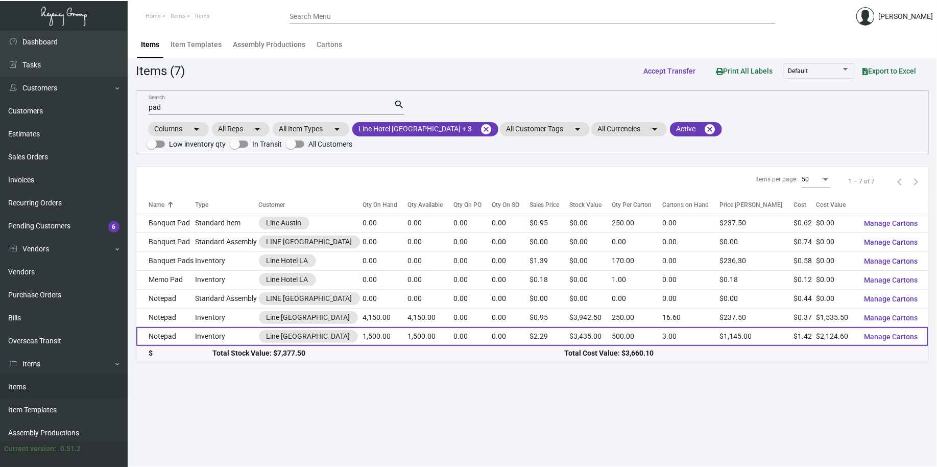
click at [227, 329] on td "Inventory" at bounding box center [226, 336] width 63 height 19
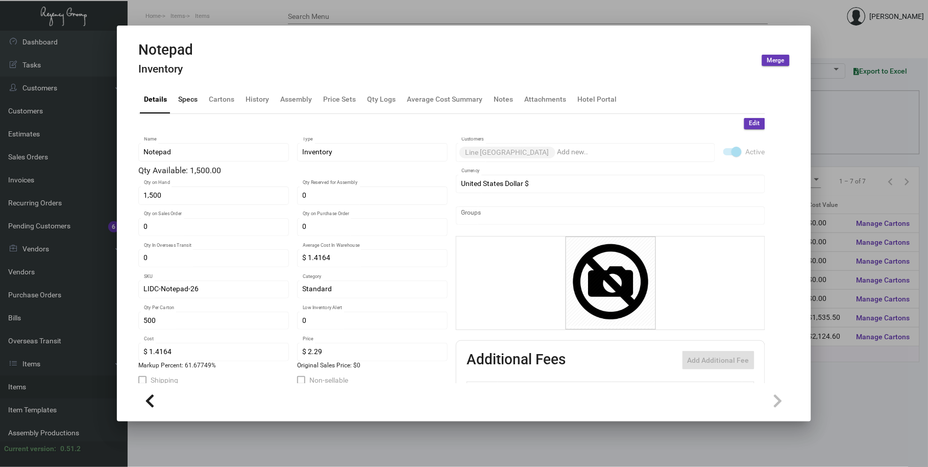
click at [182, 100] on div "Specs" at bounding box center [187, 99] width 19 height 11
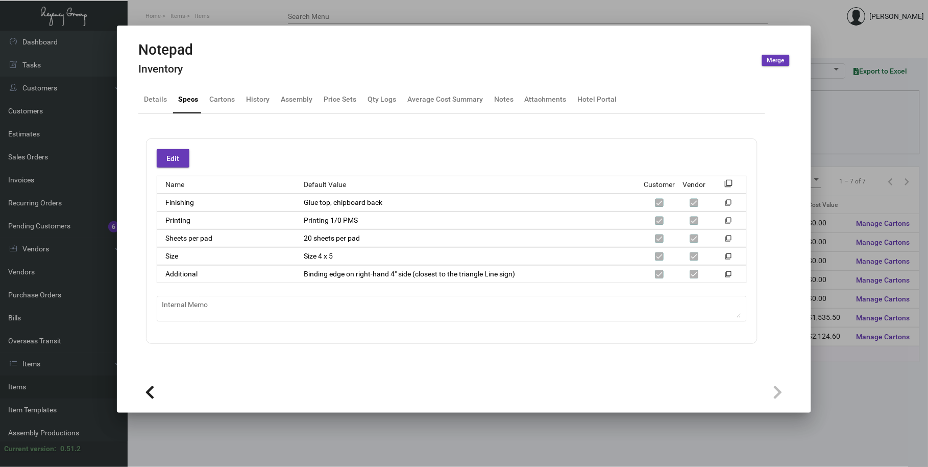
click at [281, 12] on div at bounding box center [464, 233] width 928 height 467
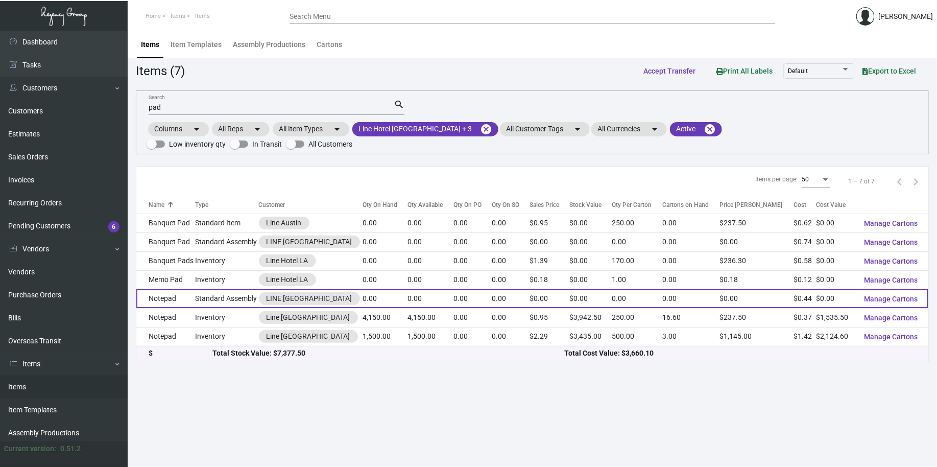
click at [211, 292] on td "Standard Assembly" at bounding box center [226, 298] width 63 height 19
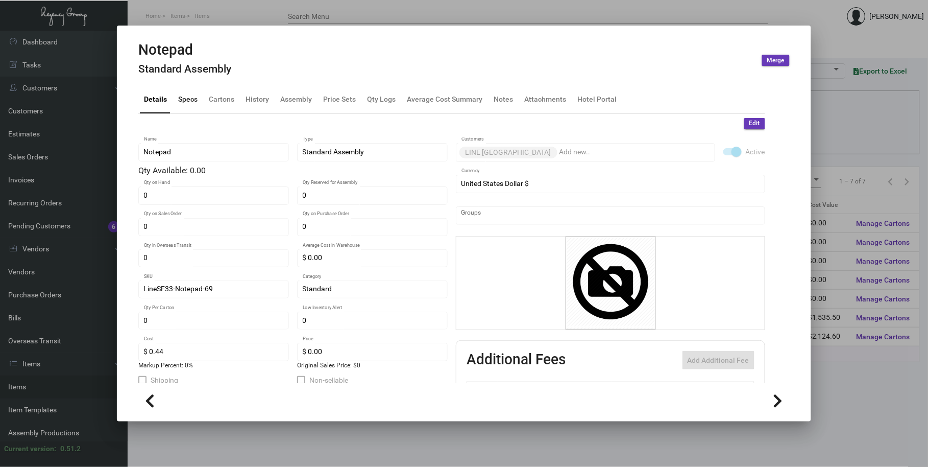
click at [190, 98] on div "Specs" at bounding box center [187, 99] width 19 height 11
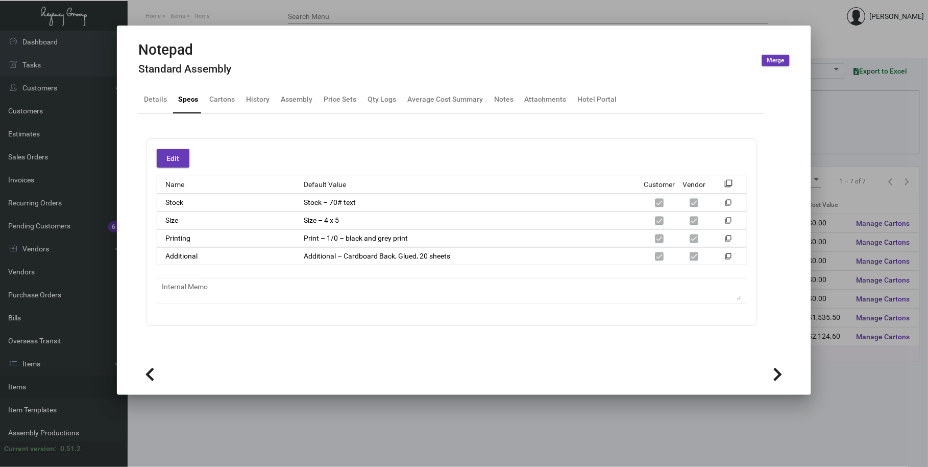
click at [262, 13] on div at bounding box center [464, 233] width 928 height 467
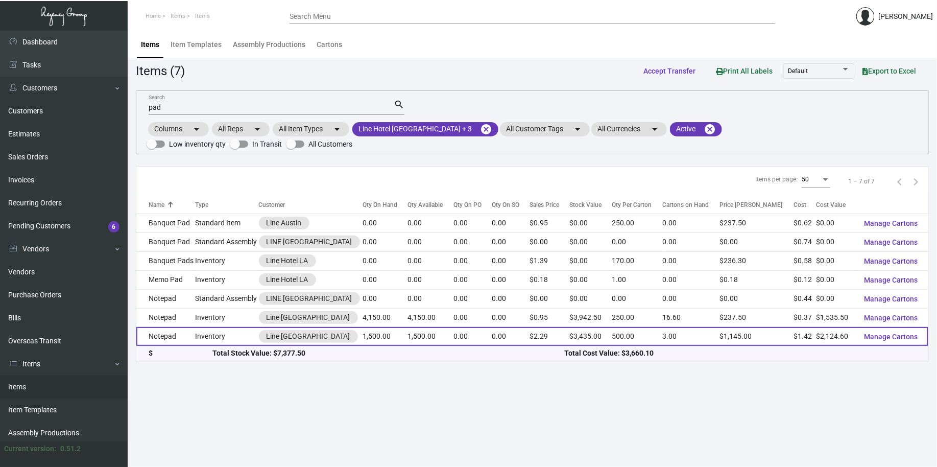
click at [236, 327] on td "Inventory" at bounding box center [226, 336] width 63 height 19
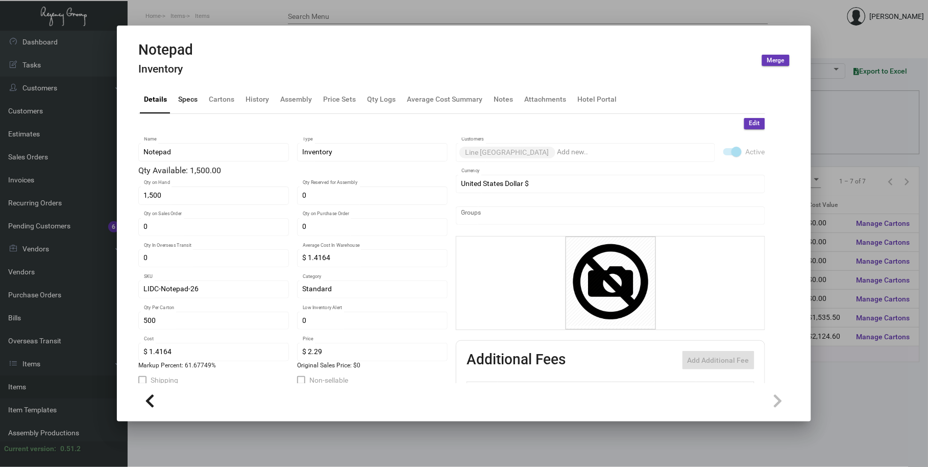
click at [186, 98] on div "Specs" at bounding box center [187, 99] width 19 height 11
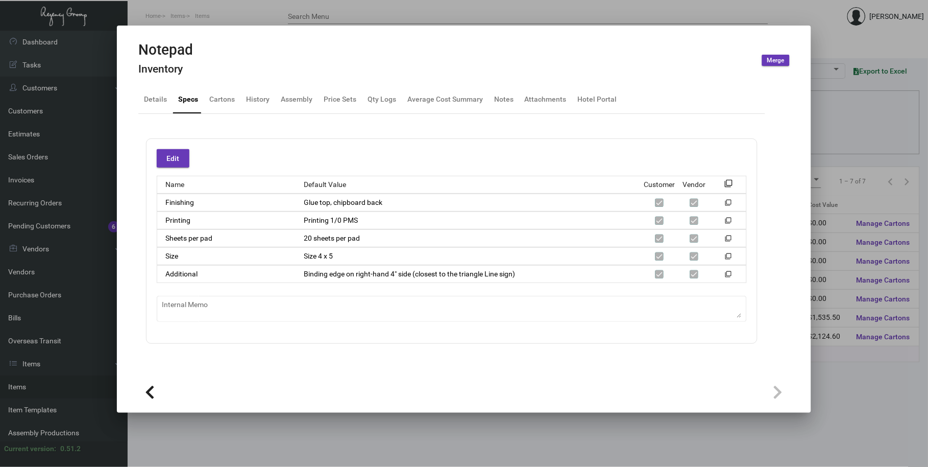
click at [276, 20] on div at bounding box center [464, 233] width 928 height 467
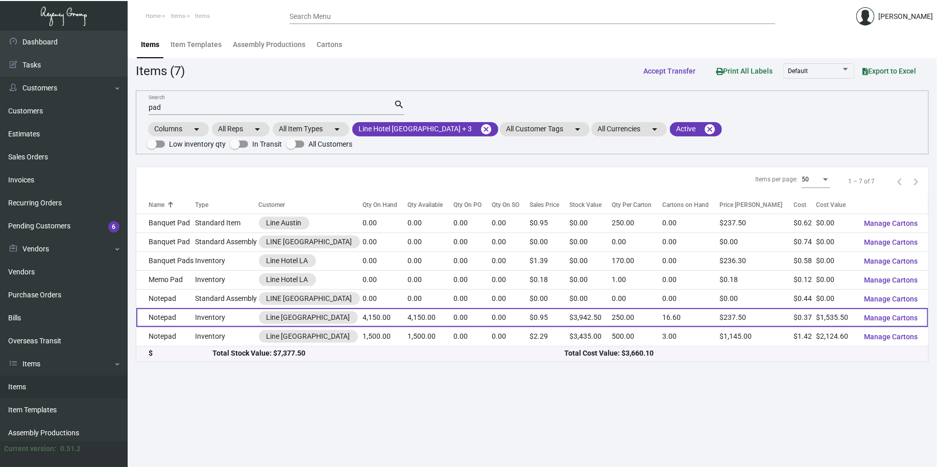
click at [233, 308] on td "Inventory" at bounding box center [226, 317] width 63 height 19
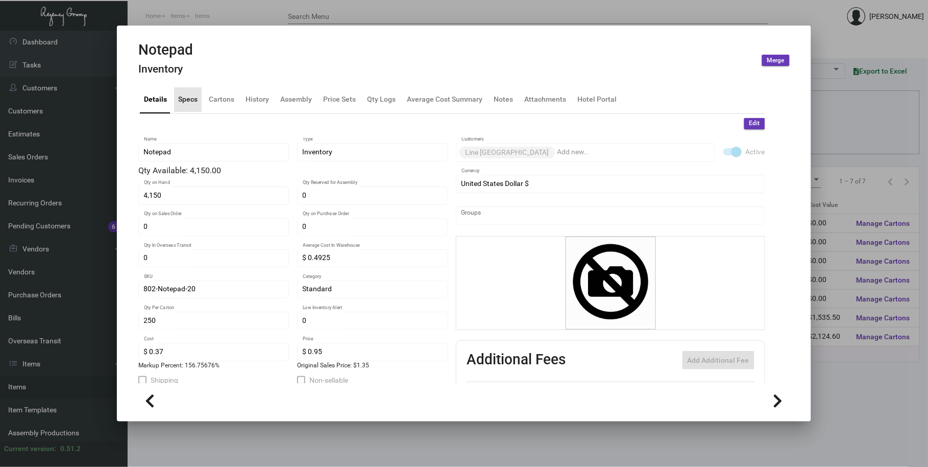
click at [192, 98] on div "Specs" at bounding box center [187, 99] width 19 height 11
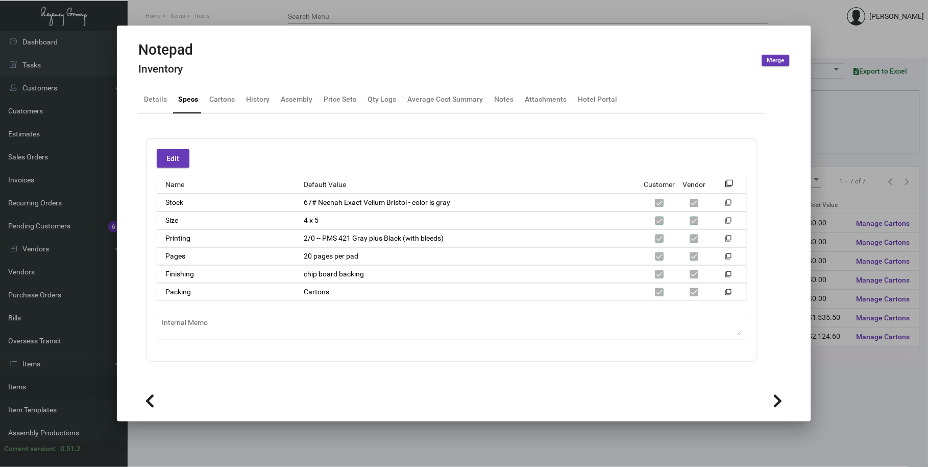
click at [256, 11] on div at bounding box center [464, 233] width 928 height 467
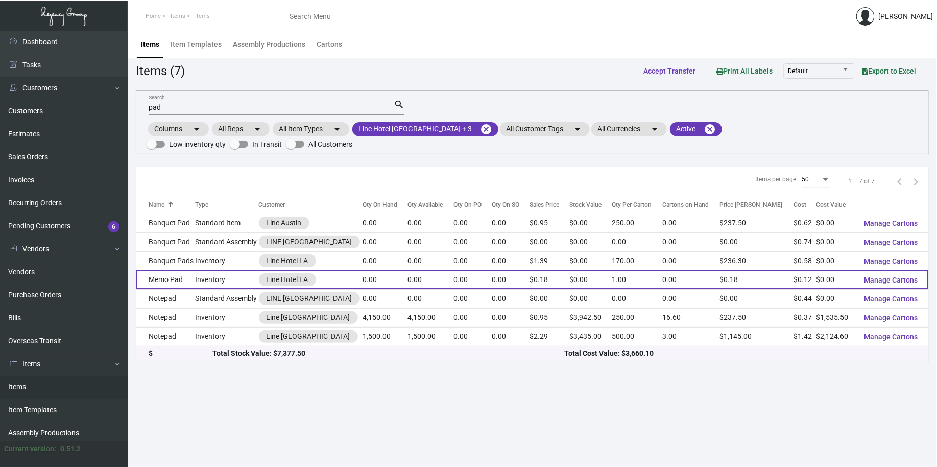
click at [233, 270] on td "Inventory" at bounding box center [226, 279] width 63 height 19
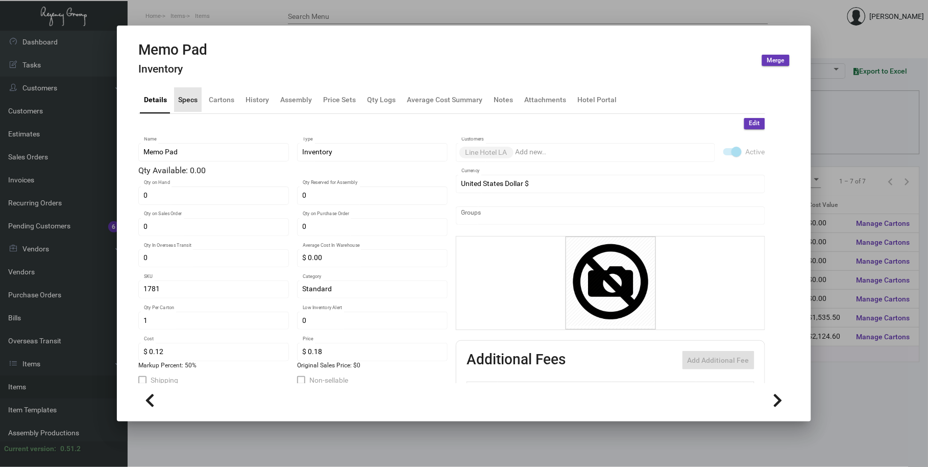
click at [193, 108] on div "Specs" at bounding box center [188, 99] width 28 height 25
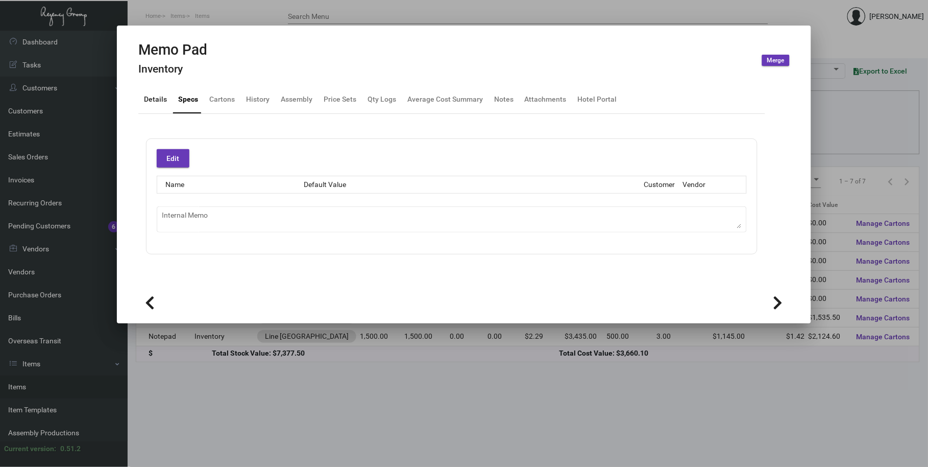
click at [165, 100] on div "Details" at bounding box center [155, 99] width 23 height 11
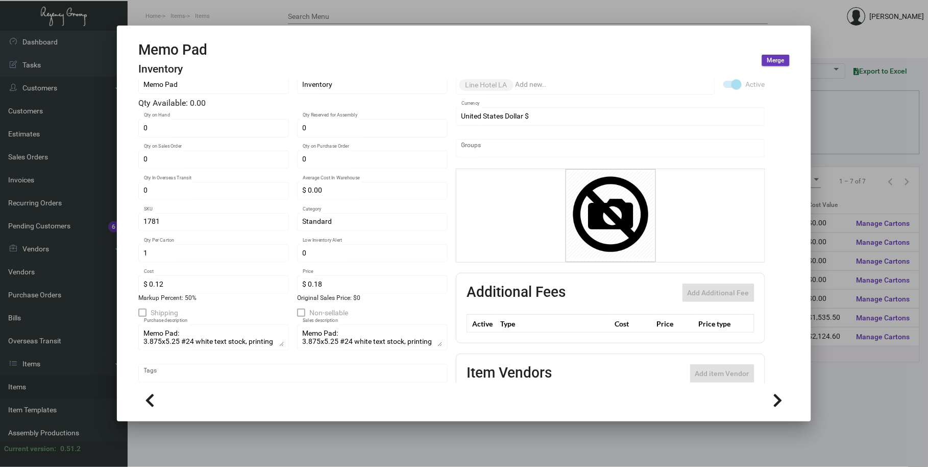
scroll to position [129, 0]
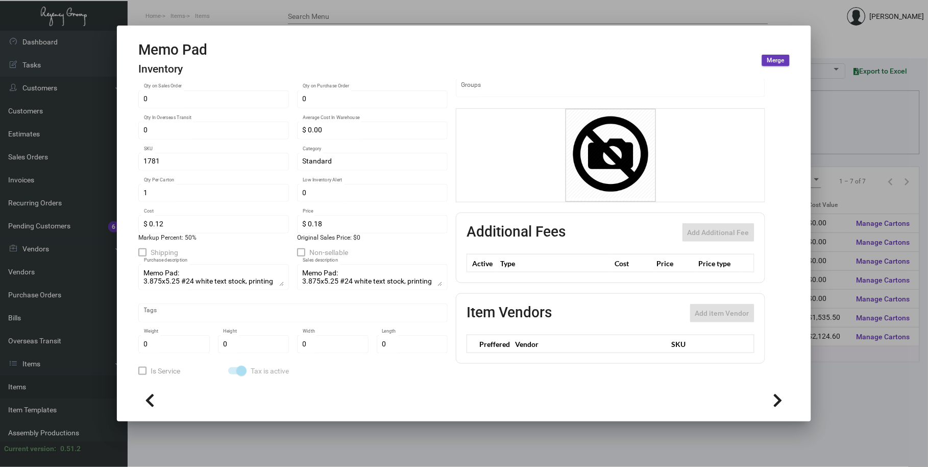
click at [281, 324] on div "Memo Pad Name Inventory Type Qty Available: 0.00 0 Qty on Hand 0 Qty Reserved f…" at bounding box center [292, 193] width 309 height 367
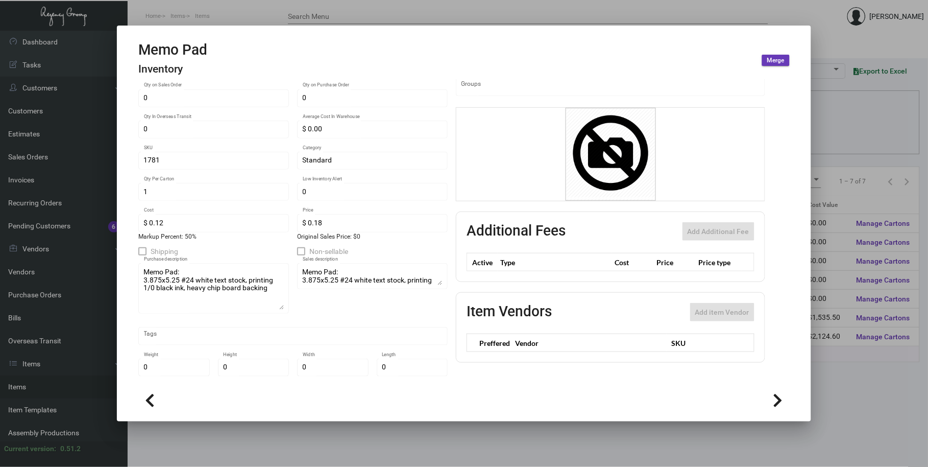
click at [290, 344] on div "Memo Pad Name Inventory Type Qty Available: 0.00 0 Qty on Hand 0 Qty Reserved f…" at bounding box center [292, 205] width 309 height 392
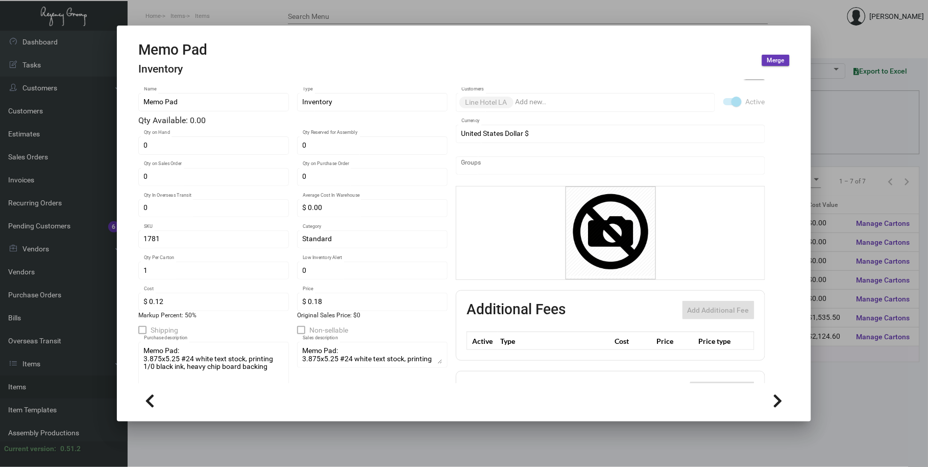
scroll to position [0, 0]
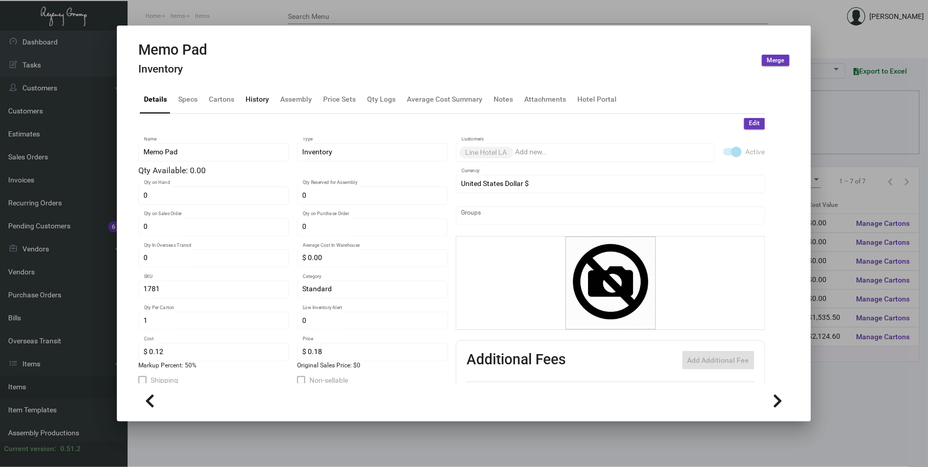
click at [252, 95] on div "History" at bounding box center [257, 99] width 23 height 11
